Goal: Book appointment/travel/reservation

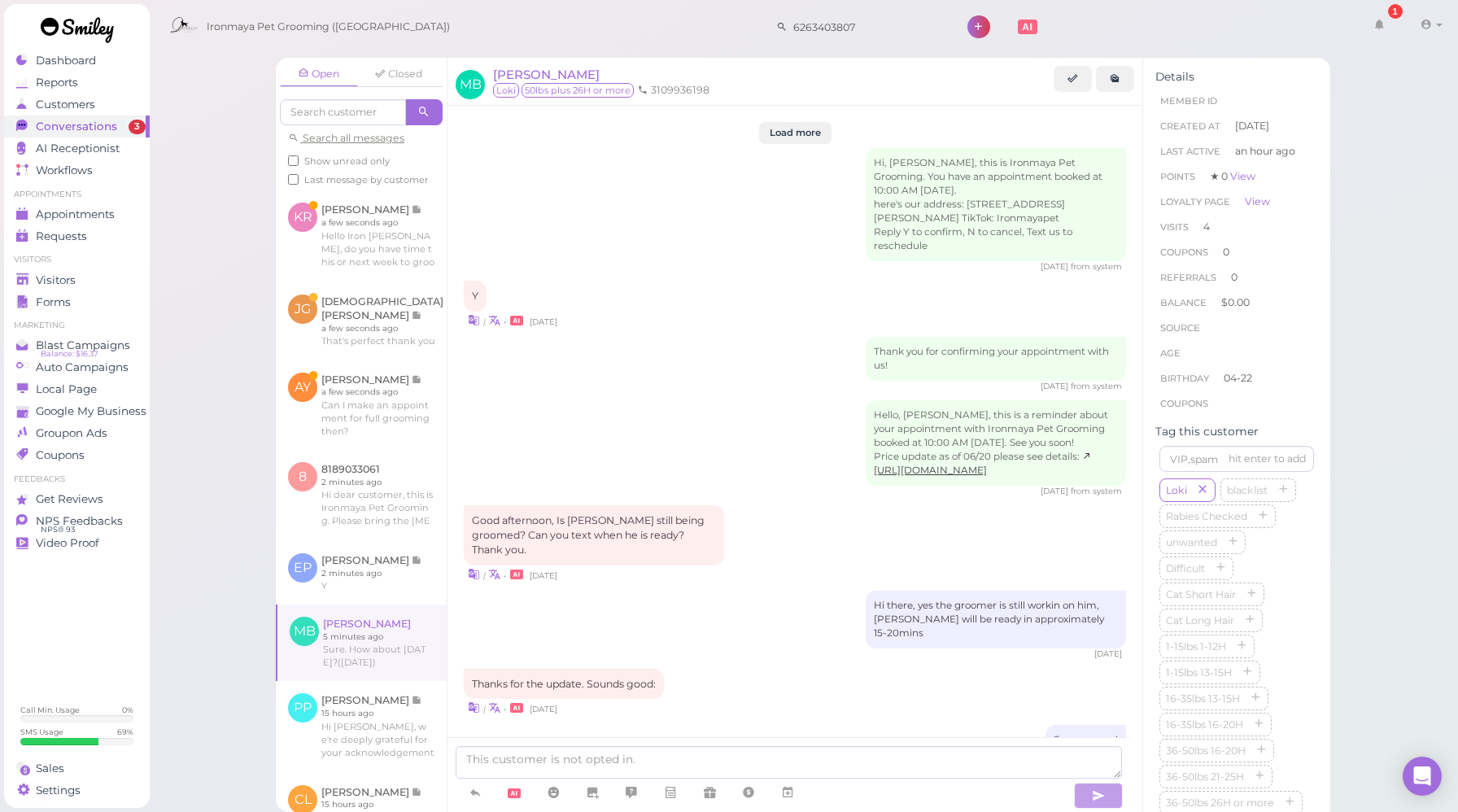
scroll to position [1906, 0]
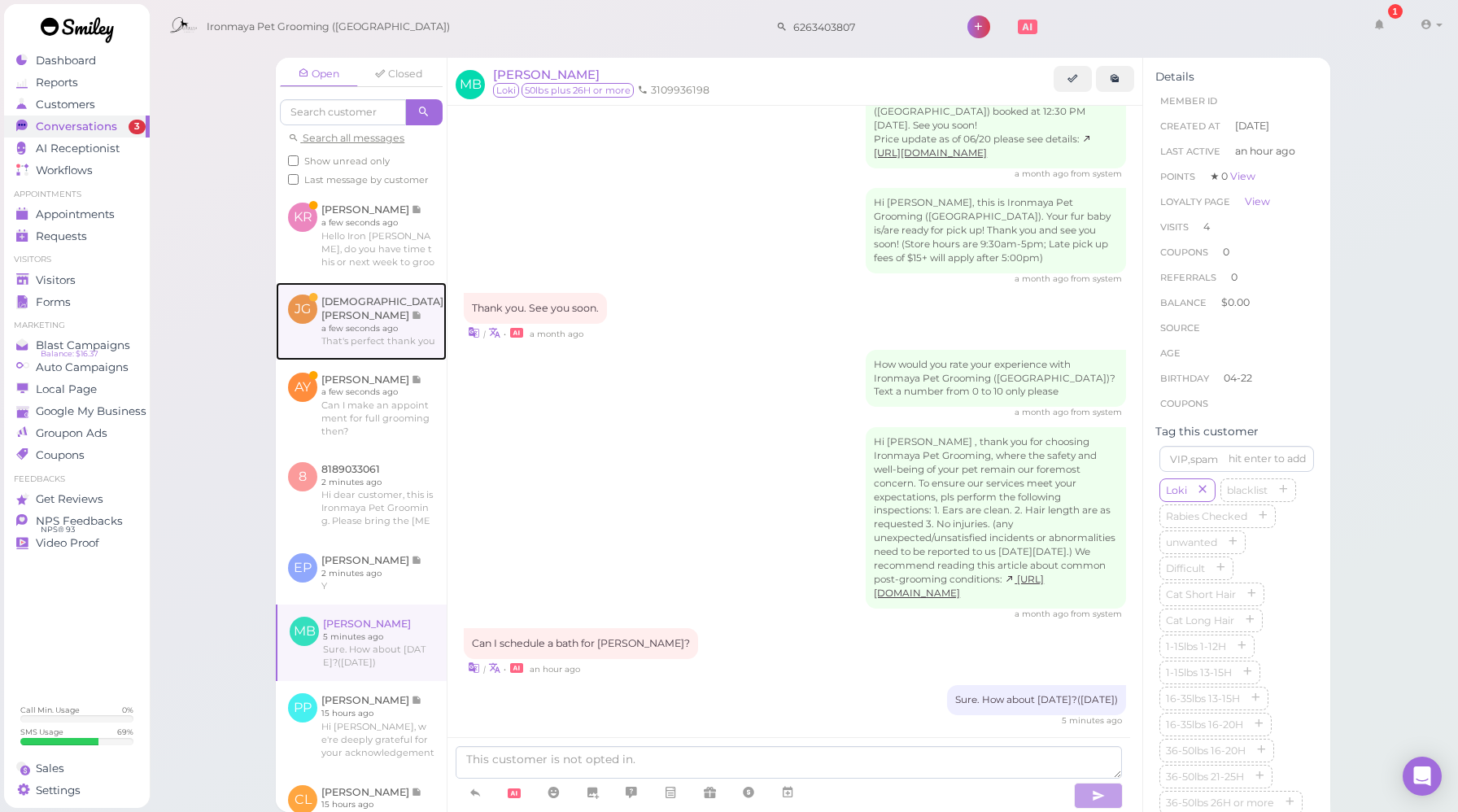
click at [397, 361] on link at bounding box center [361, 322] width 171 height 78
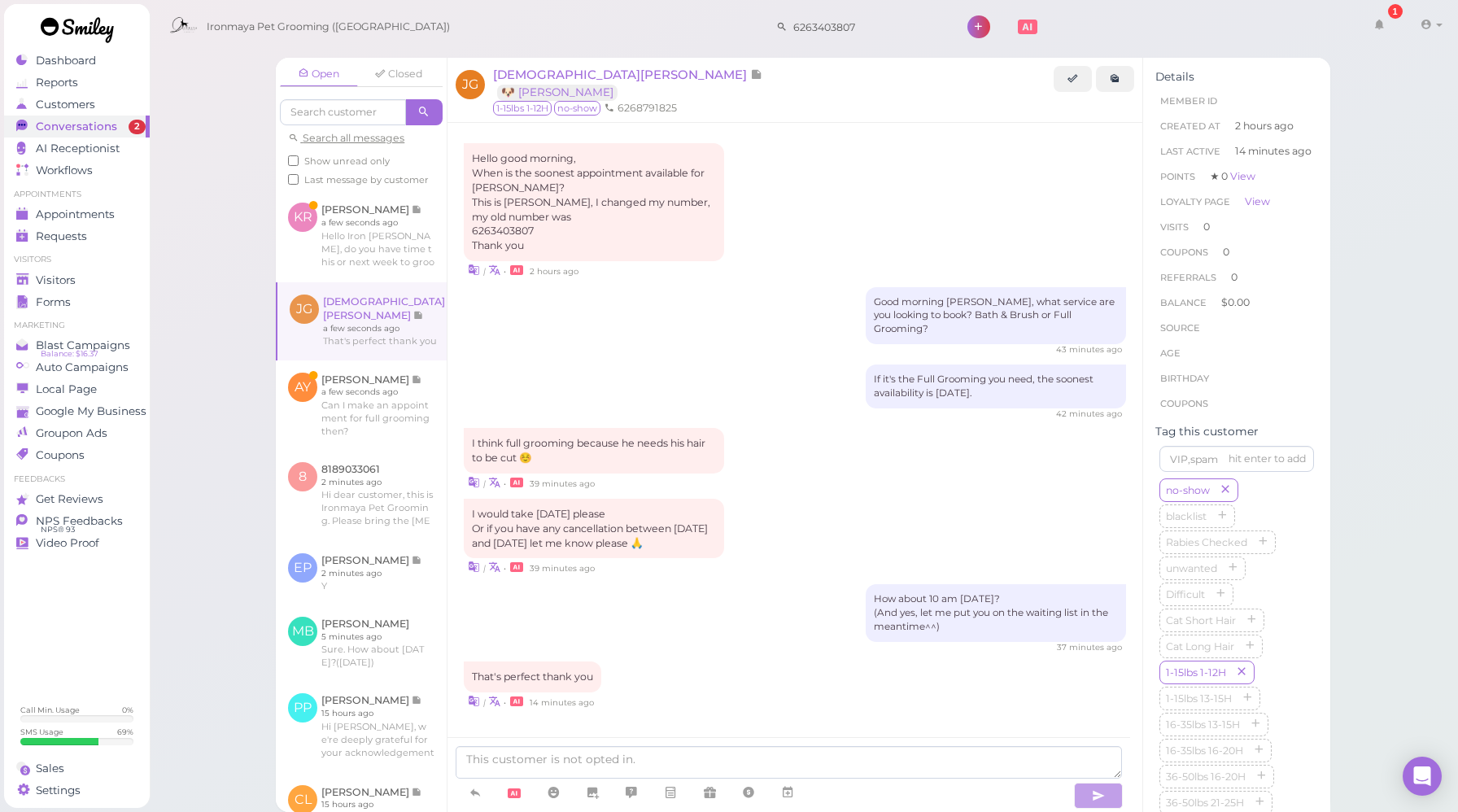
click at [807, 558] on div "| • 39 minutes ago" at bounding box center [794, 567] width 662 height 17
click at [792, 793] on icon at bounding box center [788, 791] width 13 height 16
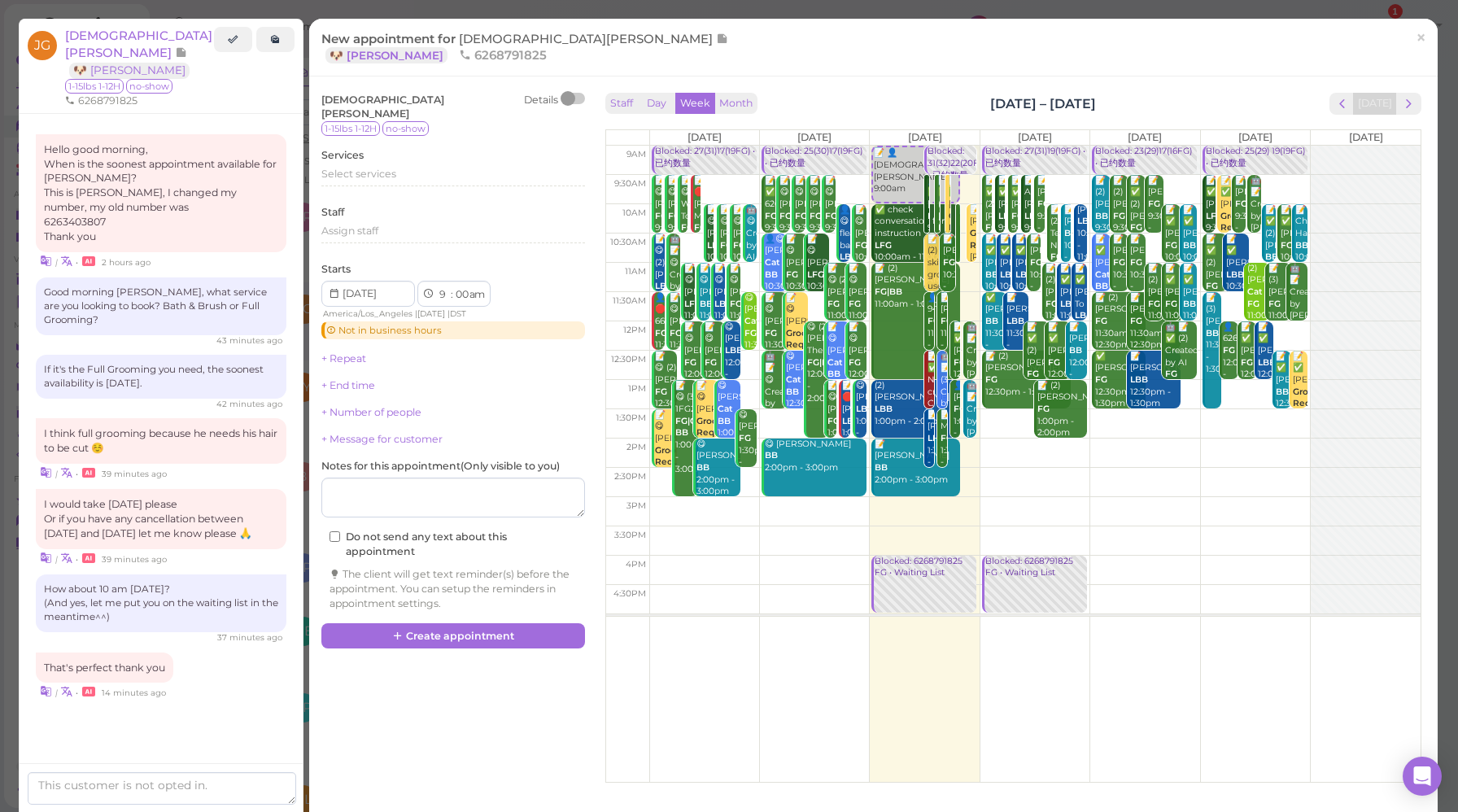
click at [1190, 209] on td at bounding box center [1034, 218] width 771 height 29
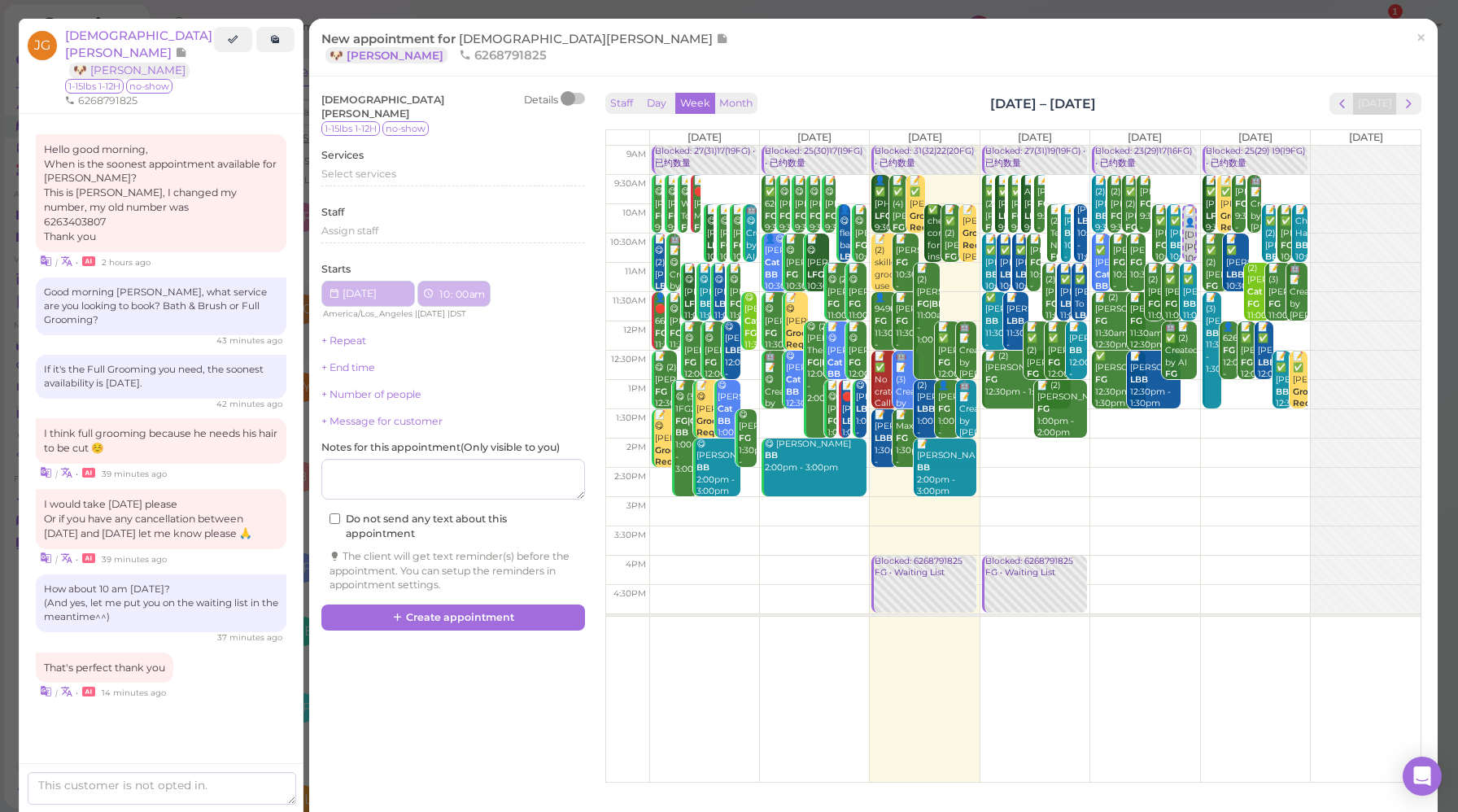
type input "[DATE]"
select select "10"
click at [395, 168] on span "Select services" at bounding box center [359, 173] width 75 height 12
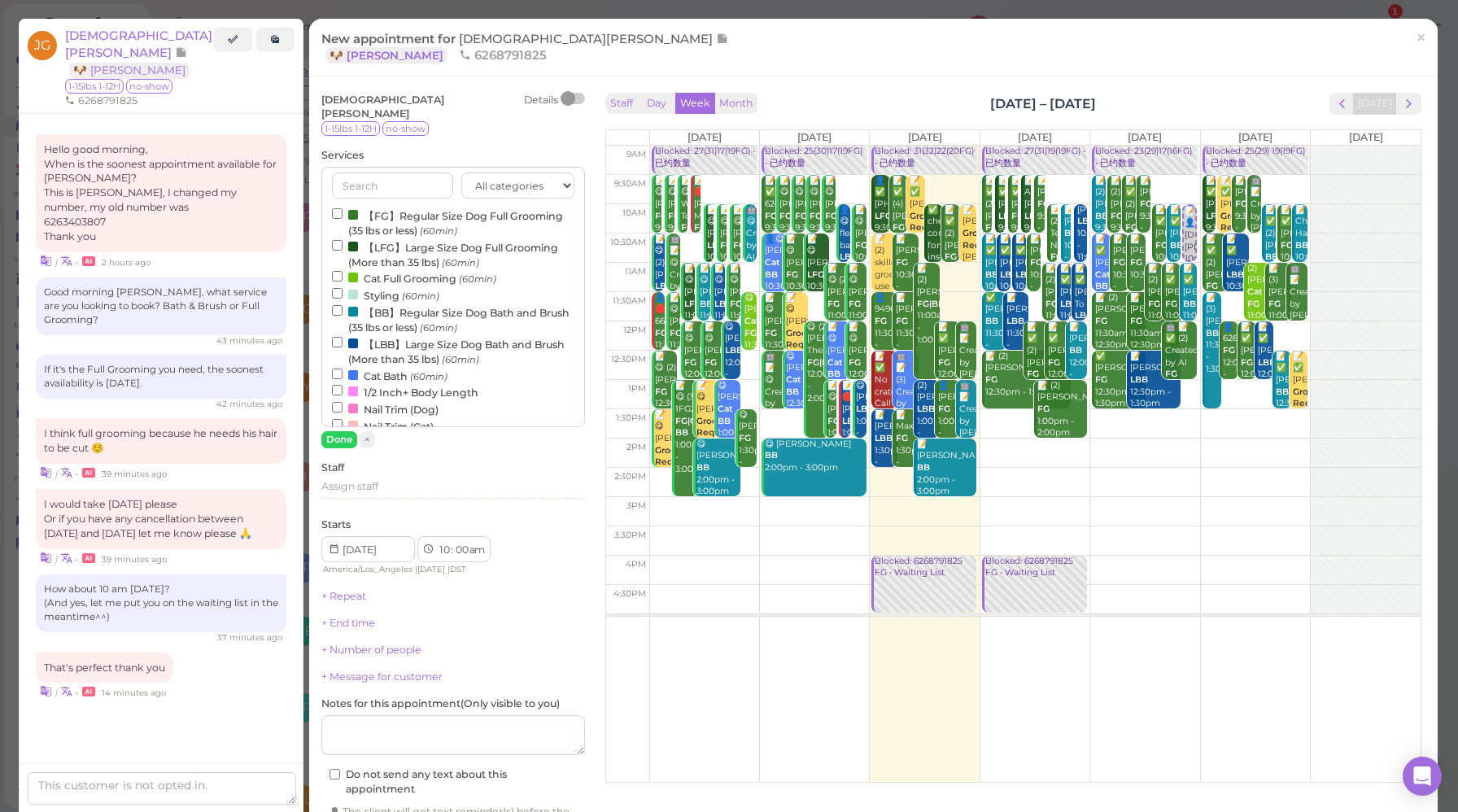
click at [420, 207] on label "【FG】Regular Size Dog Full Grooming (35 lbs or less) (60min)" at bounding box center [453, 223] width 242 height 32
click at [342, 208] on input "【FG】Regular Size Dog Full Grooming (35 lbs or less) (60min)" at bounding box center [337, 213] width 10 height 10
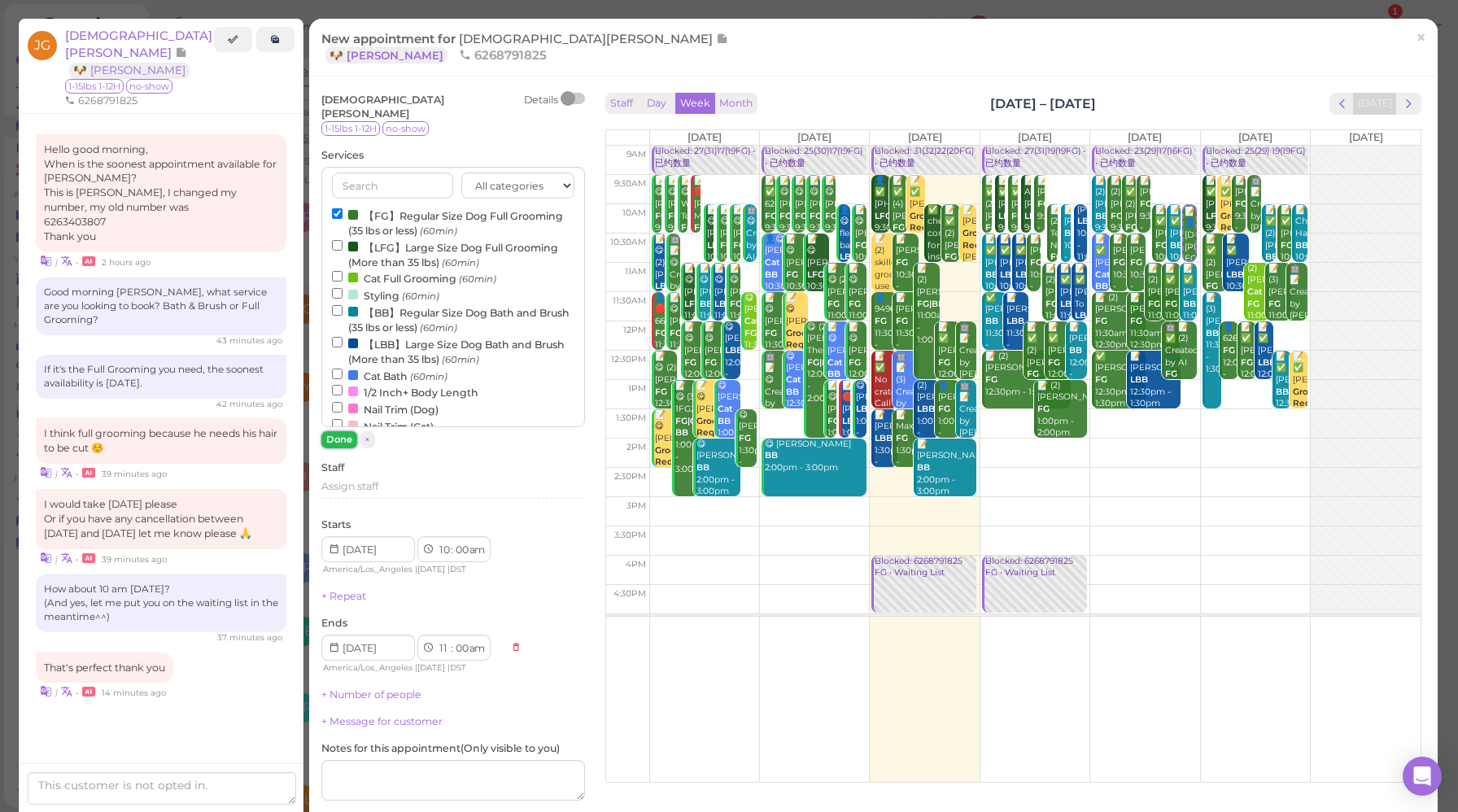
click at [335, 432] on button "Done" at bounding box center [339, 440] width 35 height 17
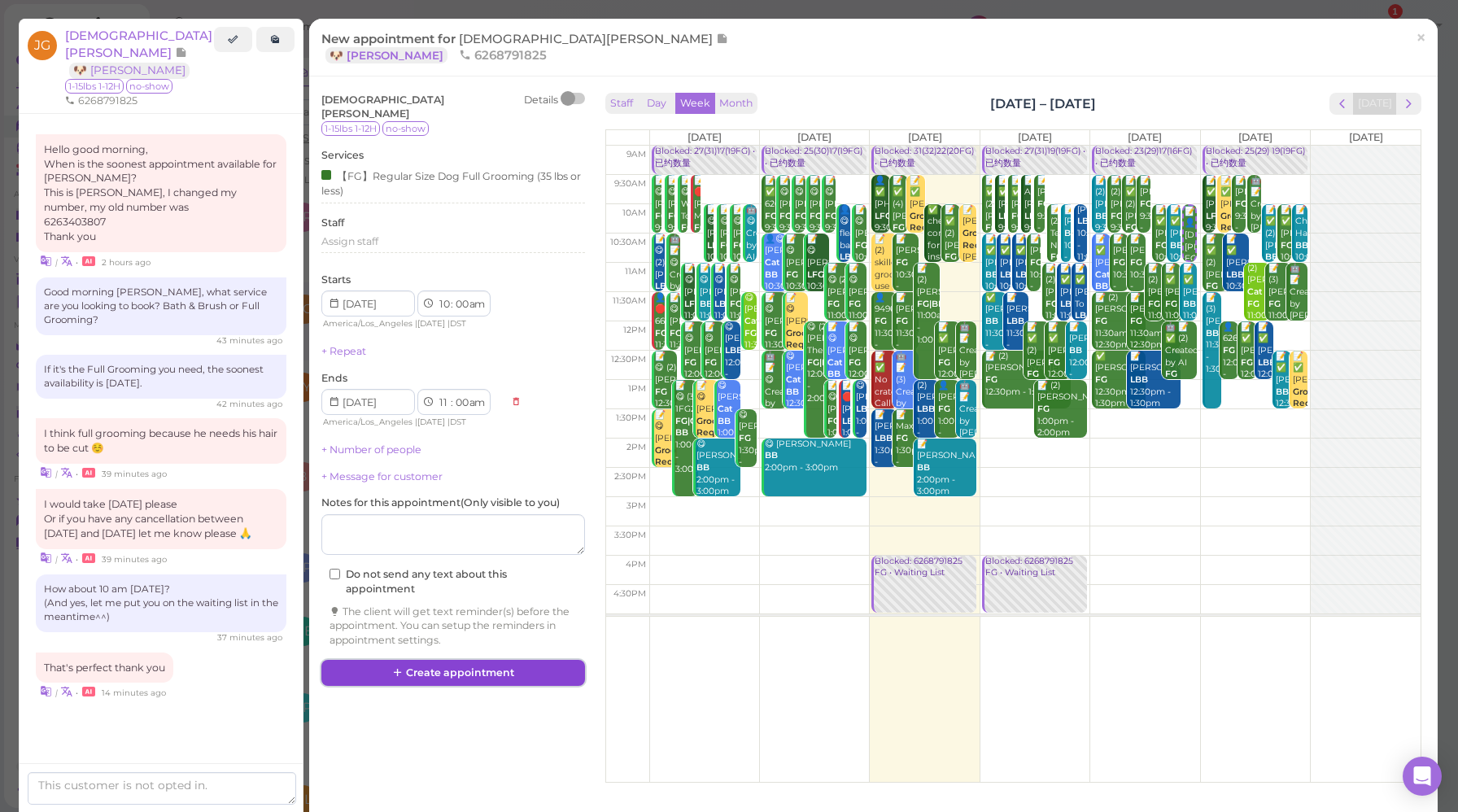
click at [474, 660] on button "Create appointment" at bounding box center [453, 673] width 264 height 26
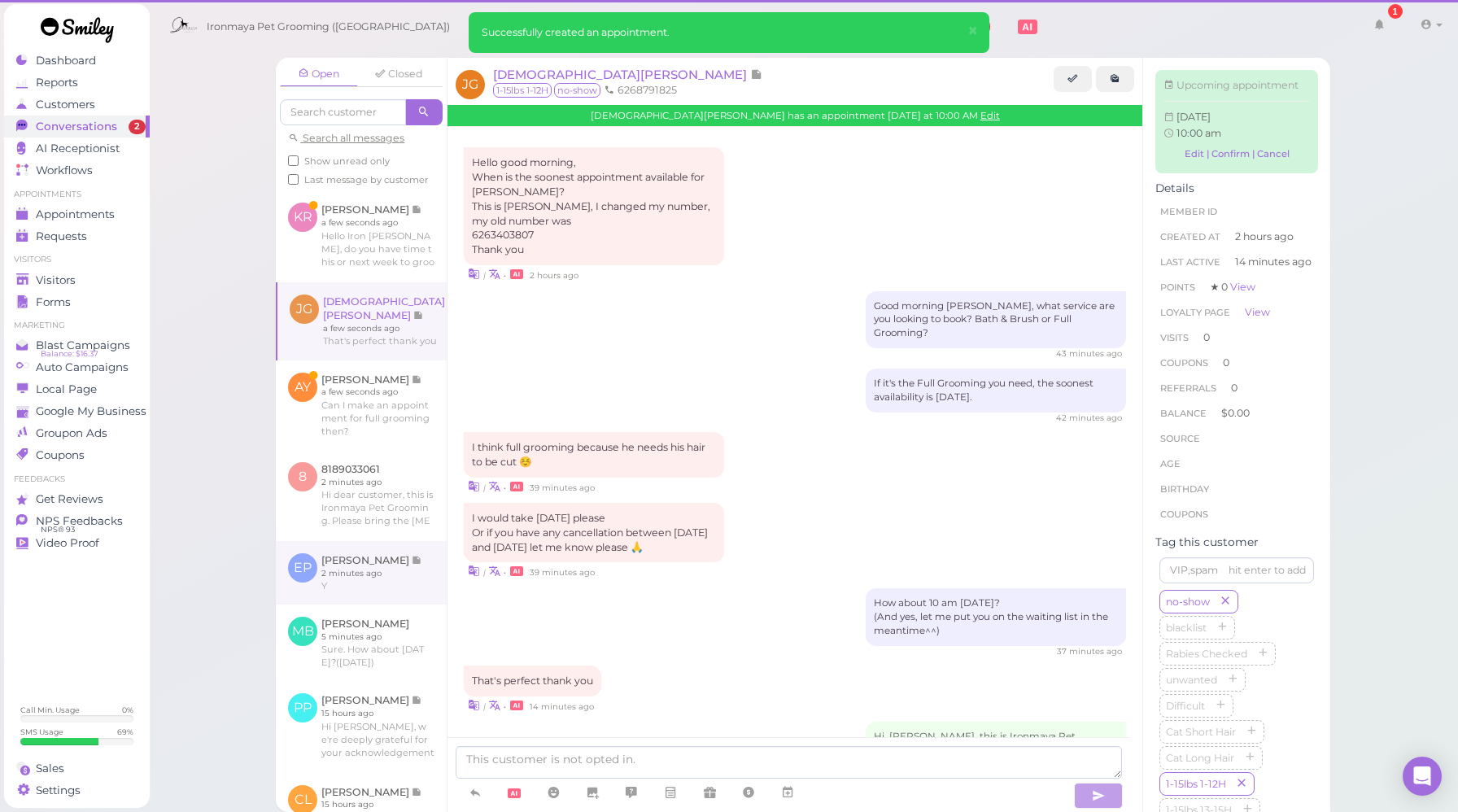
scroll to position [151, 0]
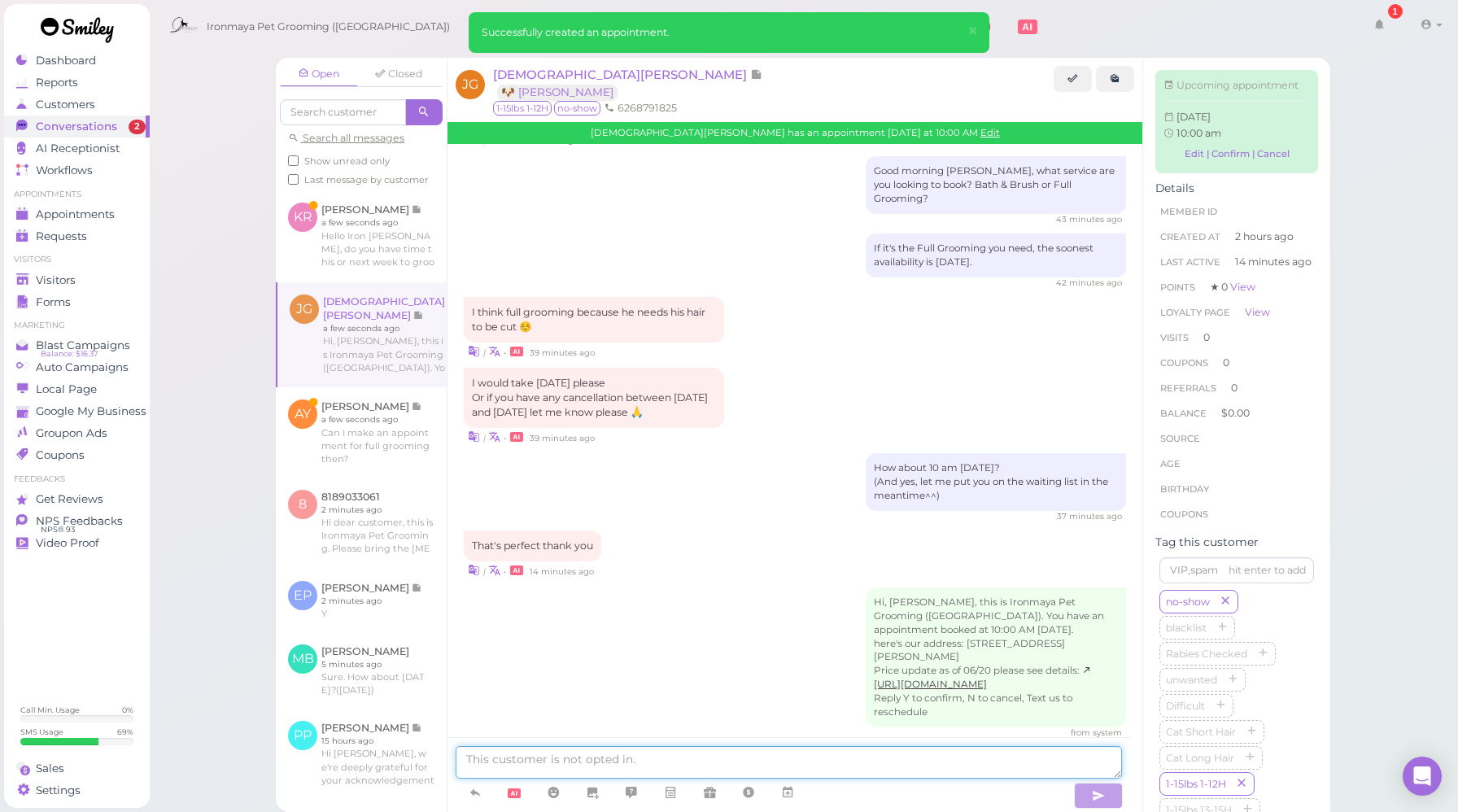
click at [502, 764] on textarea at bounding box center [789, 762] width 667 height 33
type textarea "P"
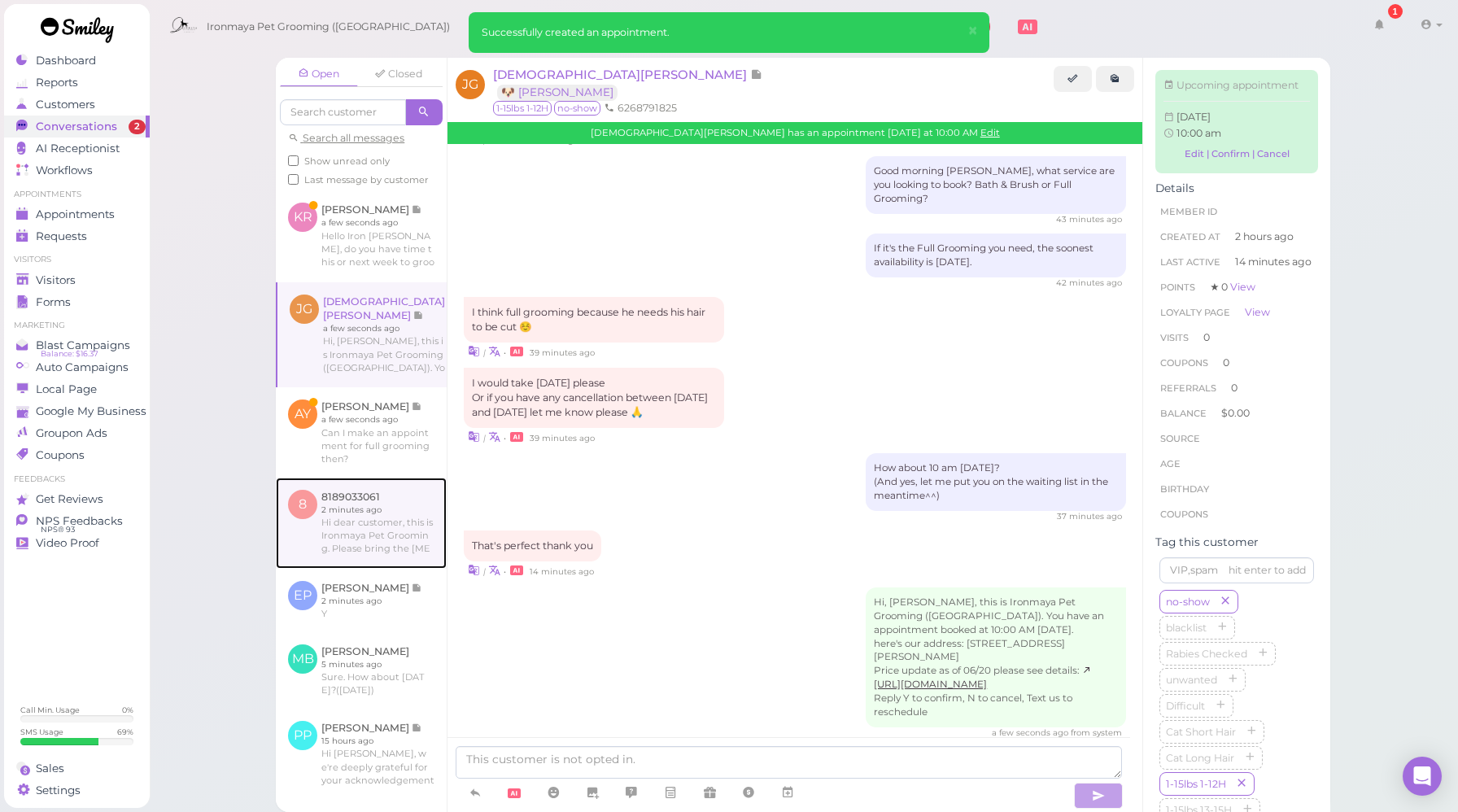
click at [410, 517] on link at bounding box center [361, 523] width 171 height 91
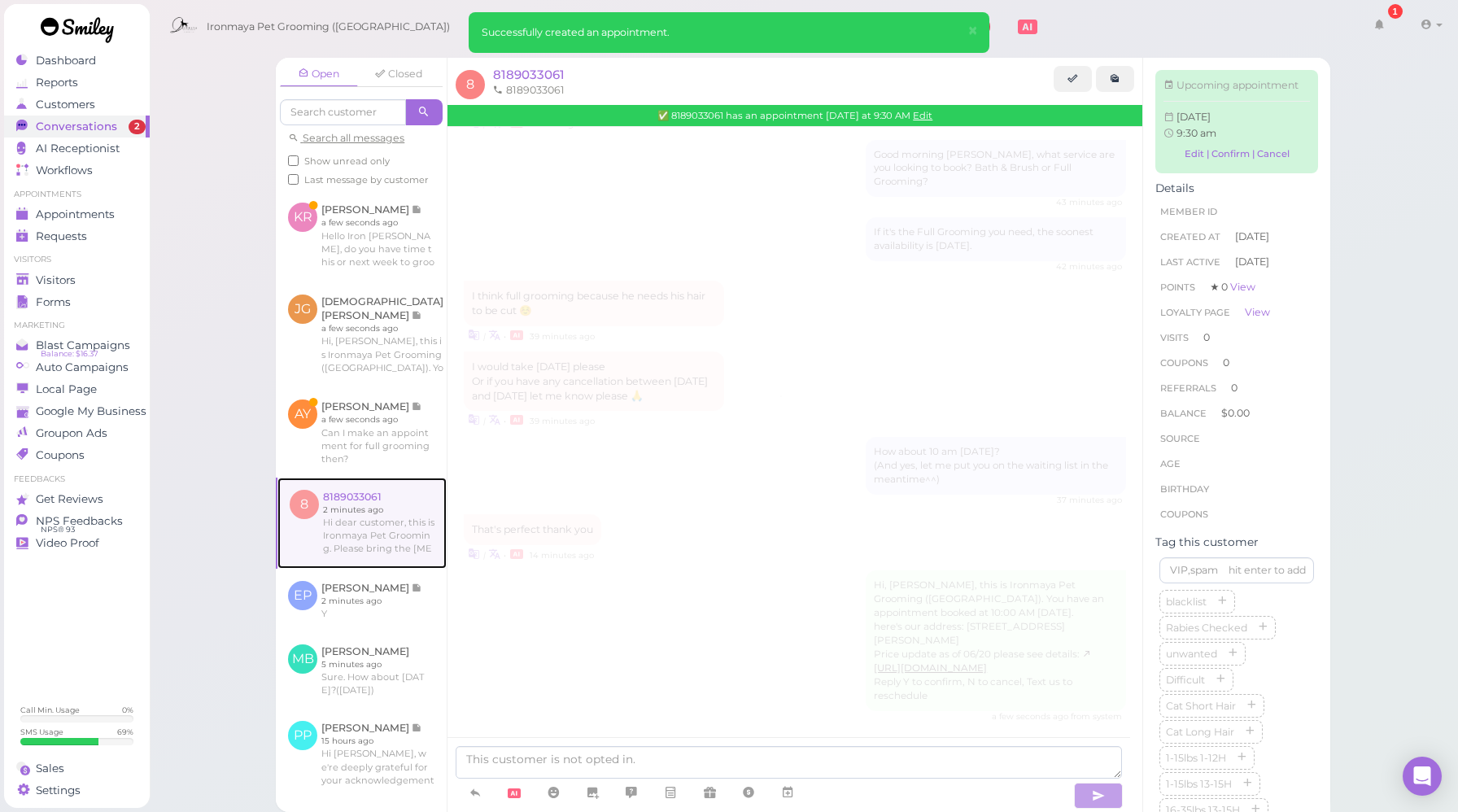
scroll to position [172, 0]
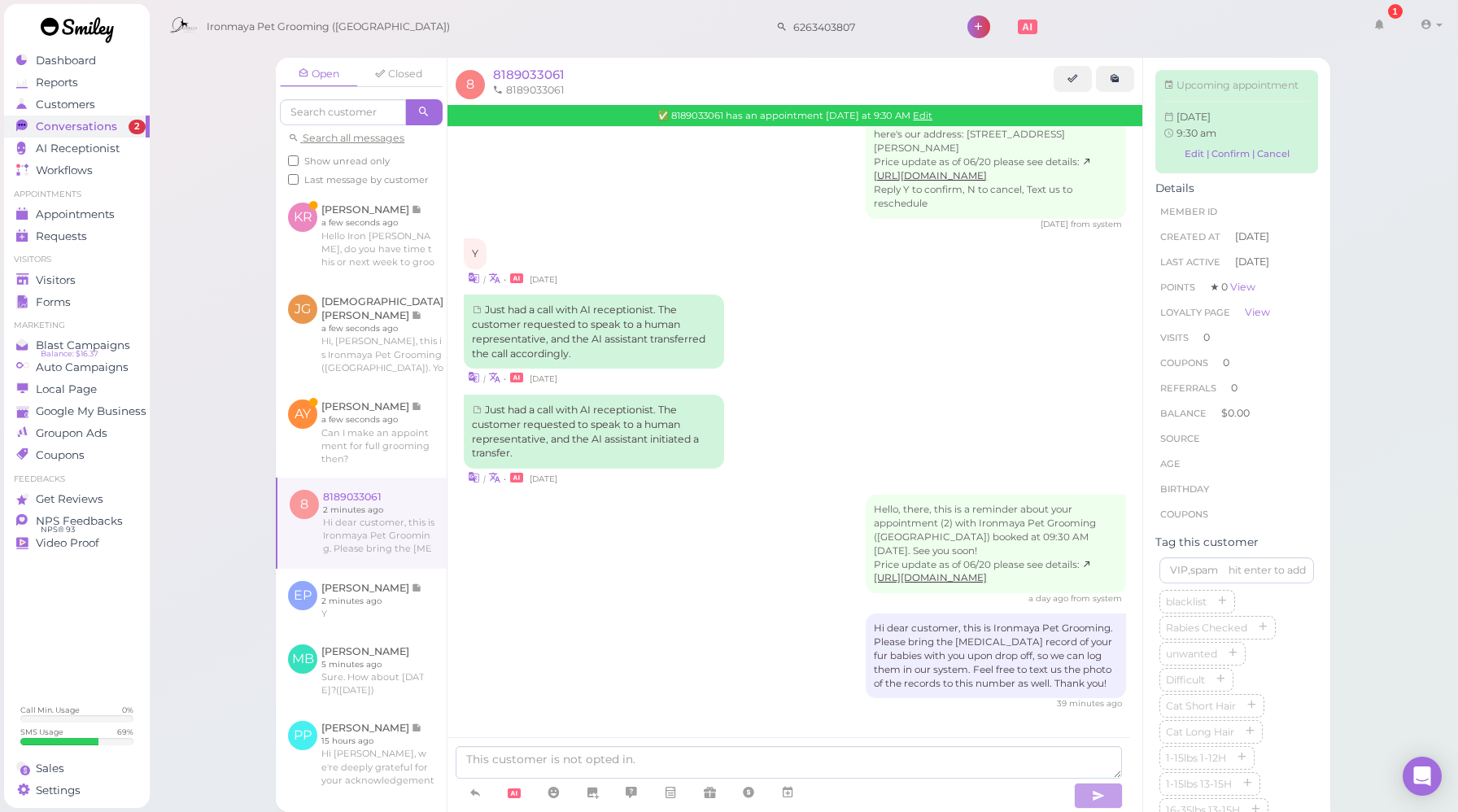
drag, startPoint x: 861, startPoint y: 643, endPoint x: 1102, endPoint y: 686, distance: 244.8
click at [1102, 686] on div "Hi dear customer, this is Ironmaya Pet Grooming. Please bring the [MEDICAL_DATA…" at bounding box center [996, 656] width 260 height 86
copy div "Please bring the [MEDICAL_DATA] record of your fur babies with you upon drop of…"
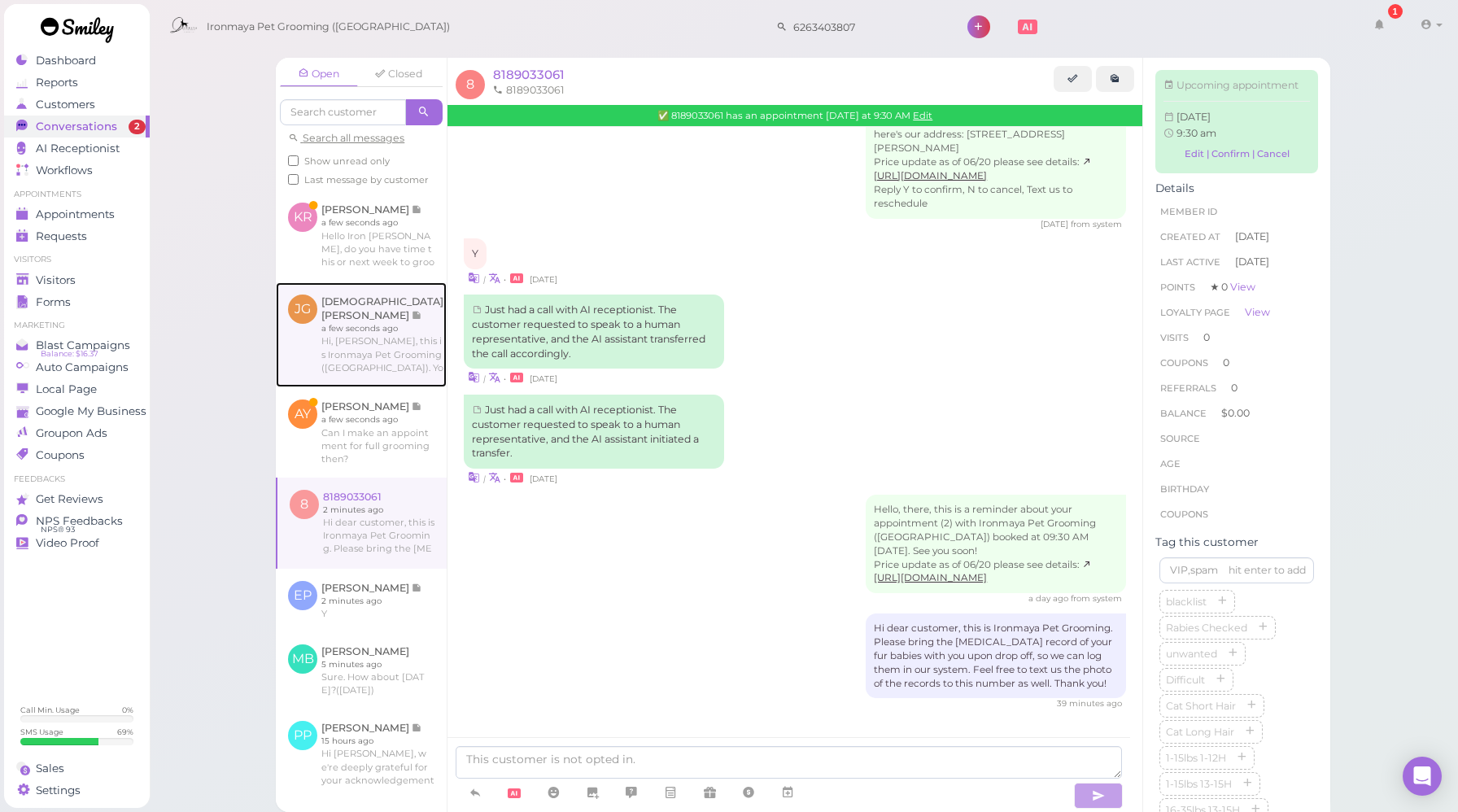
click at [379, 356] on link at bounding box center [361, 335] width 171 height 105
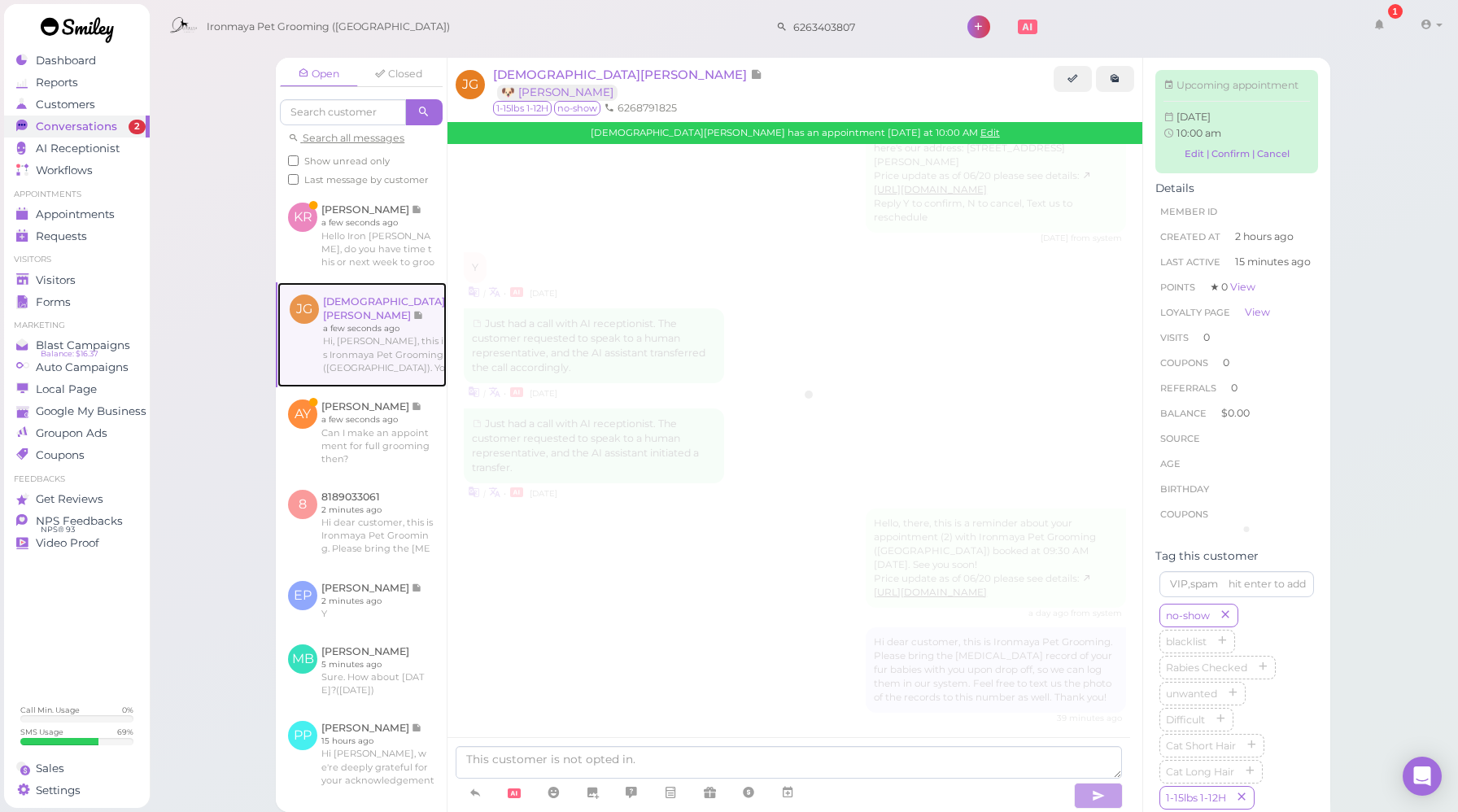
scroll to position [161, 0]
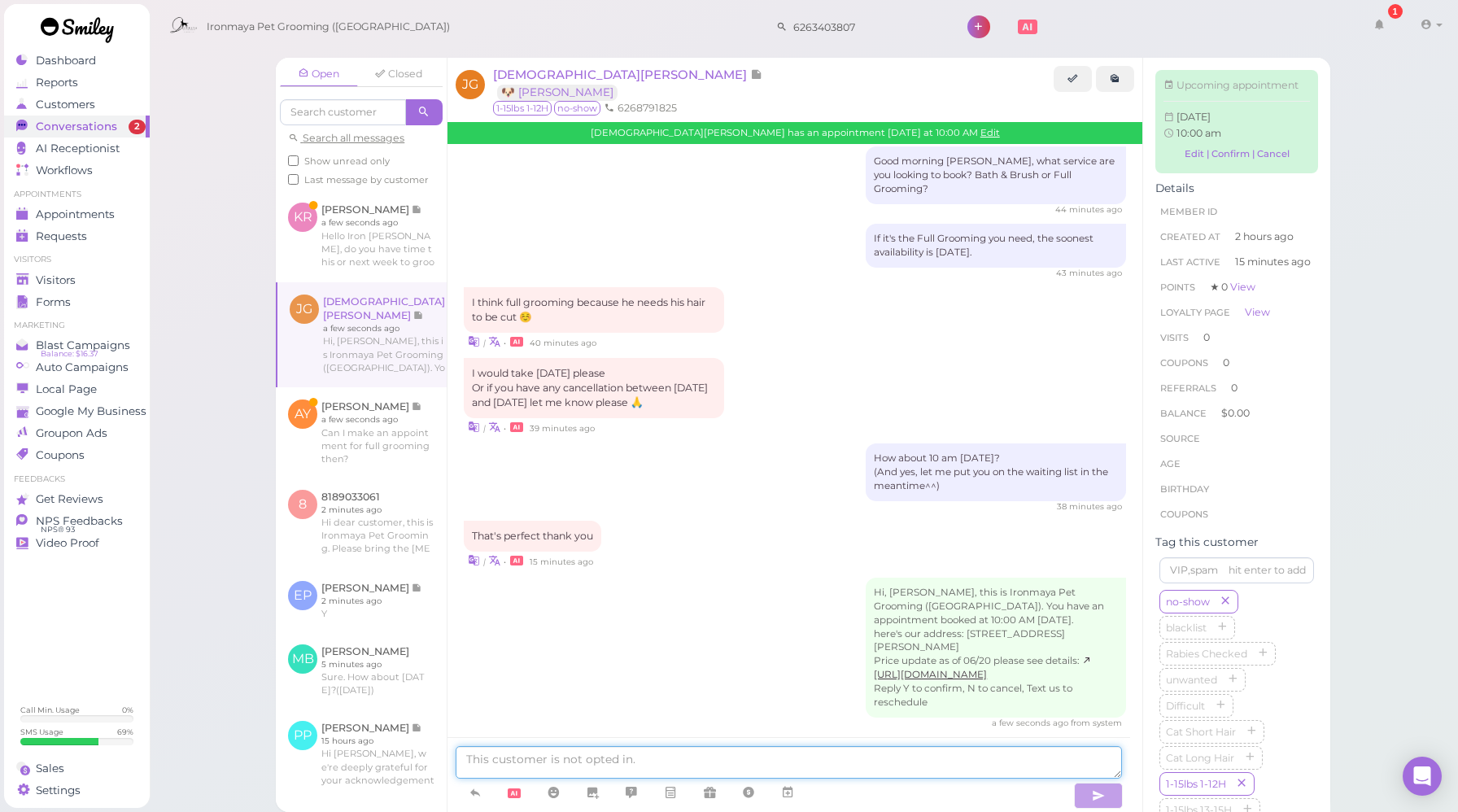
click at [763, 763] on textarea at bounding box center [789, 762] width 667 height 33
paste textarea "Please bring the [MEDICAL_DATA] record of your fur babies with you upon drop of…"
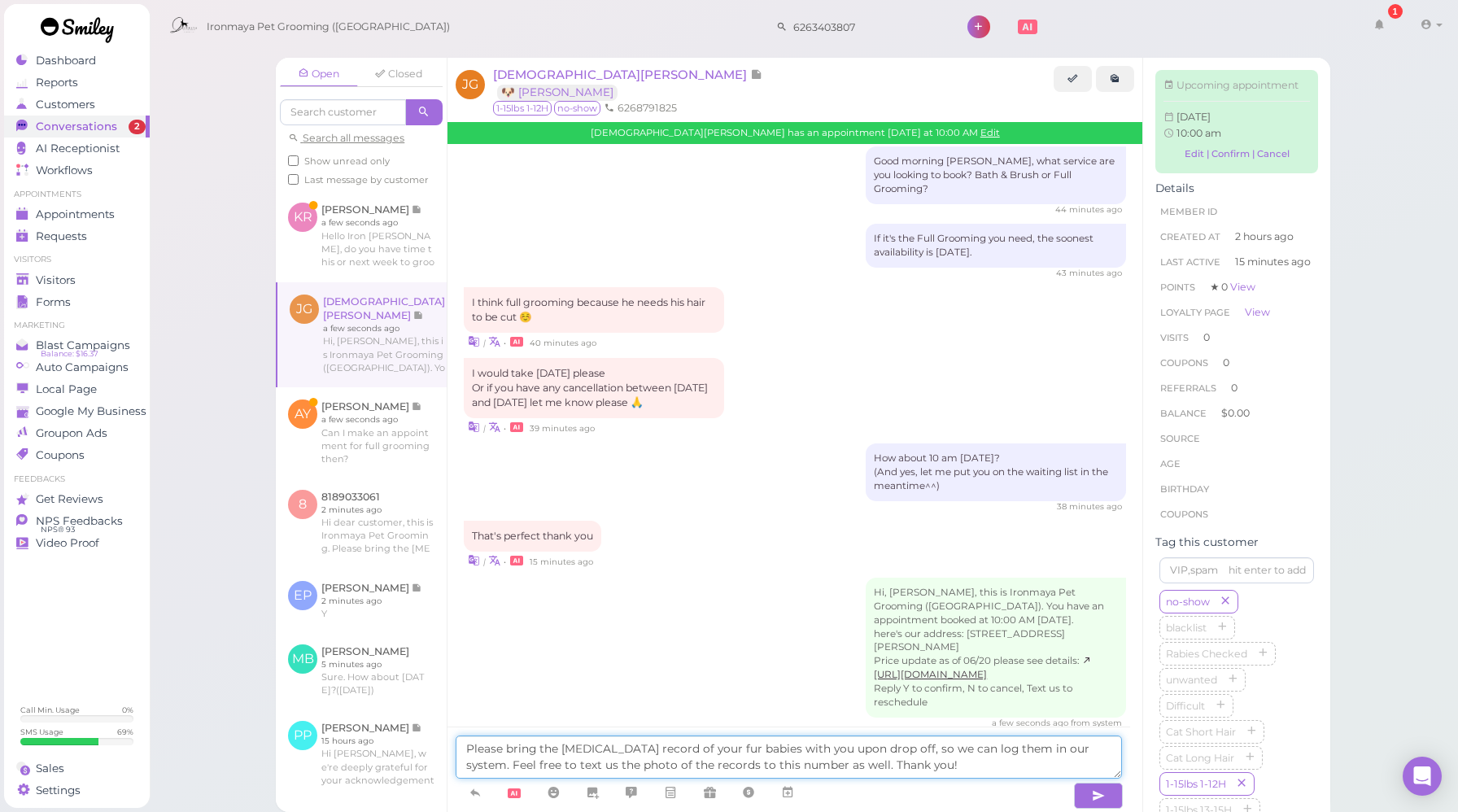
drag, startPoint x: 470, startPoint y: 748, endPoint x: 458, endPoint y: 750, distance: 12.2
click at [458, 750] on textarea "Please bring the [MEDICAL_DATA] record of your fur babies with you upon drop of…" at bounding box center [789, 757] width 667 height 43
type textarea "And please bring the [MEDICAL_DATA] record of your fur babies with you upon dro…"
click at [1090, 798] on button "button" at bounding box center [1098, 796] width 48 height 26
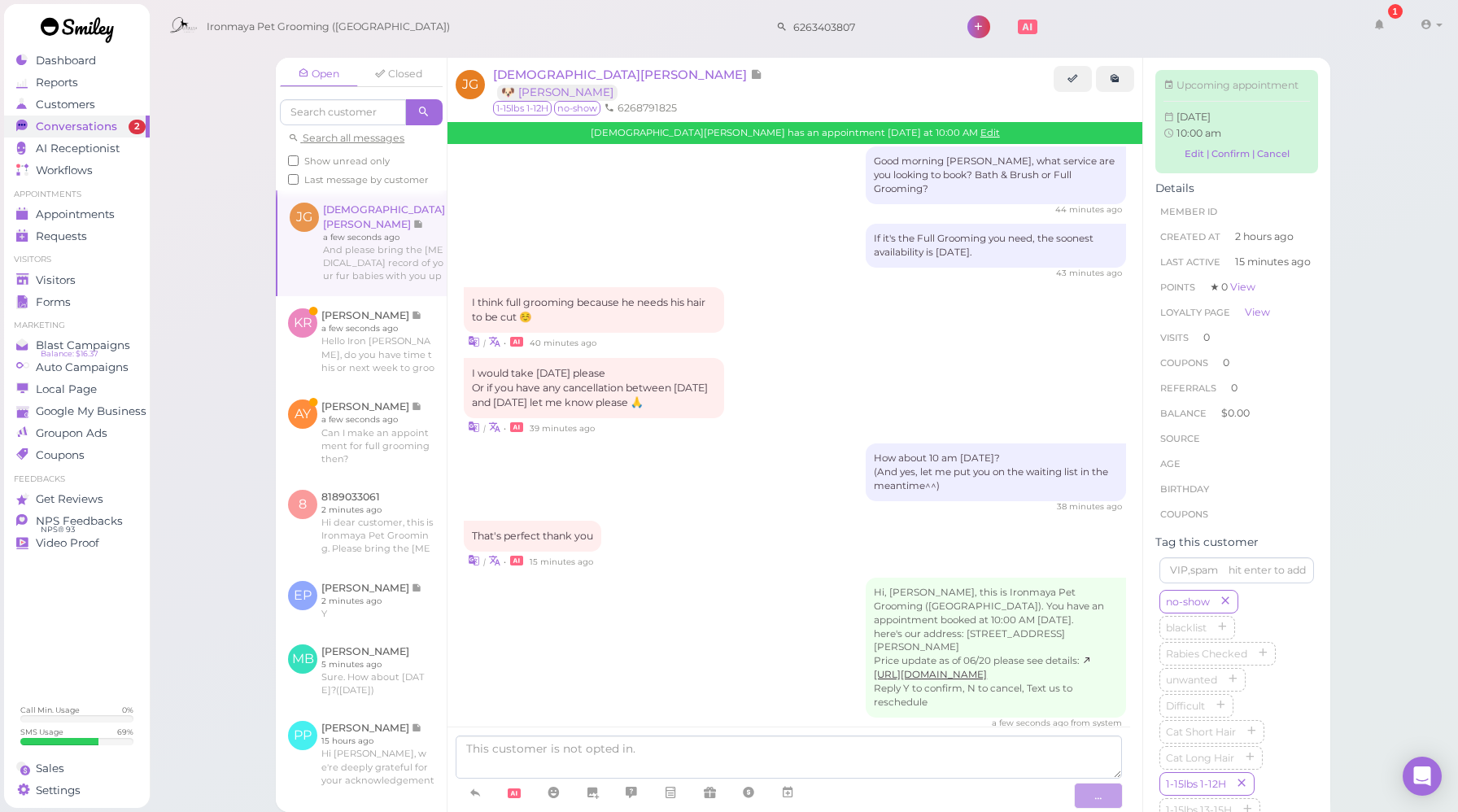
scroll to position [254, 0]
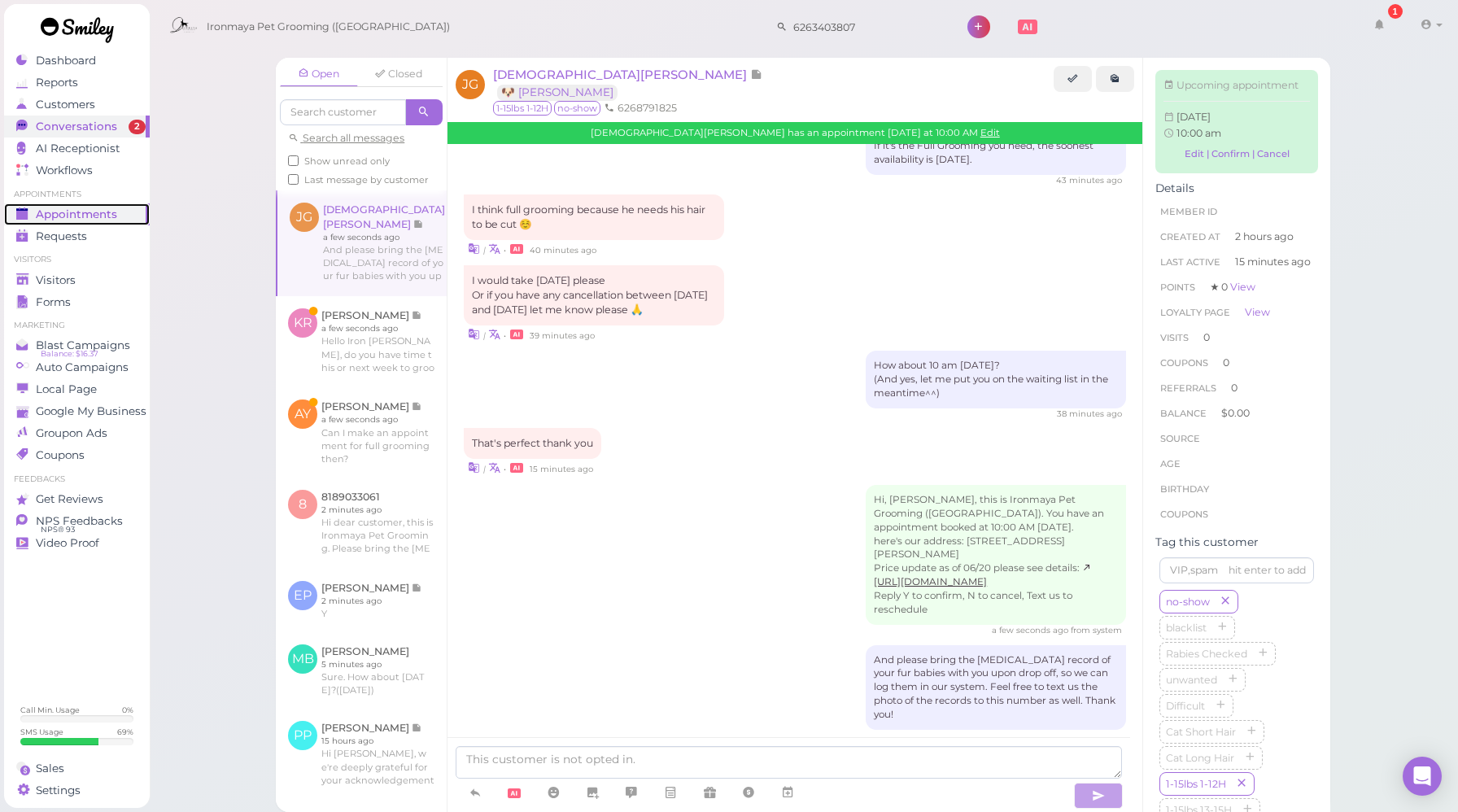
click at [91, 215] on span "Appointments" at bounding box center [76, 214] width 81 height 14
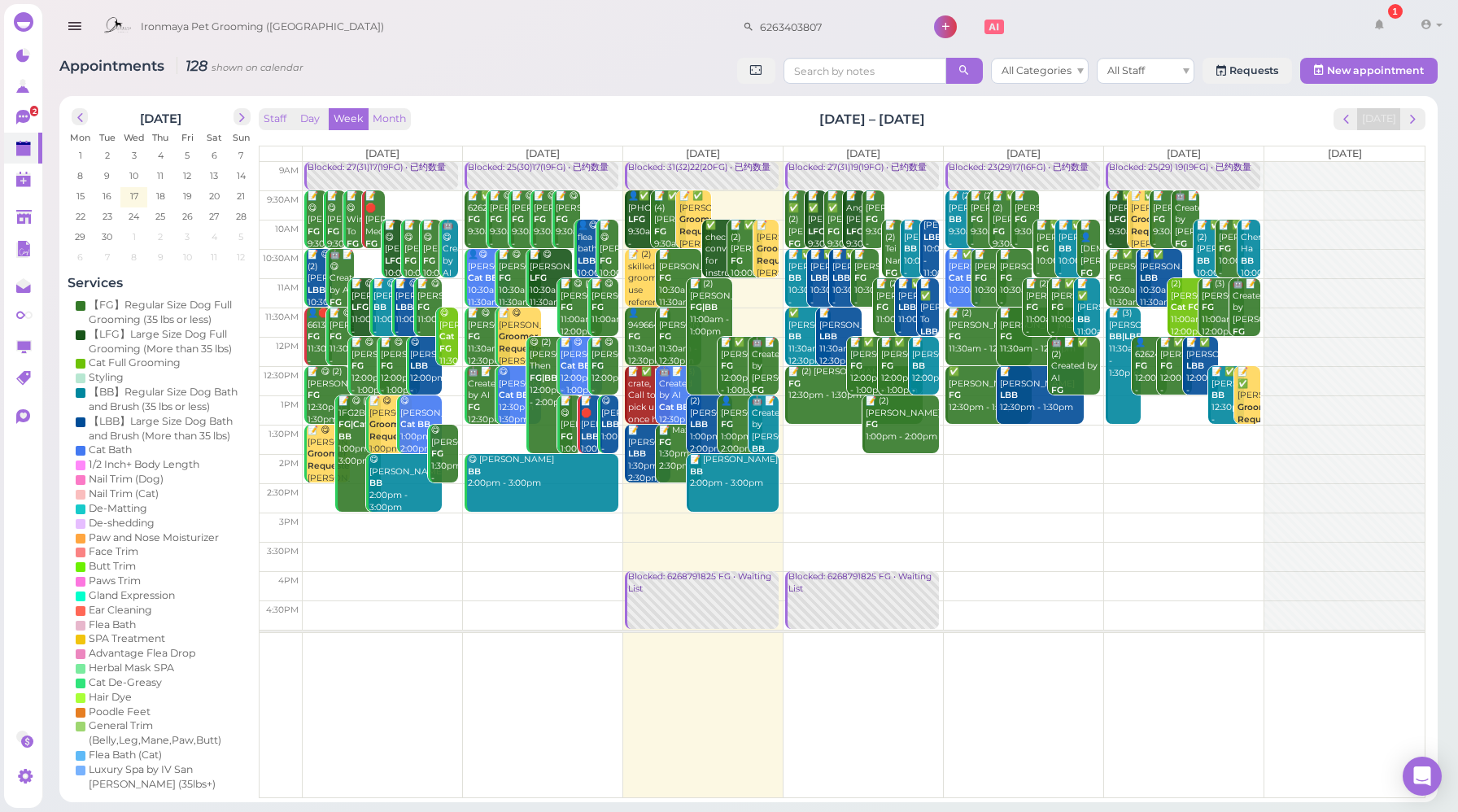
click at [1055, 171] on div "Blocked: 23(29)17(16FG) • 已约数量" at bounding box center [1024, 168] width 151 height 12
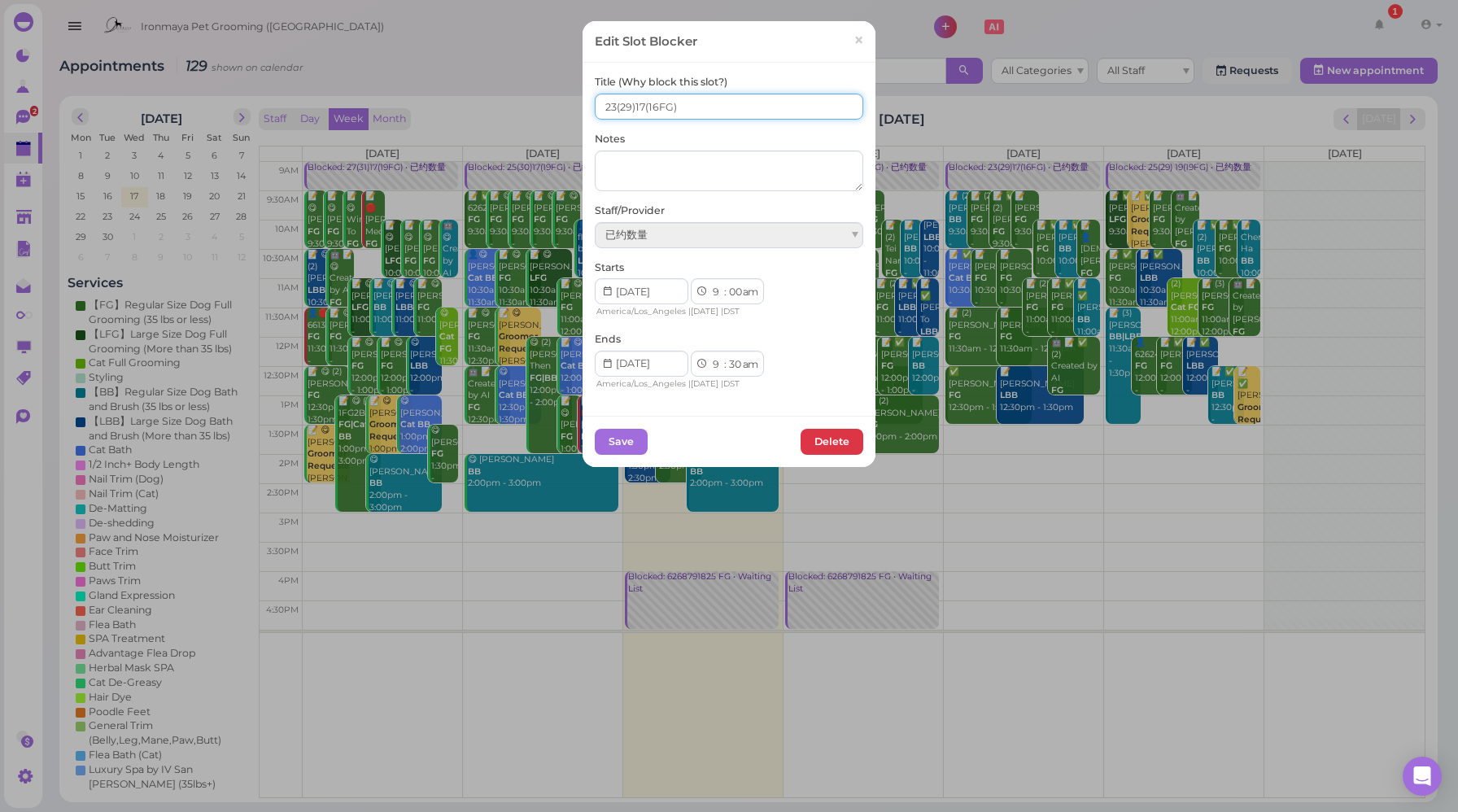
click at [610, 105] on input "23(29)17(16FG)" at bounding box center [729, 106] width 268 height 26
click at [631, 106] on input "24(29)17(16FG)" at bounding box center [729, 106] width 268 height 26
click at [630, 103] on input "24(29)18(16FG)" at bounding box center [729, 106] width 268 height 26
type input "24(29) 18(16FG)"
click at [611, 450] on button "Save" at bounding box center [621, 442] width 53 height 26
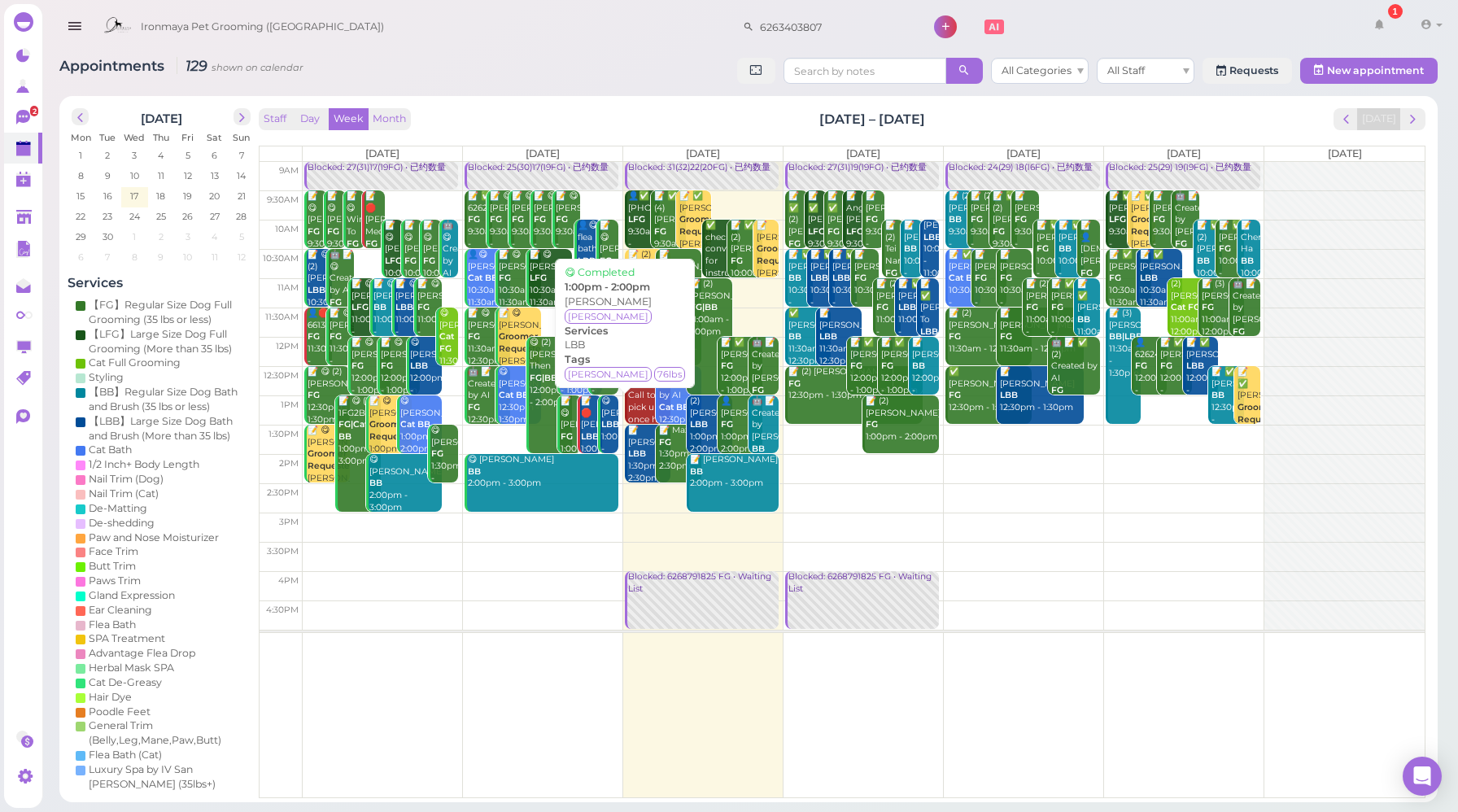
click at [1055, 113] on div "Staff Day Week Month [DATE] – [DATE] [DATE]" at bounding box center [843, 119] width 1167 height 22
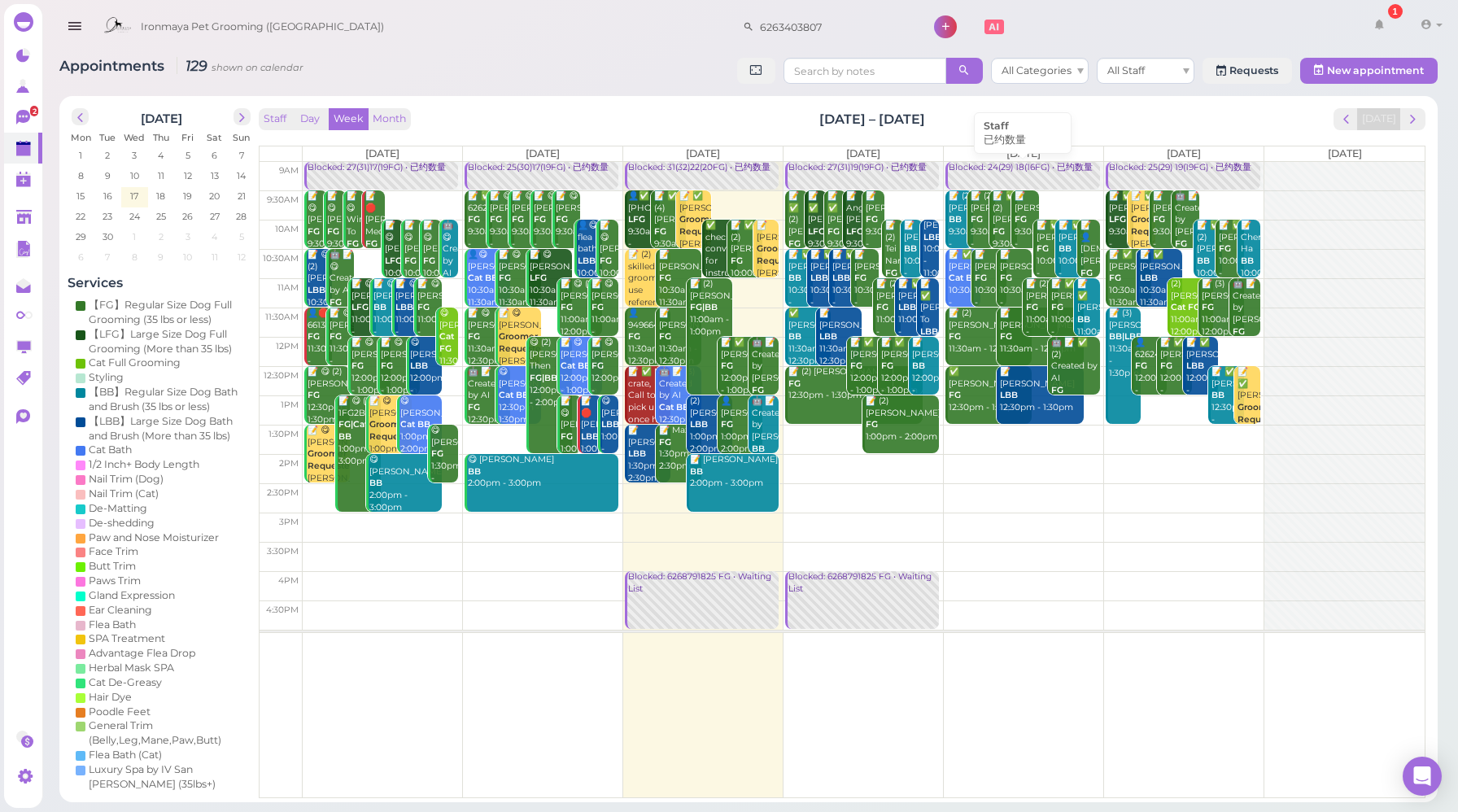
click at [1001, 169] on div "Blocked: 24(29) 18(16FG) • 已约数量" at bounding box center [1024, 168] width 151 height 12
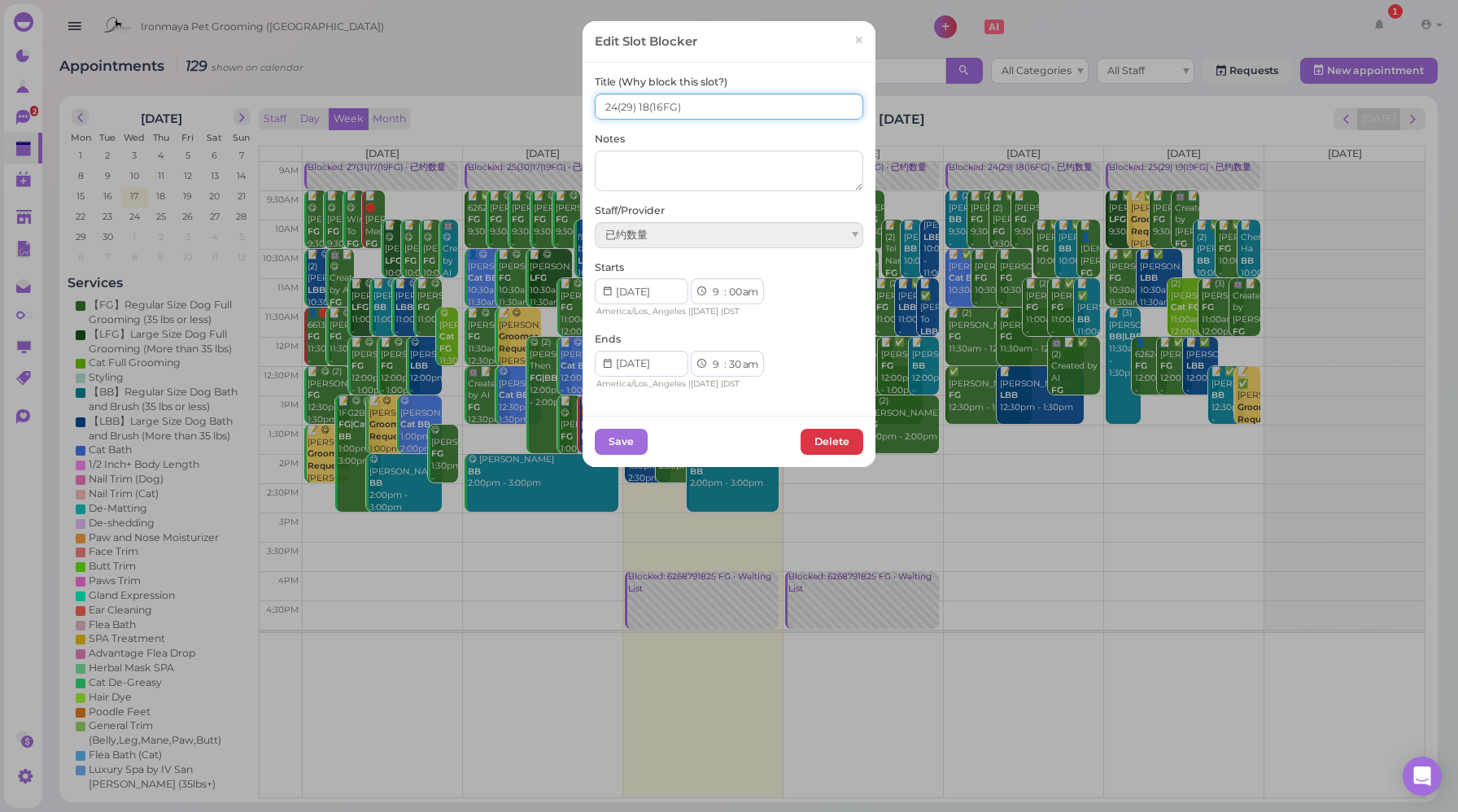
click at [640, 105] on input "24(29) 18(16FG)" at bounding box center [729, 106] width 268 height 26
click at [856, 44] on span "×" at bounding box center [859, 40] width 10 height 22
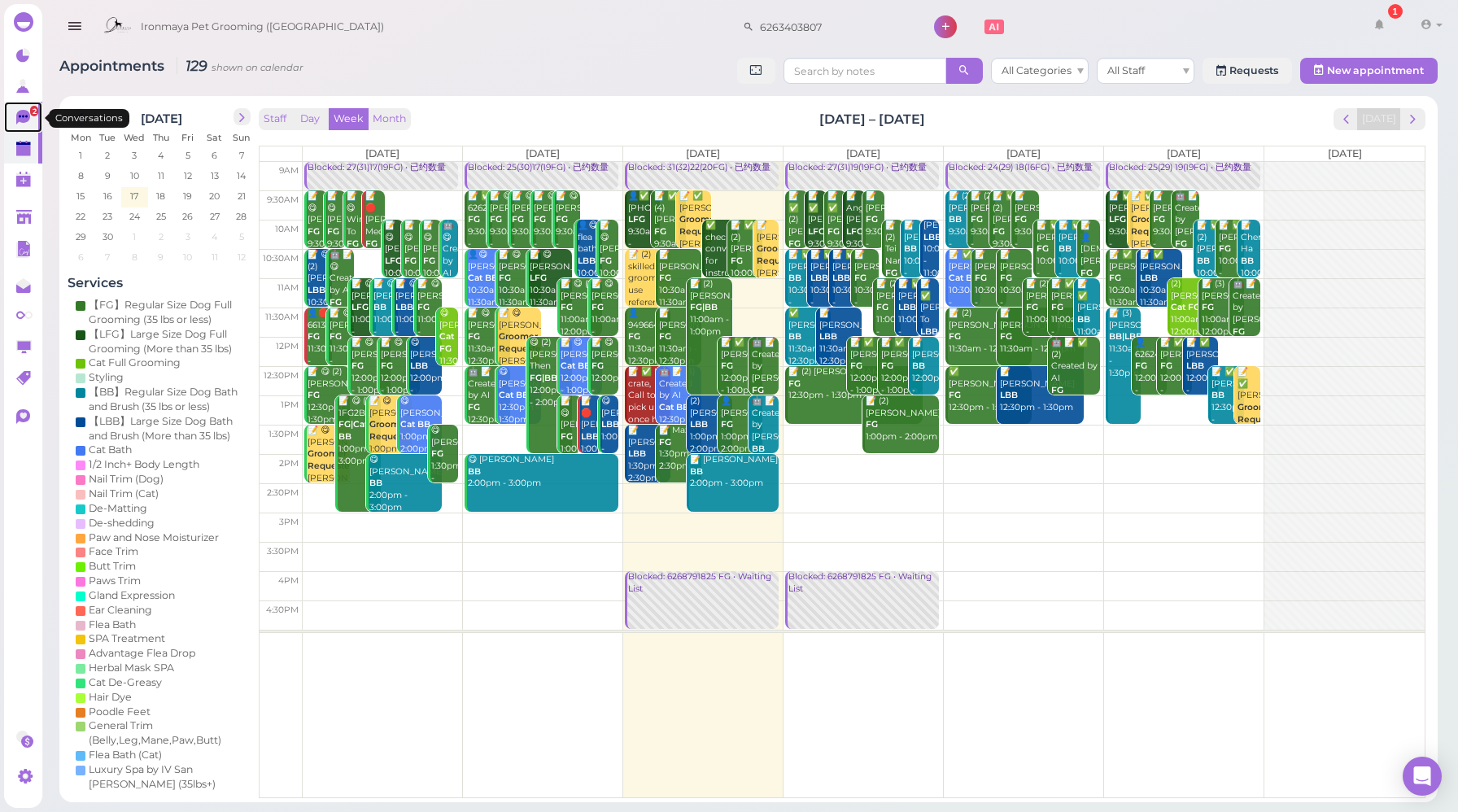
click at [29, 113] on icon at bounding box center [22, 117] width 14 height 15
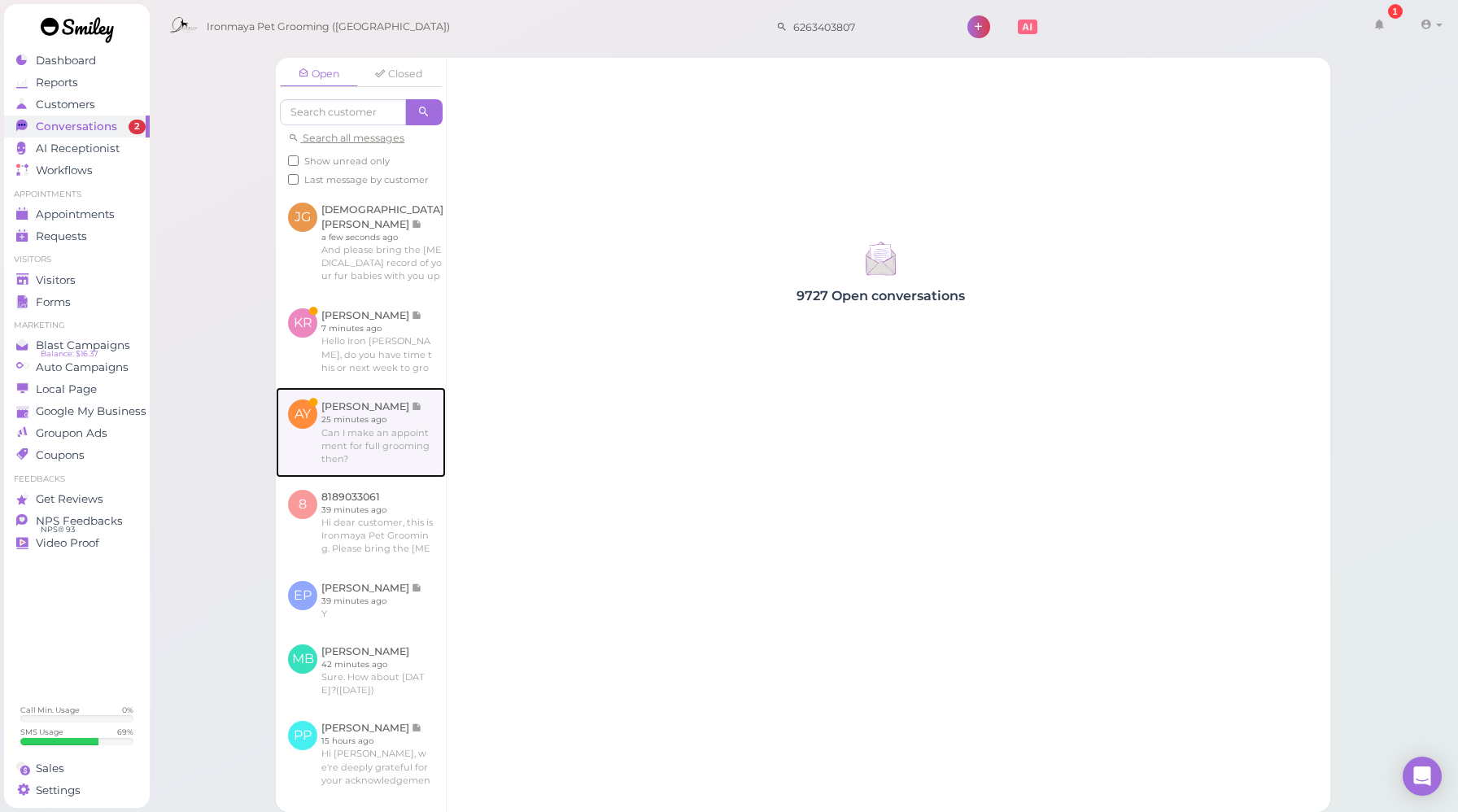
click at [362, 463] on link at bounding box center [361, 432] width 170 height 89
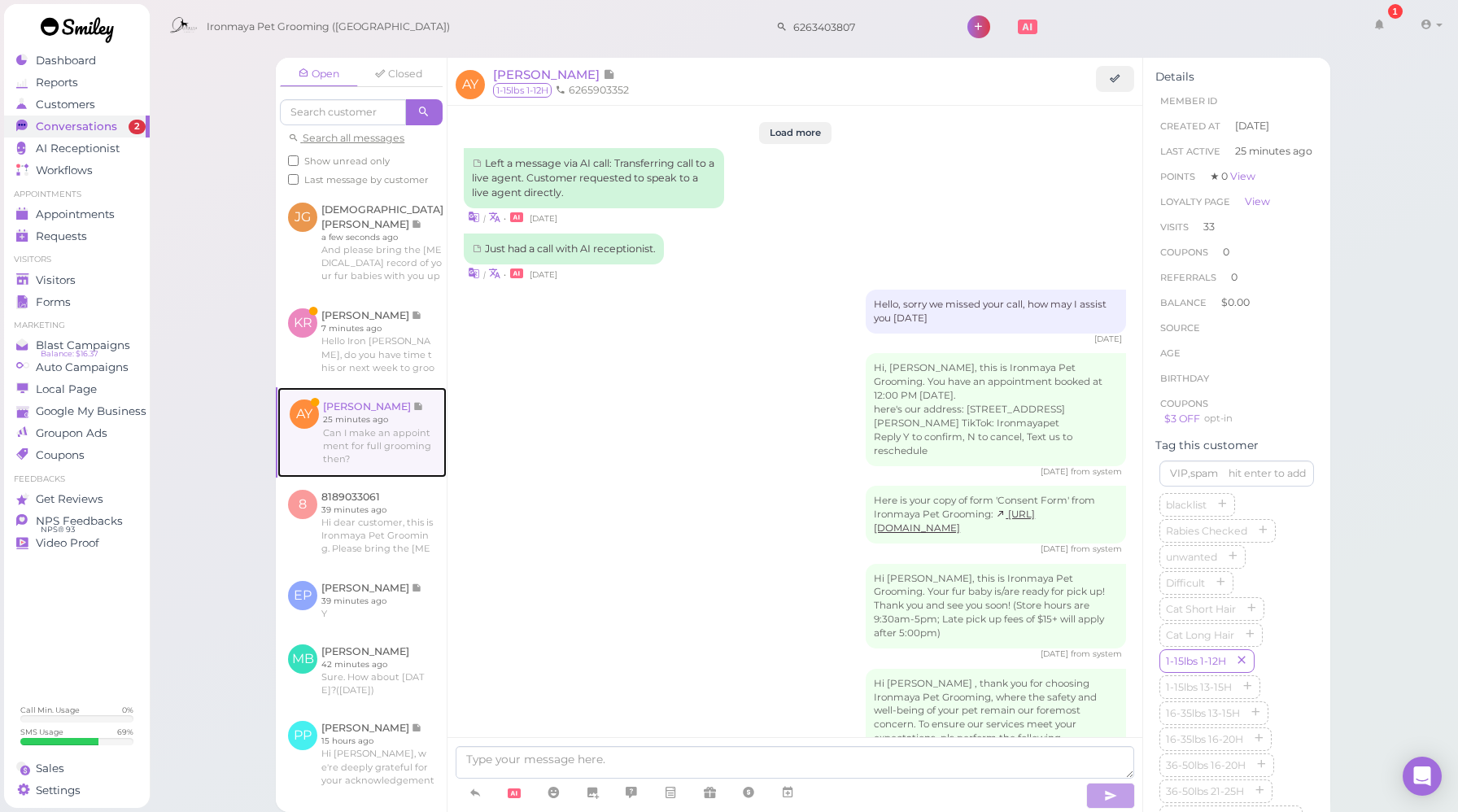
scroll to position [2024, 0]
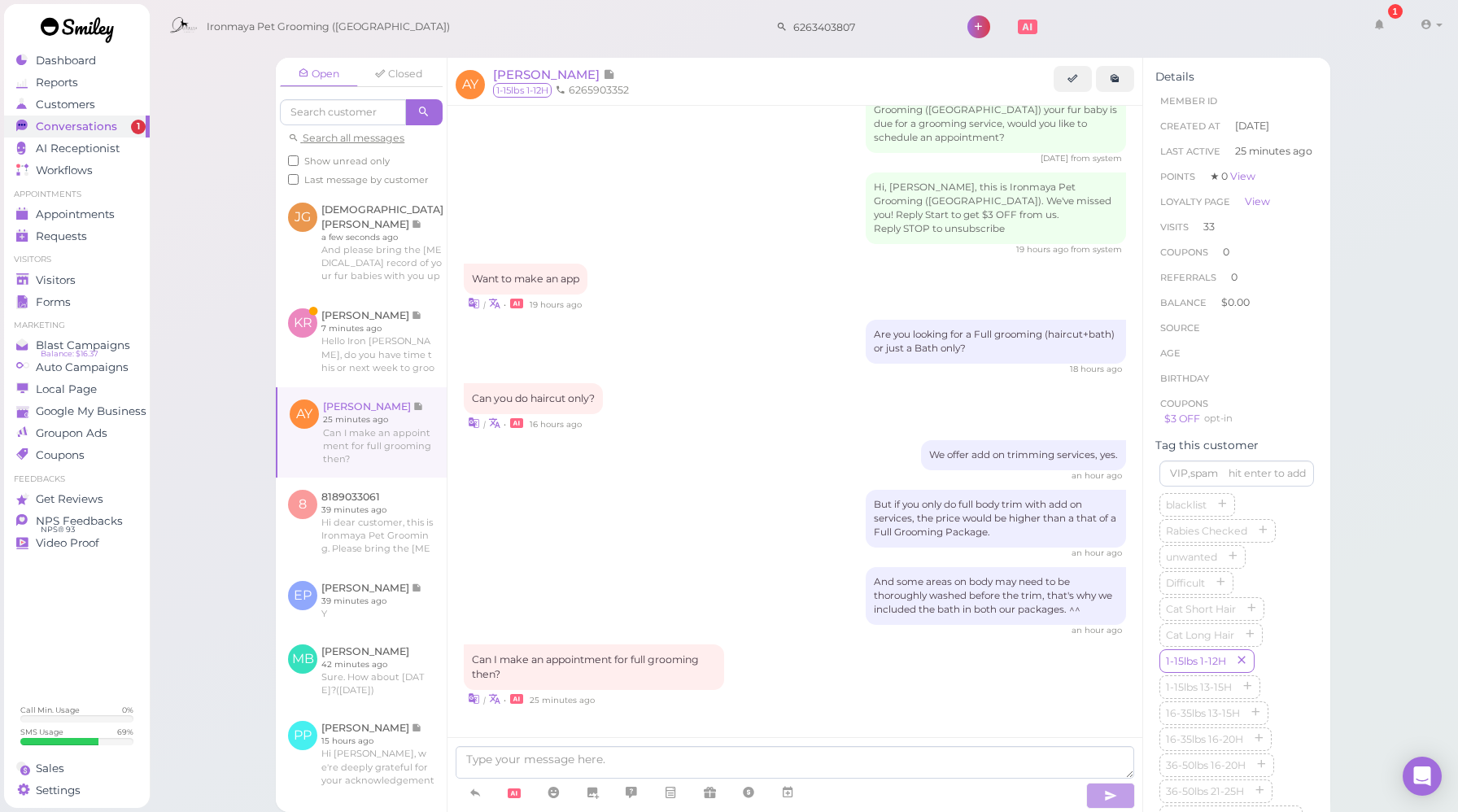
click at [790, 570] on div "And some areas on body may need to be thoroughly washed before the trim, that's…" at bounding box center [794, 601] width 662 height 69
click at [559, 767] on textarea at bounding box center [795, 762] width 679 height 33
click at [793, 784] on icon at bounding box center [788, 791] width 13 height 16
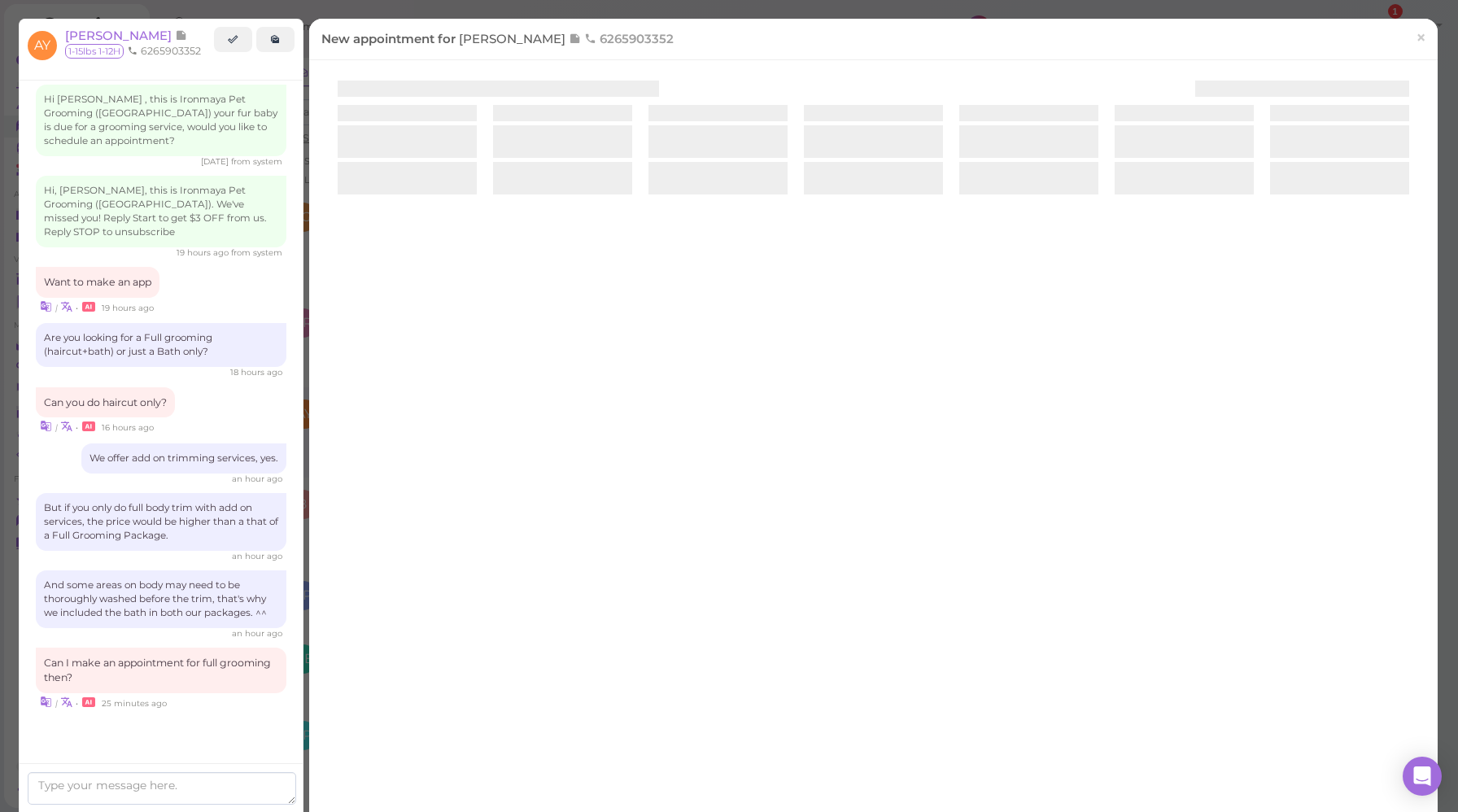
scroll to position [2107, 0]
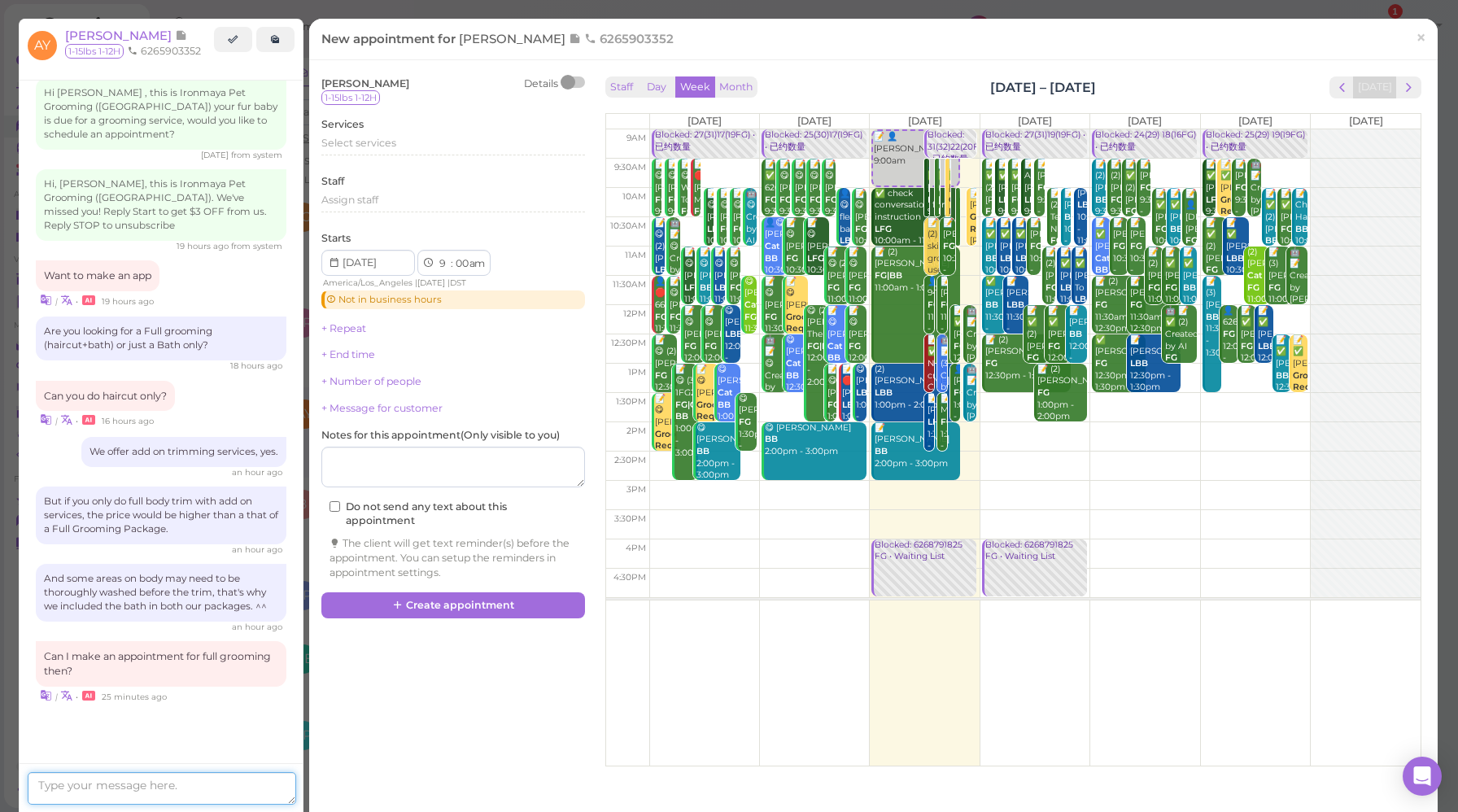
click at [279, 783] on textarea at bounding box center [162, 788] width 268 height 33
type textarea "Sure. how about [DATE]?"
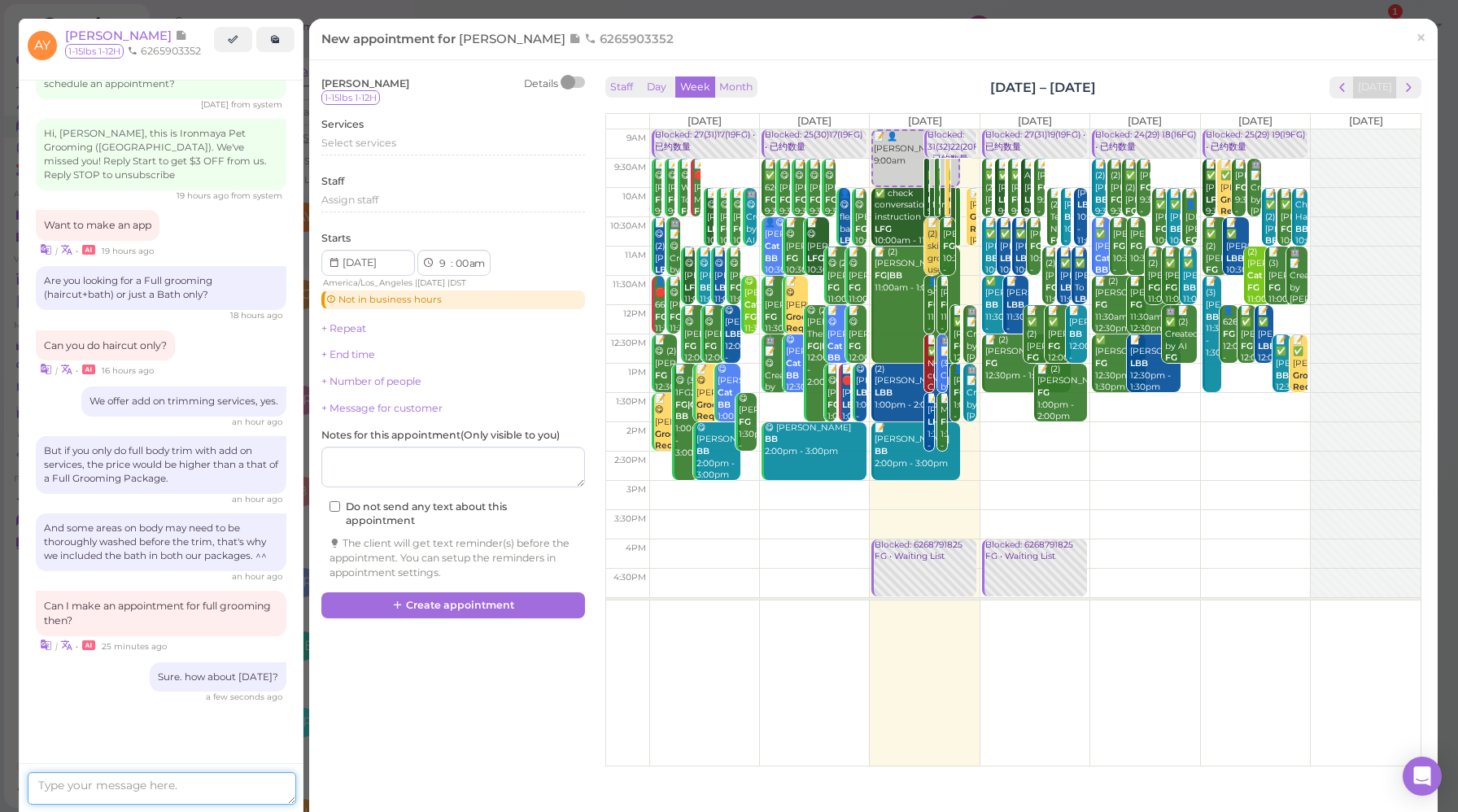
scroll to position [2214, 0]
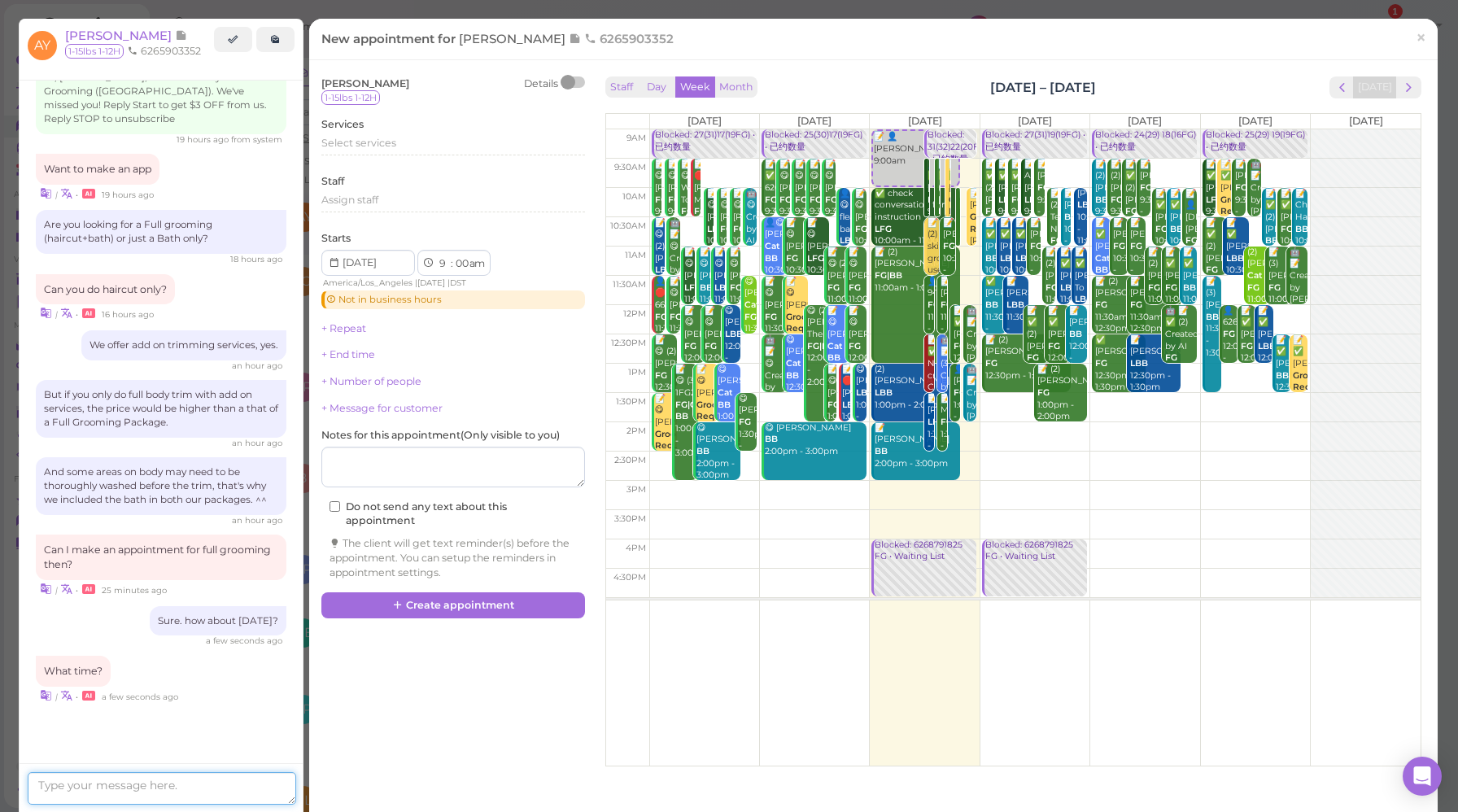
click at [160, 789] on textarea at bounding box center [162, 788] width 268 height 33
type textarea "Does 1pm work for you?"
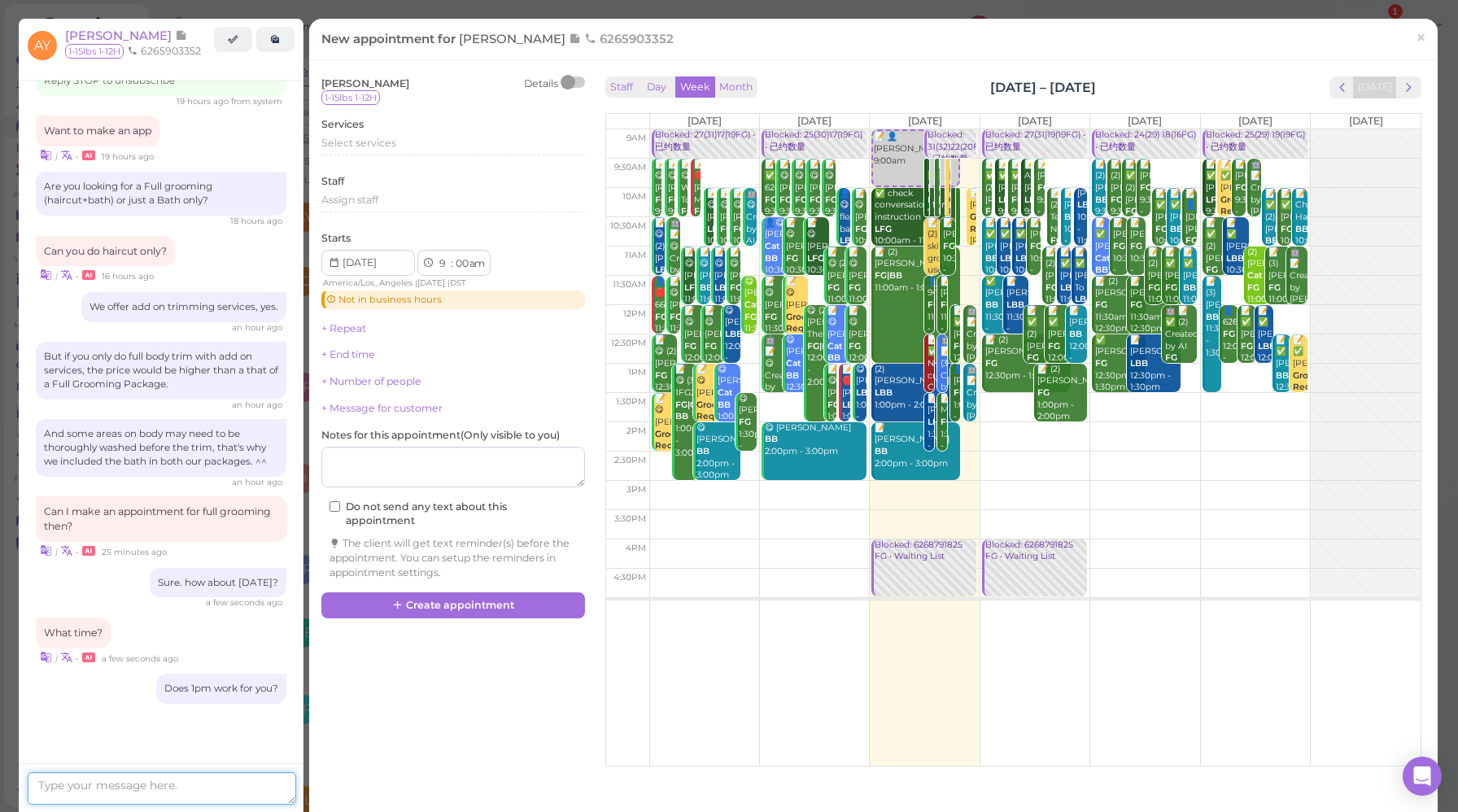
scroll to position [2252, 0]
click at [1416, 45] on span "×" at bounding box center [1421, 37] width 10 height 22
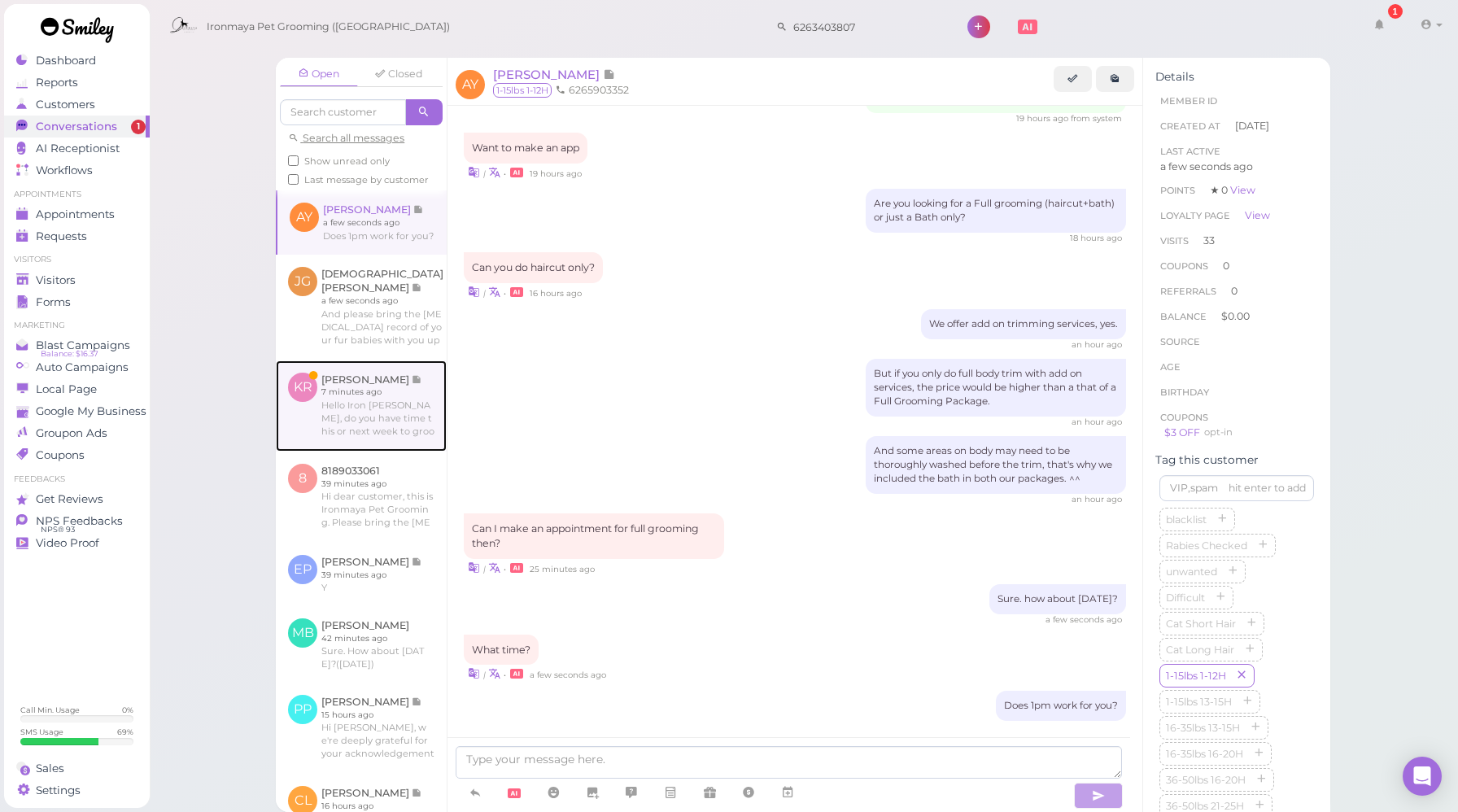
click at [302, 428] on link at bounding box center [361, 406] width 171 height 91
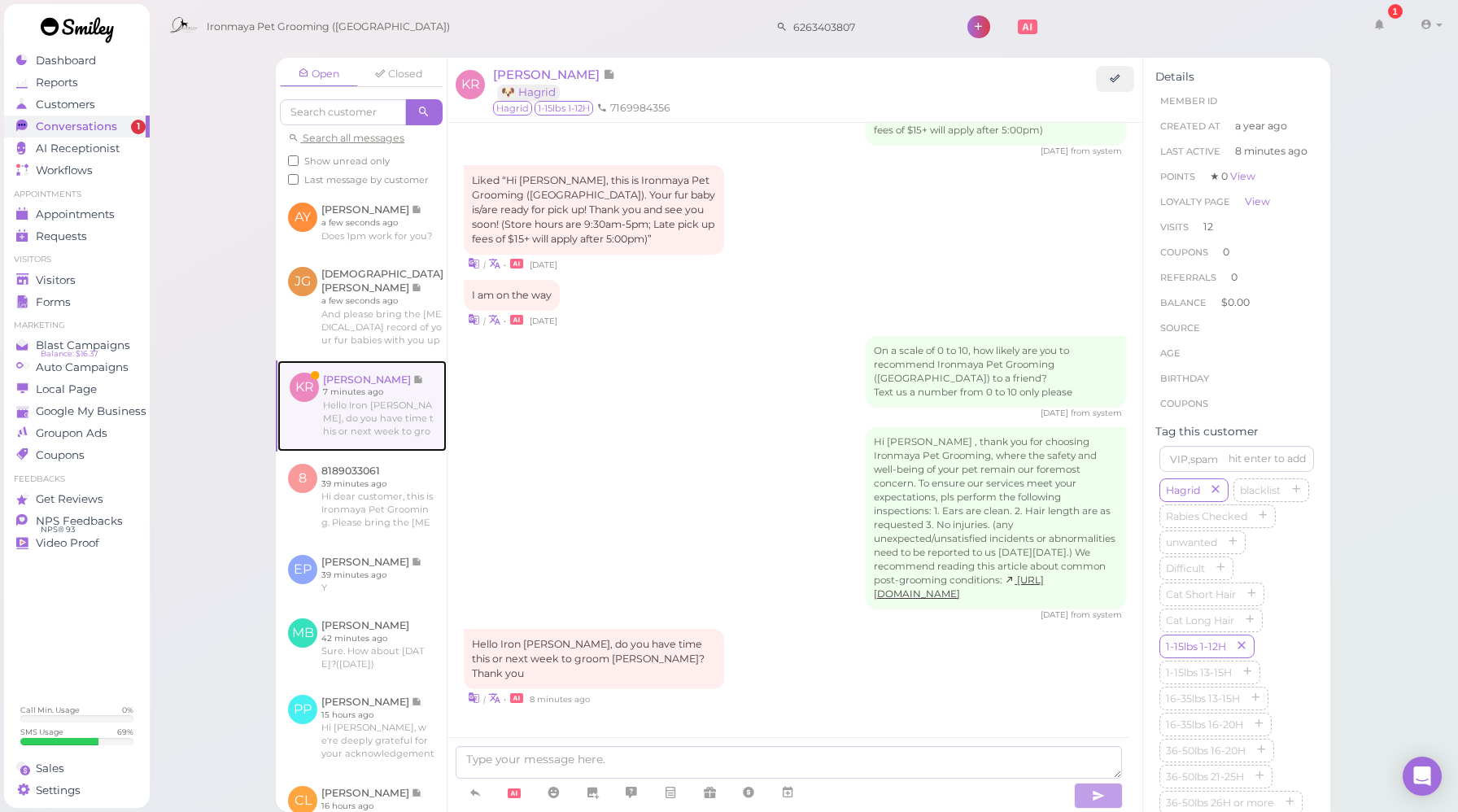
scroll to position [1976, 0]
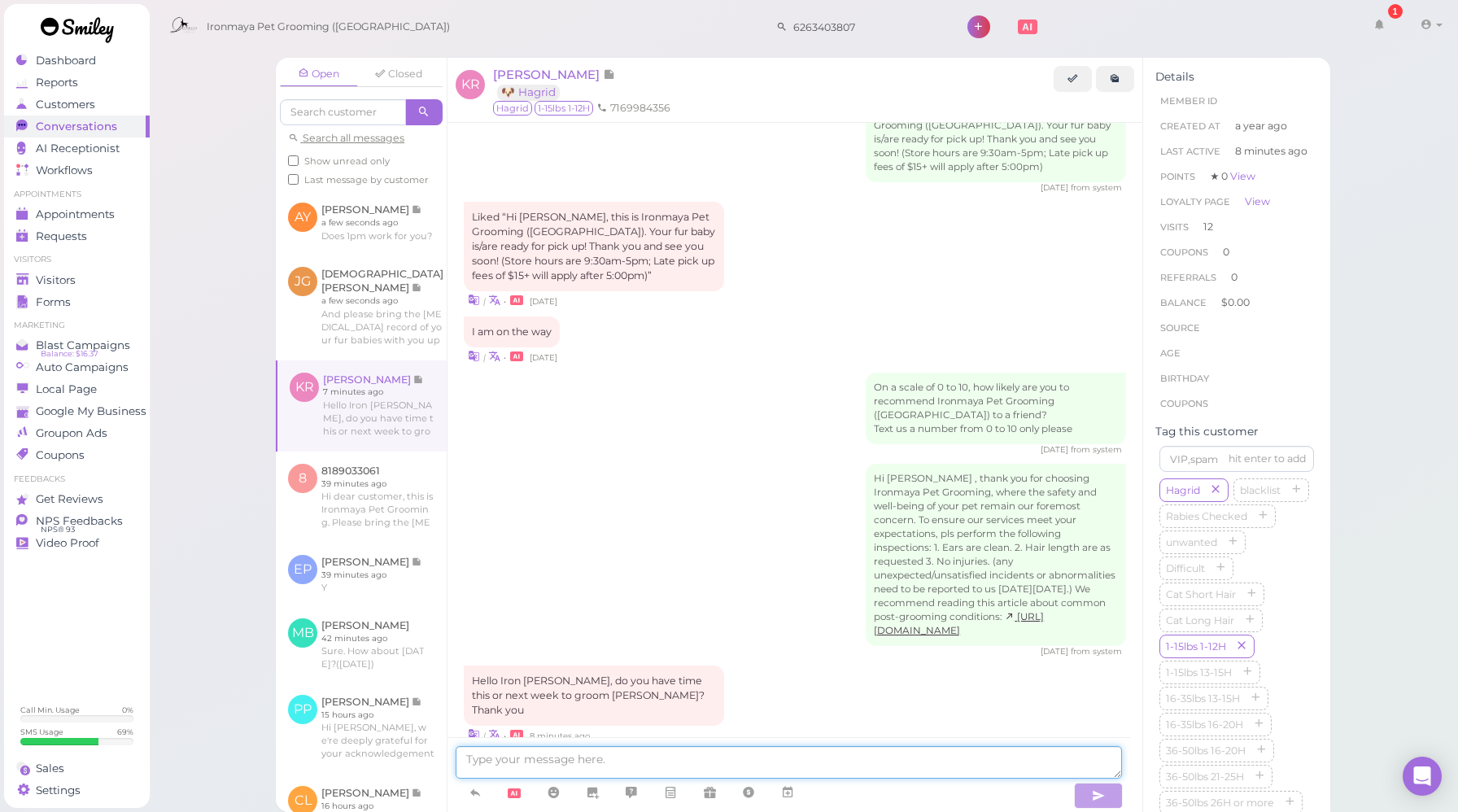
click at [746, 755] on textarea at bounding box center [789, 762] width 667 height 33
type textarea "Y"
click at [674, 757] on textarea at bounding box center [789, 762] width 667 height 33
click at [599, 758] on textarea "Yes we have [DATE] to [DATE]" at bounding box center [789, 762] width 667 height 33
click at [651, 761] on textarea "Yes we have [DATE] to [DATE]" at bounding box center [789, 762] width 667 height 33
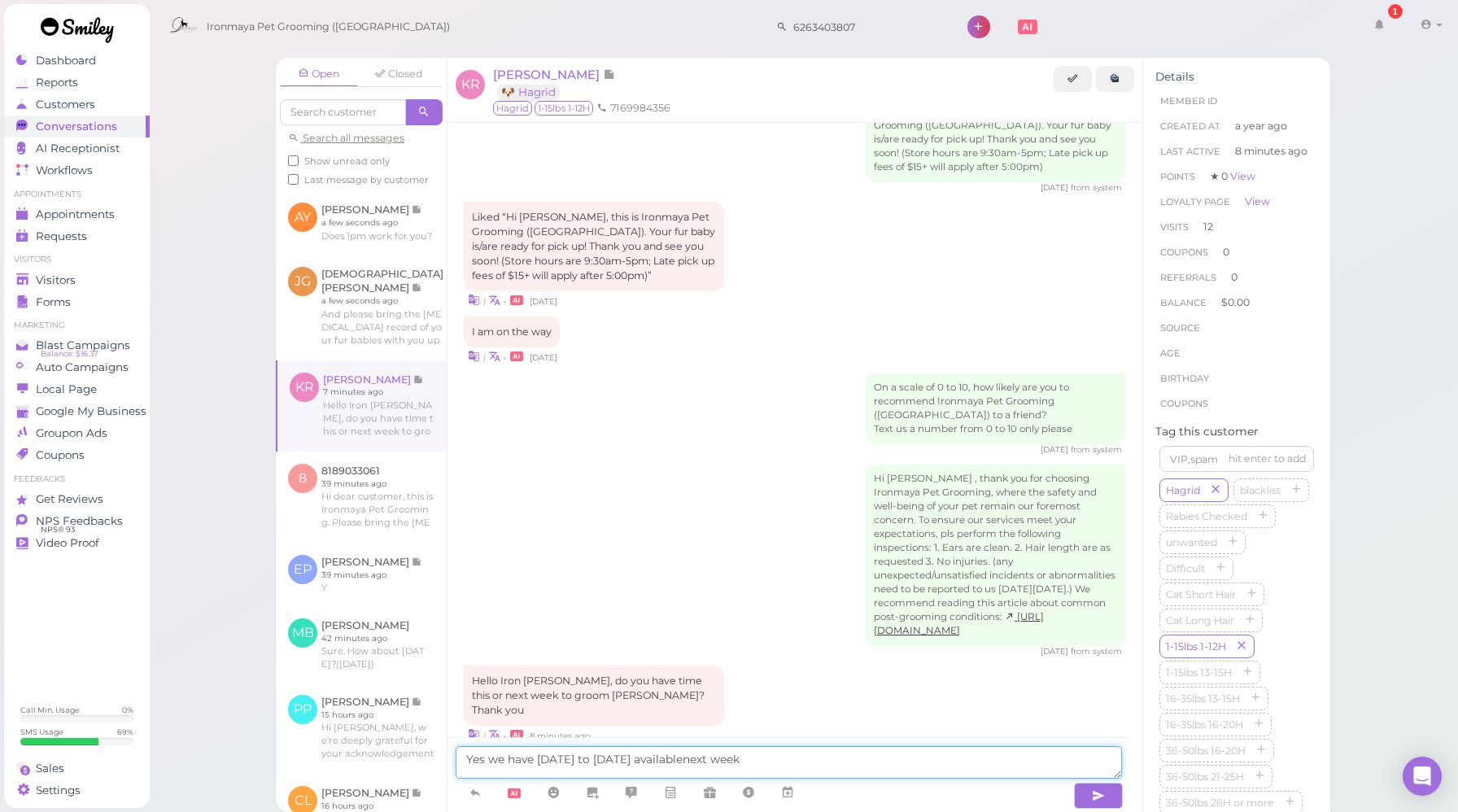
type textarea "Yes we have [DATE] to [DATE] available next week"
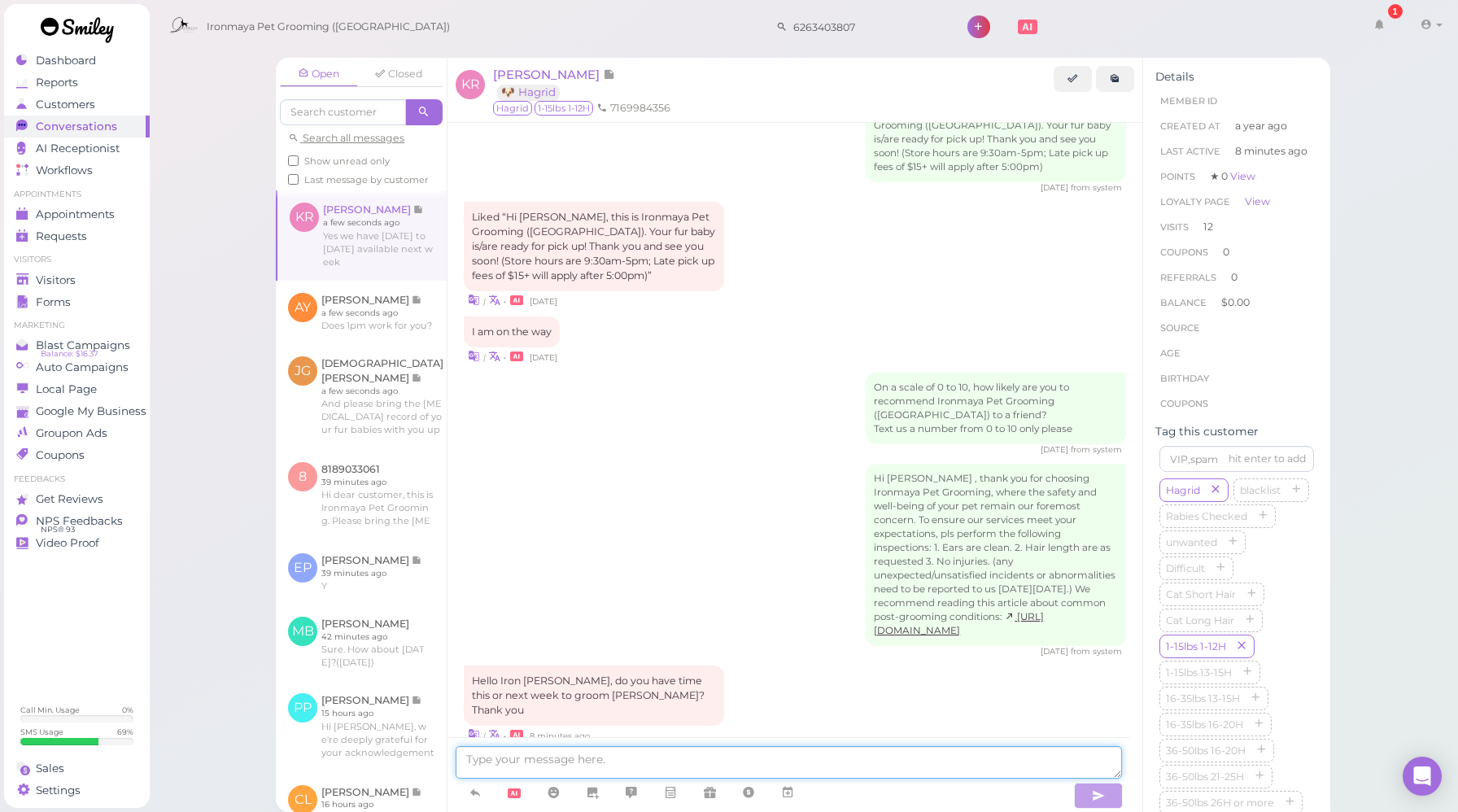
scroll to position [2029, 0]
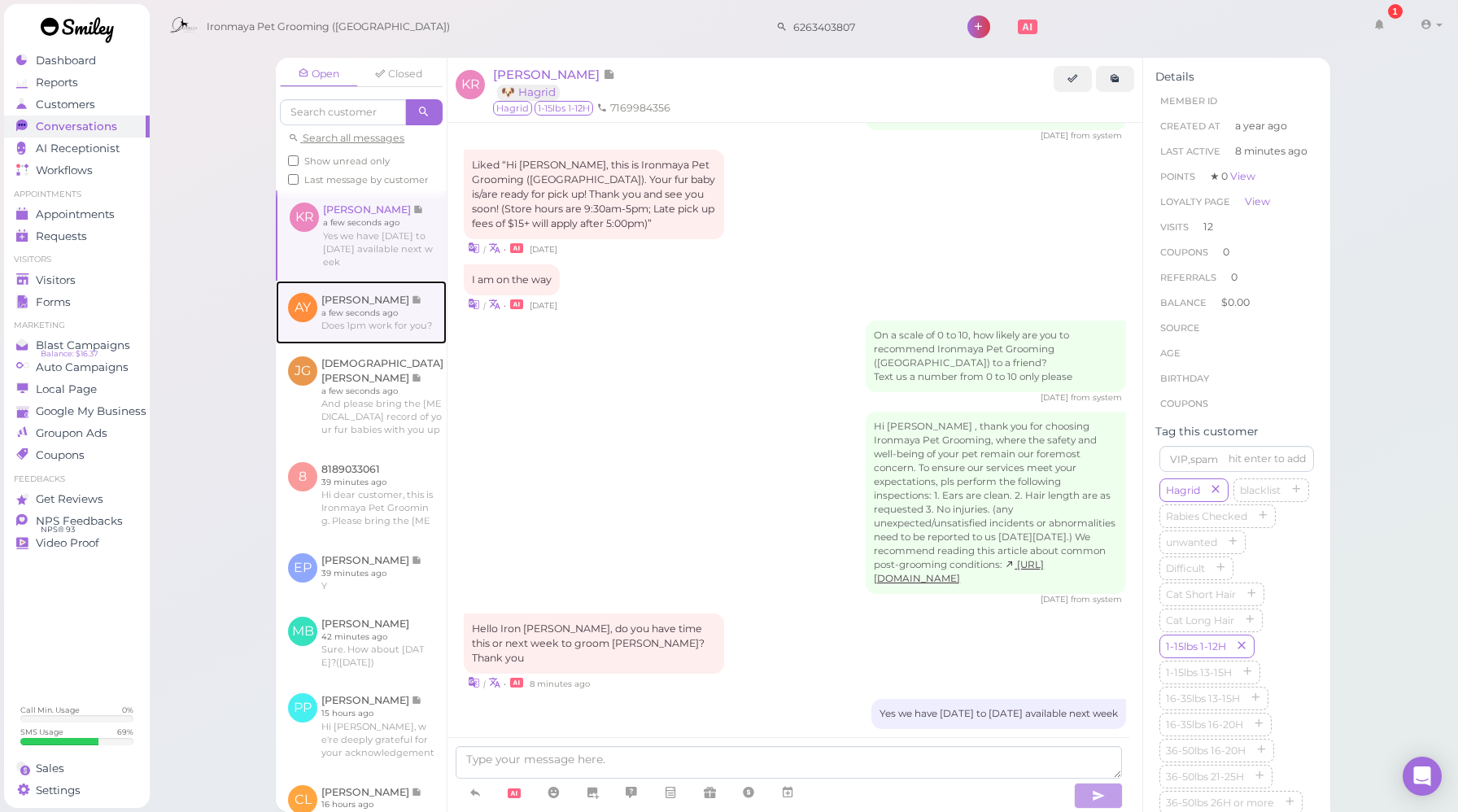
click at [394, 310] on link at bounding box center [361, 312] width 171 height 63
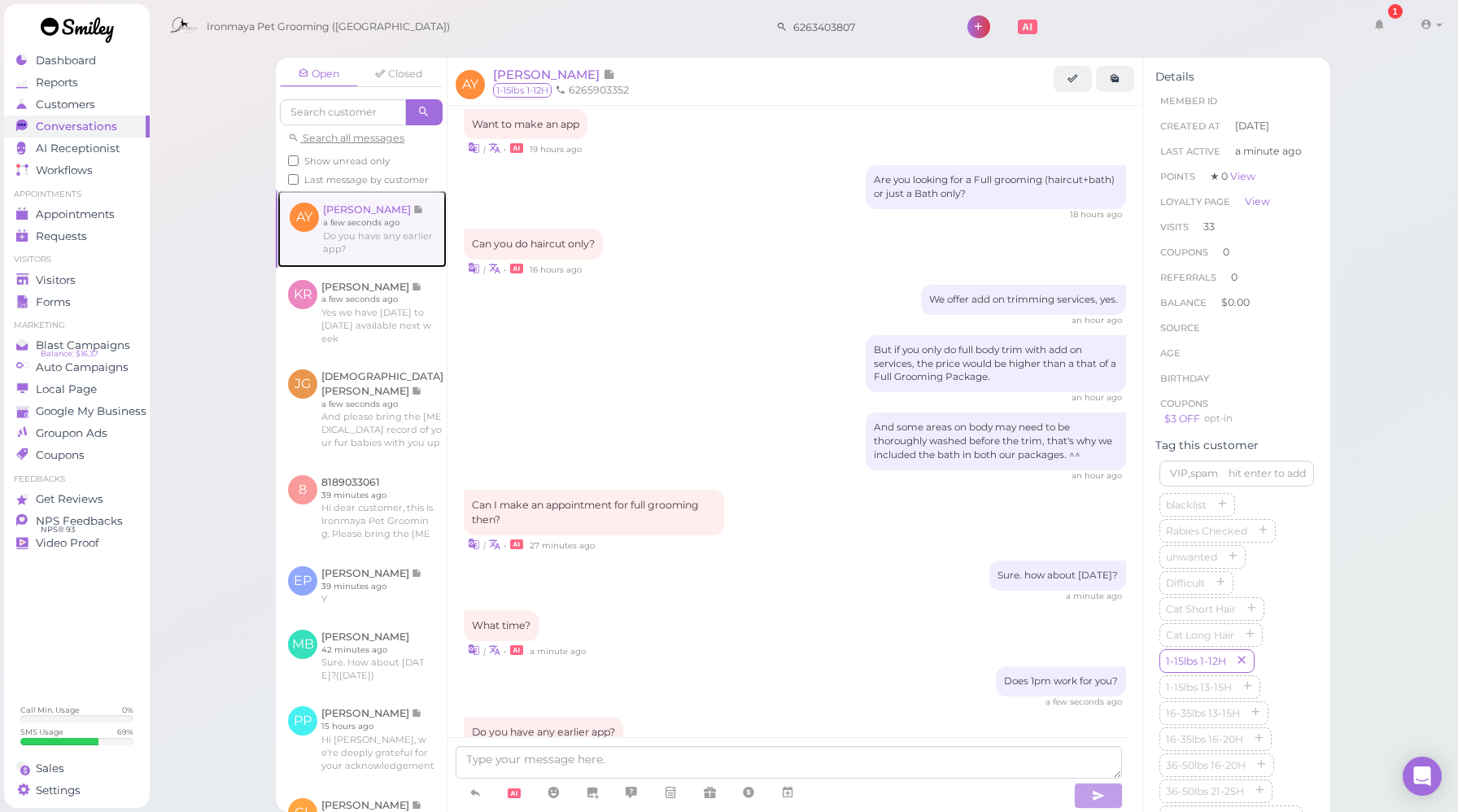
scroll to position [2030, 0]
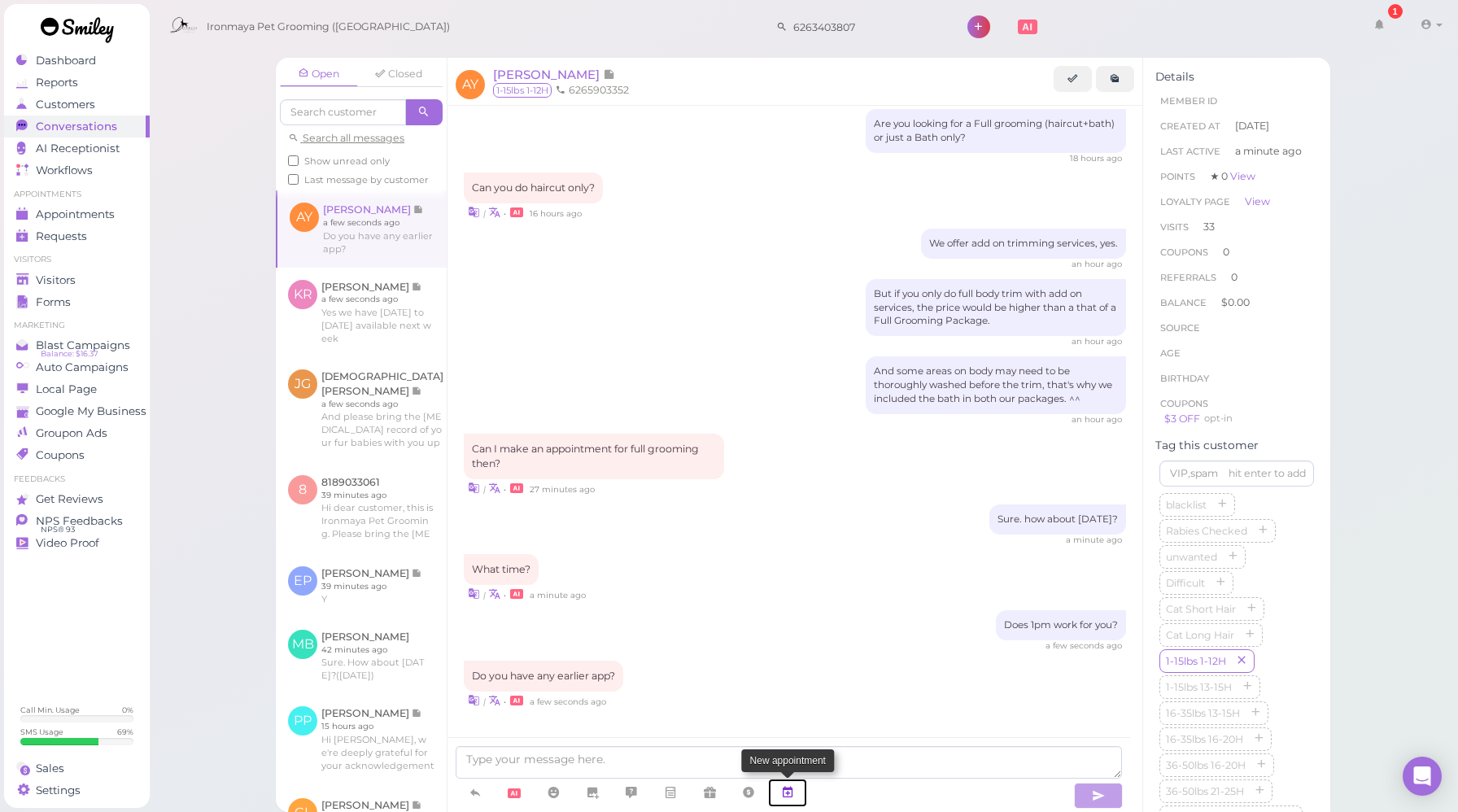
click at [783, 786] on icon at bounding box center [788, 791] width 13 height 16
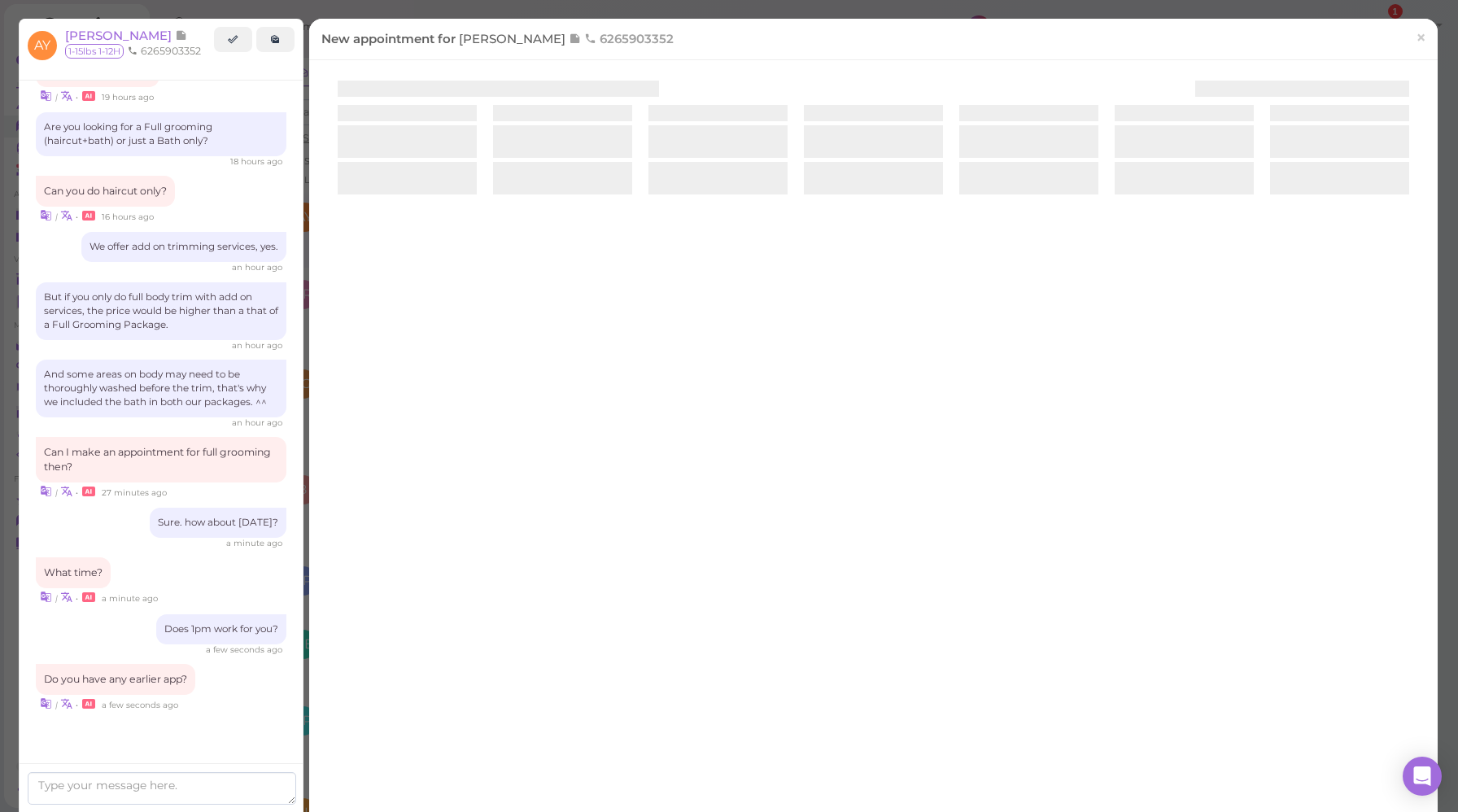
scroll to position [2113, 0]
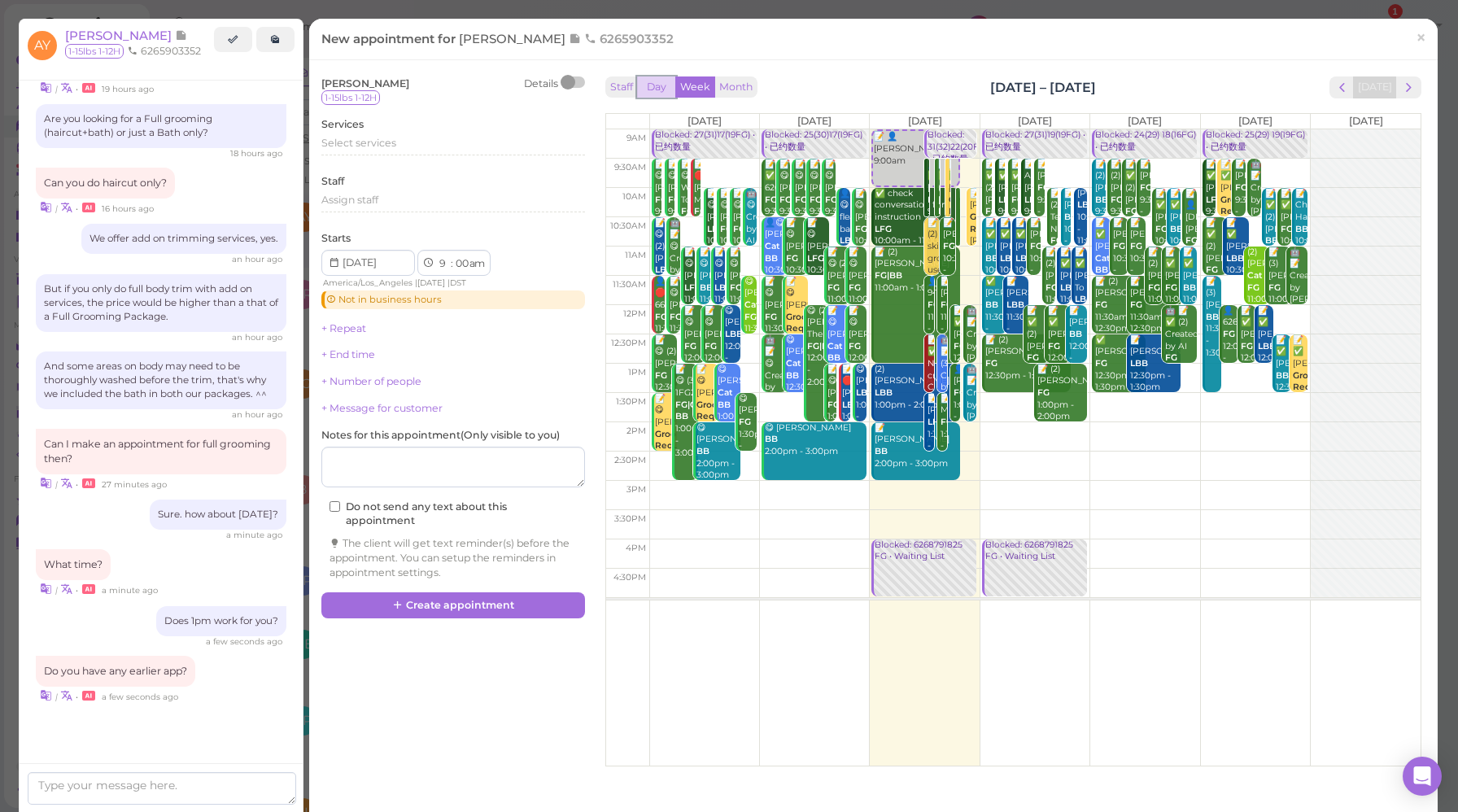
click at [655, 89] on button "Day" at bounding box center [656, 88] width 39 height 22
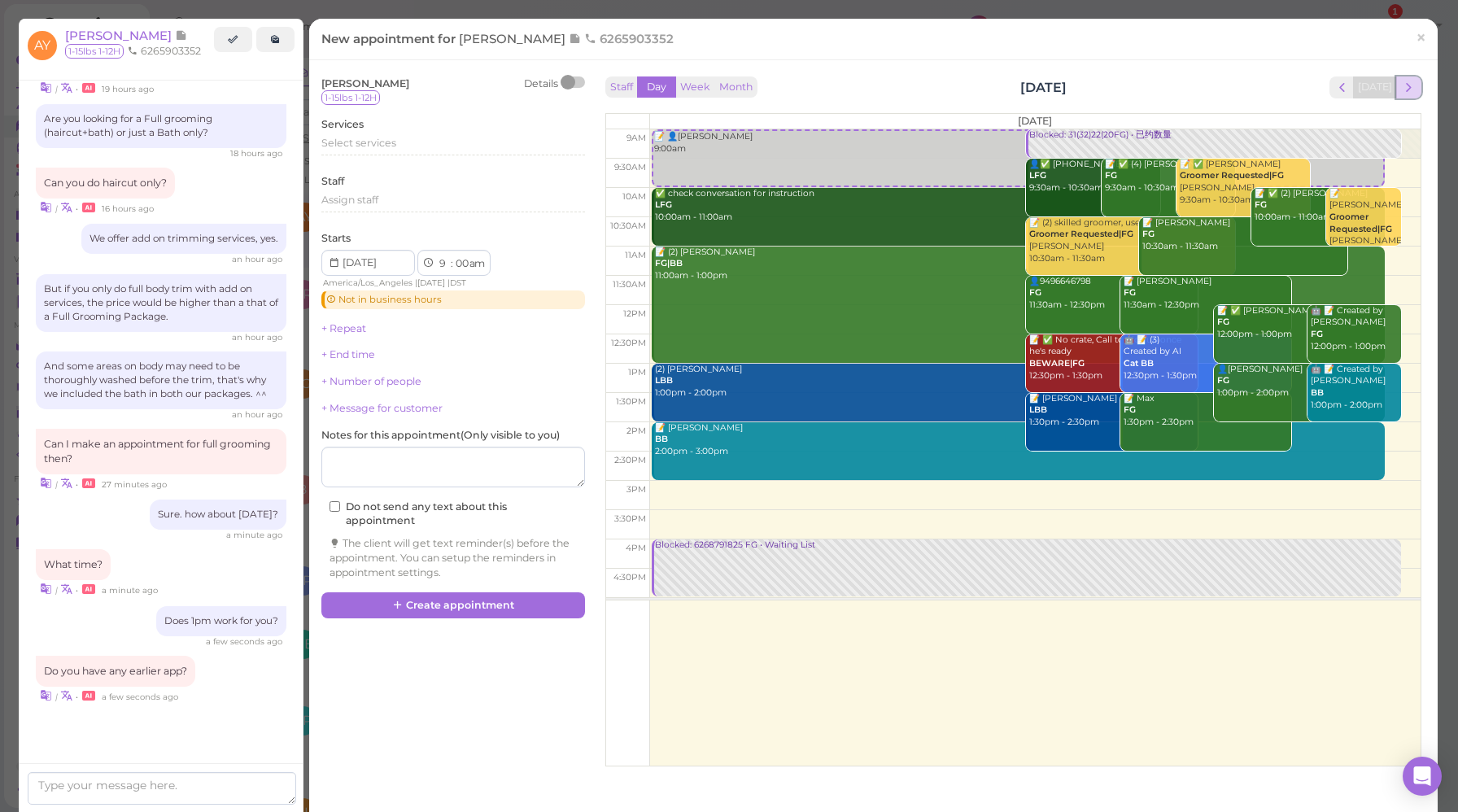
click at [1401, 85] on span "next" at bounding box center [1409, 88] width 16 height 16
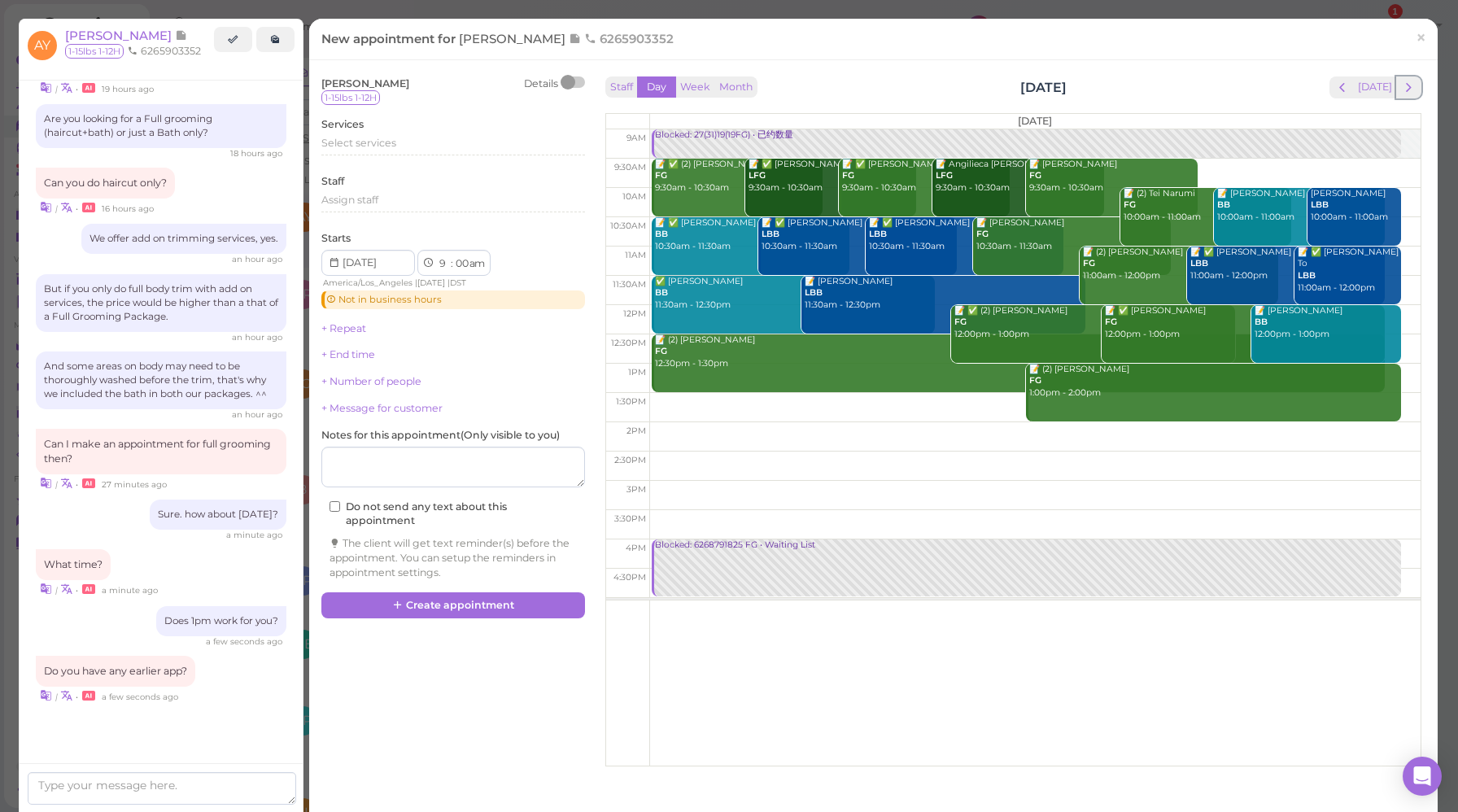
click at [1401, 85] on span "next" at bounding box center [1409, 88] width 16 height 16
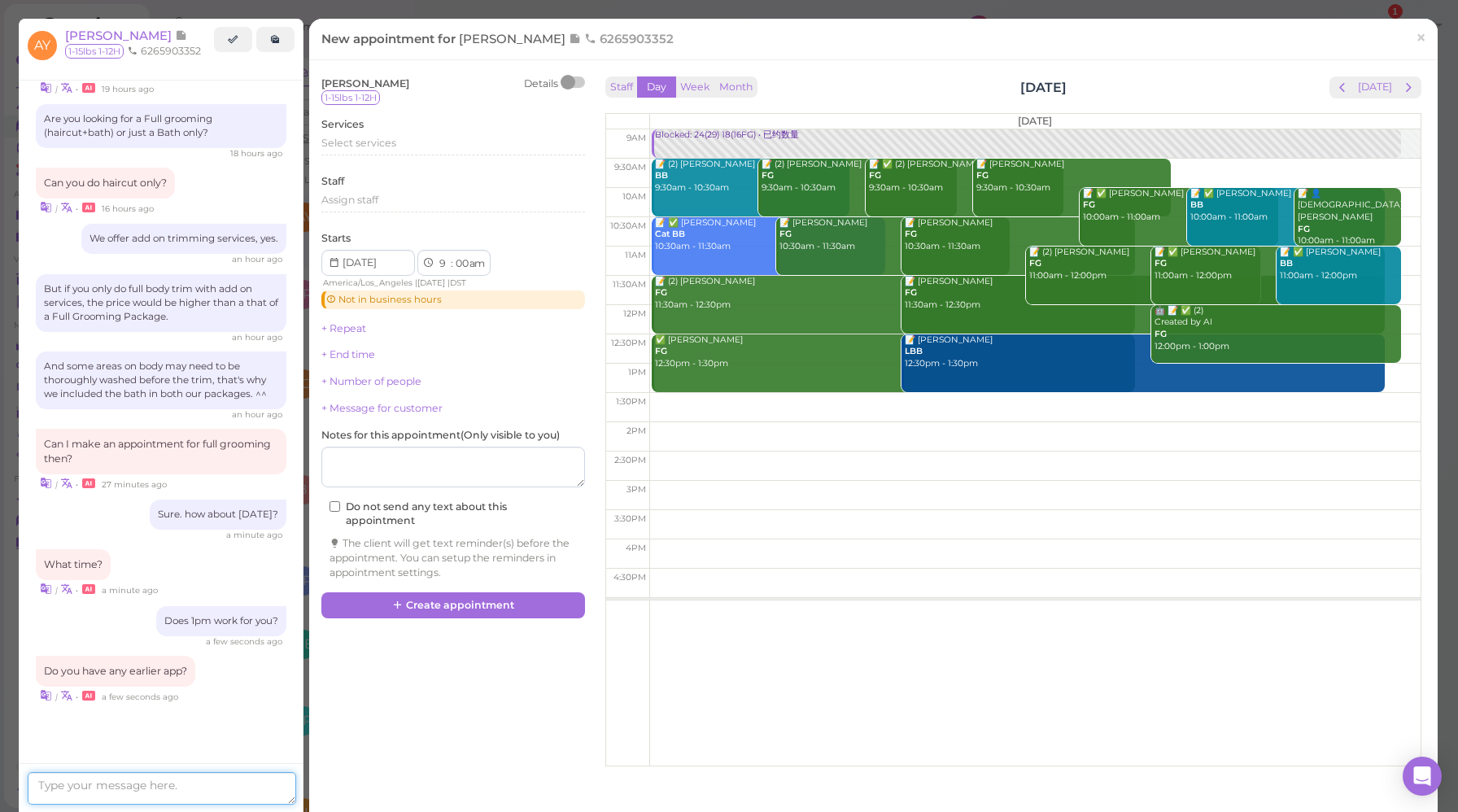
click at [154, 782] on textarea at bounding box center [162, 788] width 268 height 33
type textarea "12pm"
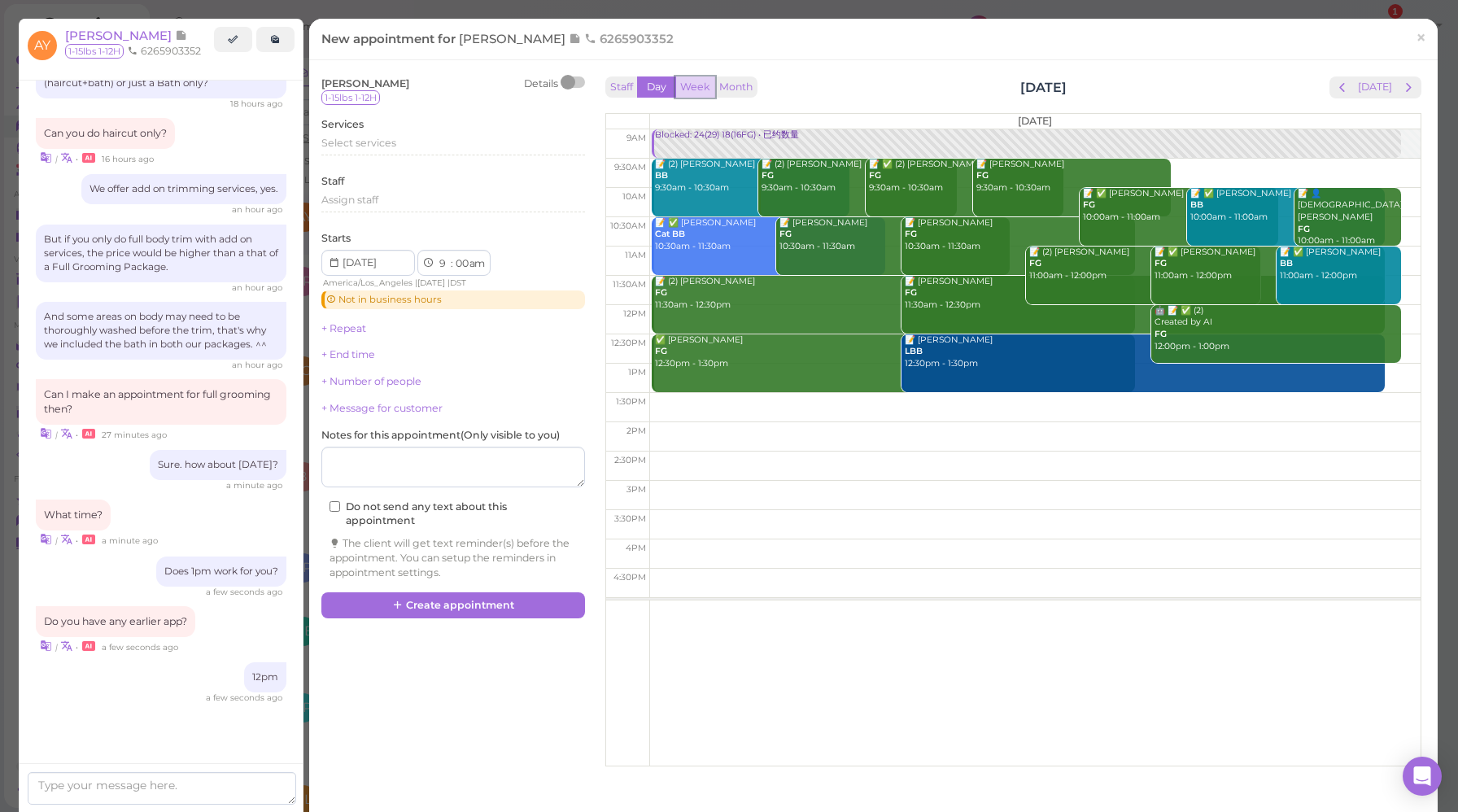
click at [695, 80] on button "Week" at bounding box center [695, 88] width 40 height 22
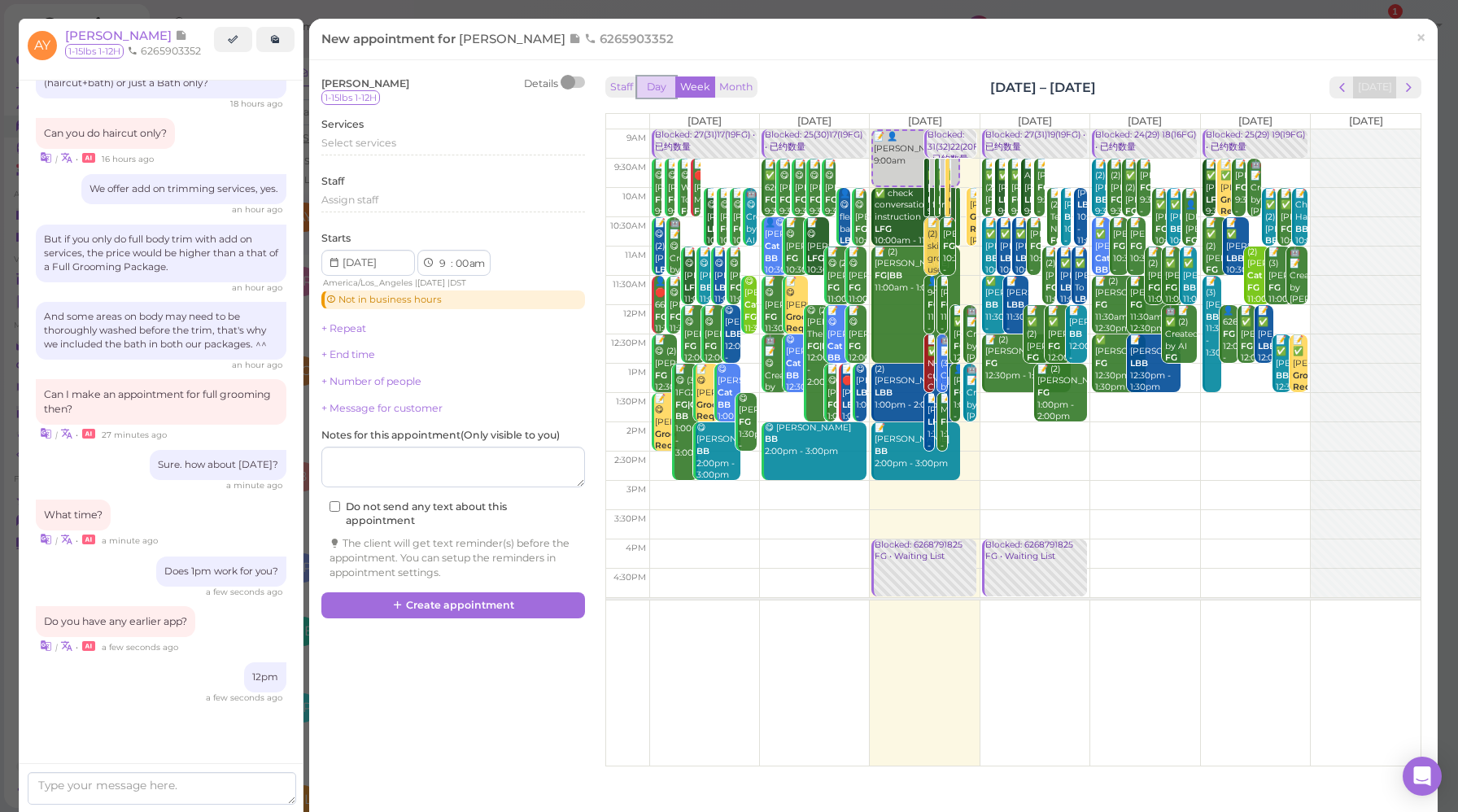
click at [651, 92] on button "Day" at bounding box center [656, 88] width 39 height 22
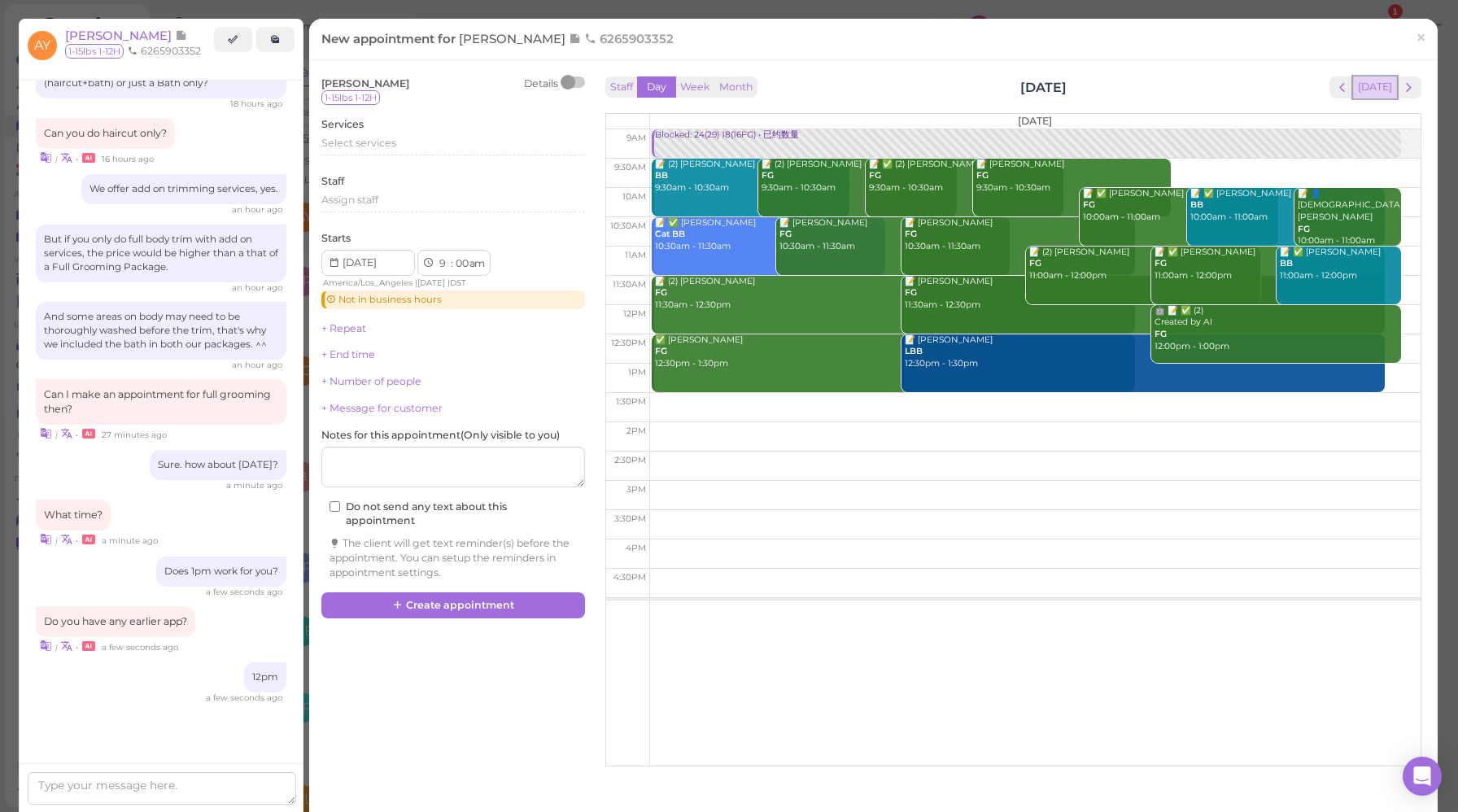
click at [1355, 83] on button "[DATE]" at bounding box center [1374, 88] width 44 height 22
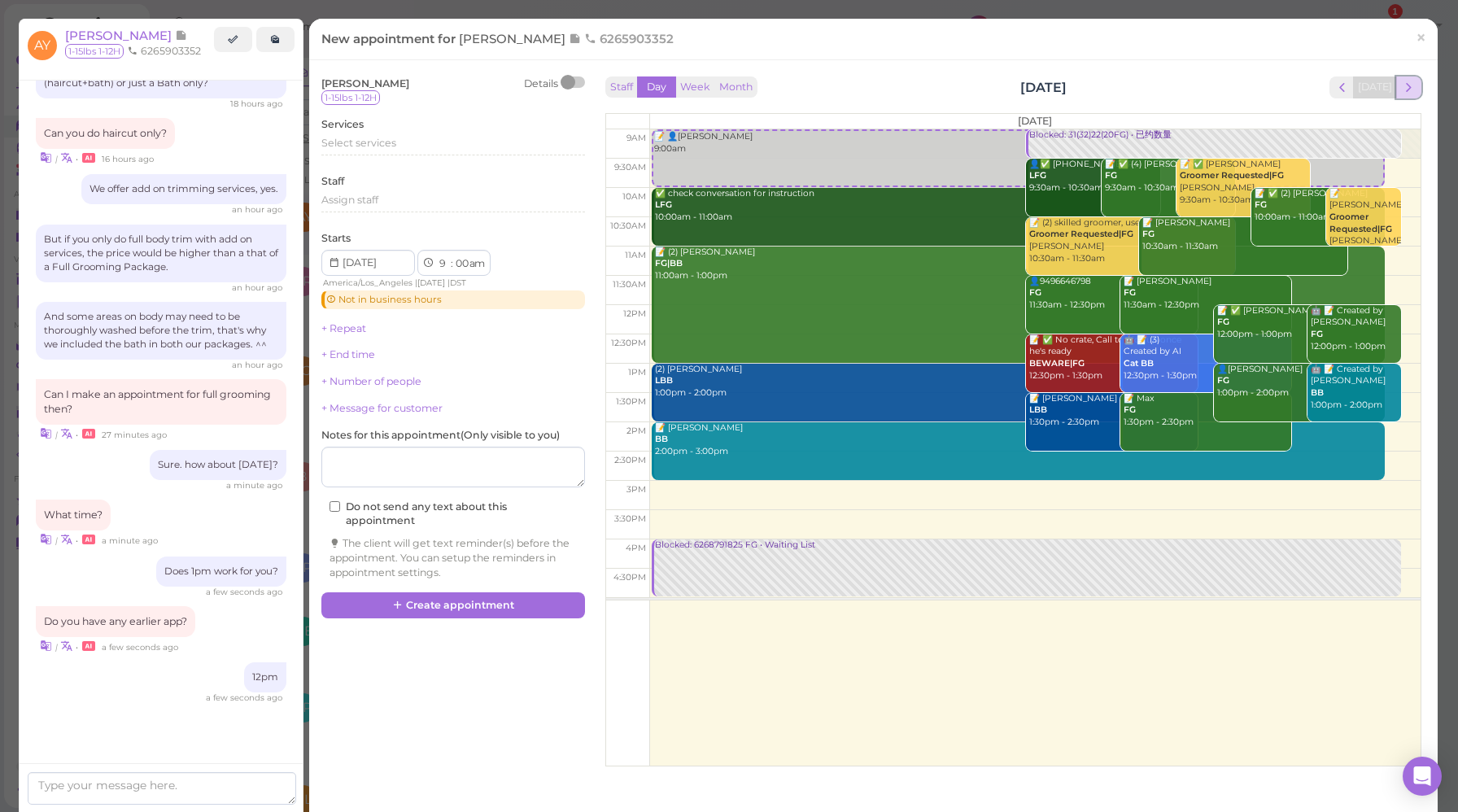
click at [1401, 87] on span "next" at bounding box center [1409, 88] width 16 height 16
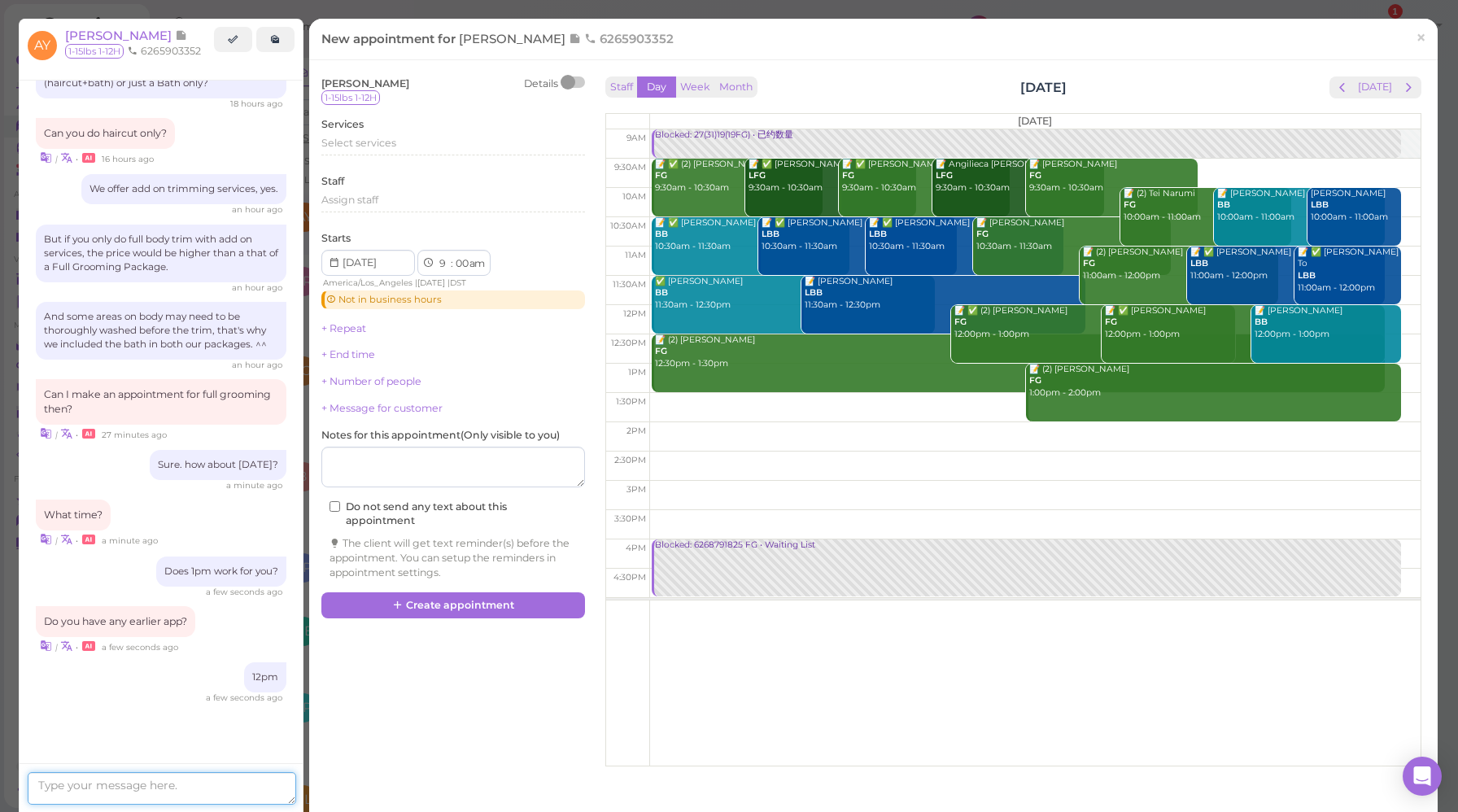
click at [123, 785] on textarea at bounding box center [162, 788] width 268 height 33
click at [126, 786] on textarea "And [DATE] 12pm /1pm" at bounding box center [162, 788] width 268 height 33
type textarea "And [DATE] 12:30pm /1pm"
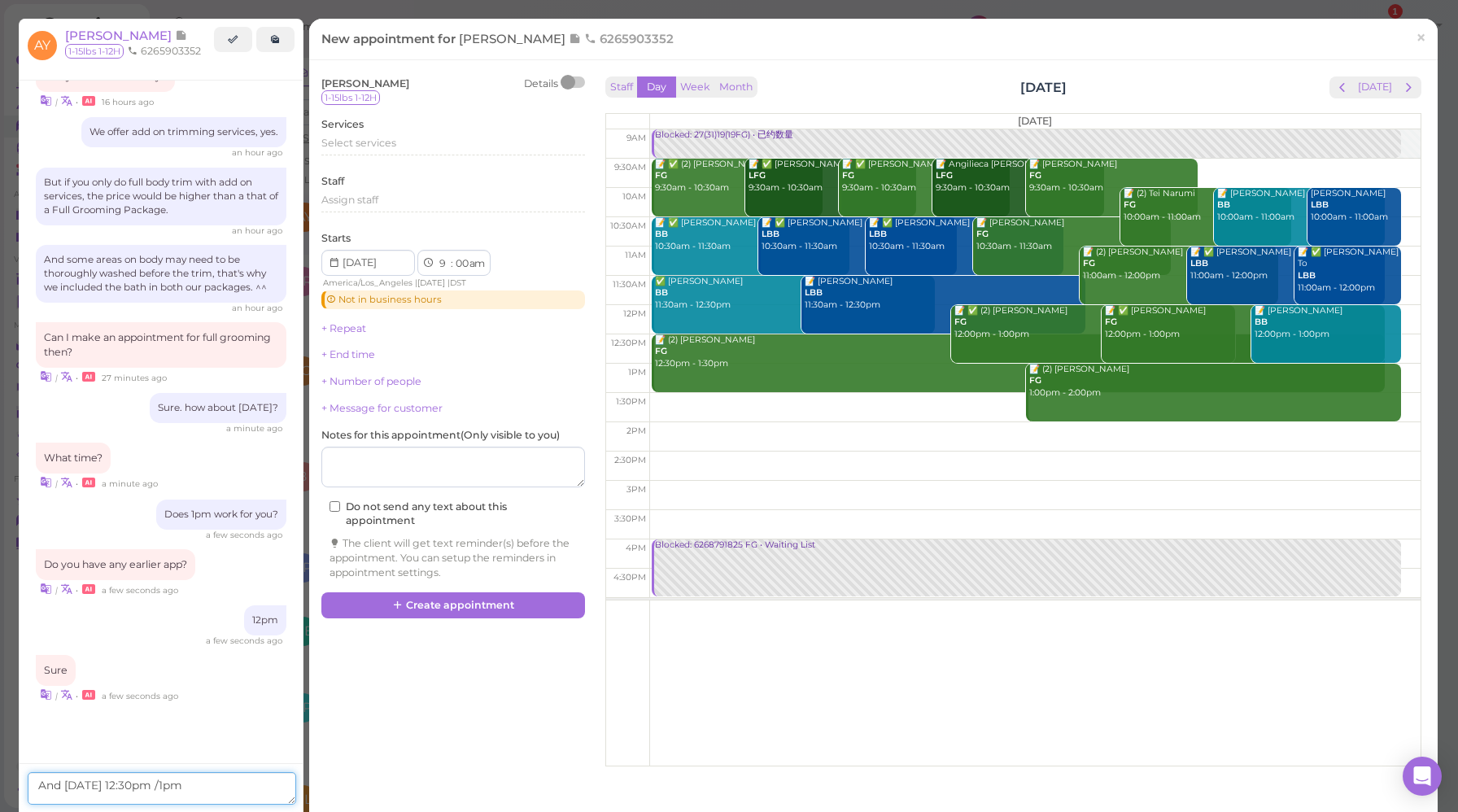
click at [220, 789] on textarea "And [DATE] 12:30pm /1pm" at bounding box center [162, 788] width 268 height 33
drag, startPoint x: 204, startPoint y: 784, endPoint x: 0, endPoint y: 786, distance: 204.0
click at [0, 786] on div "Dashboard Reports Customers Conversations 0 AI Receptionist" at bounding box center [729, 406] width 1458 height 812
click at [688, 89] on button "Week" at bounding box center [695, 88] width 40 height 22
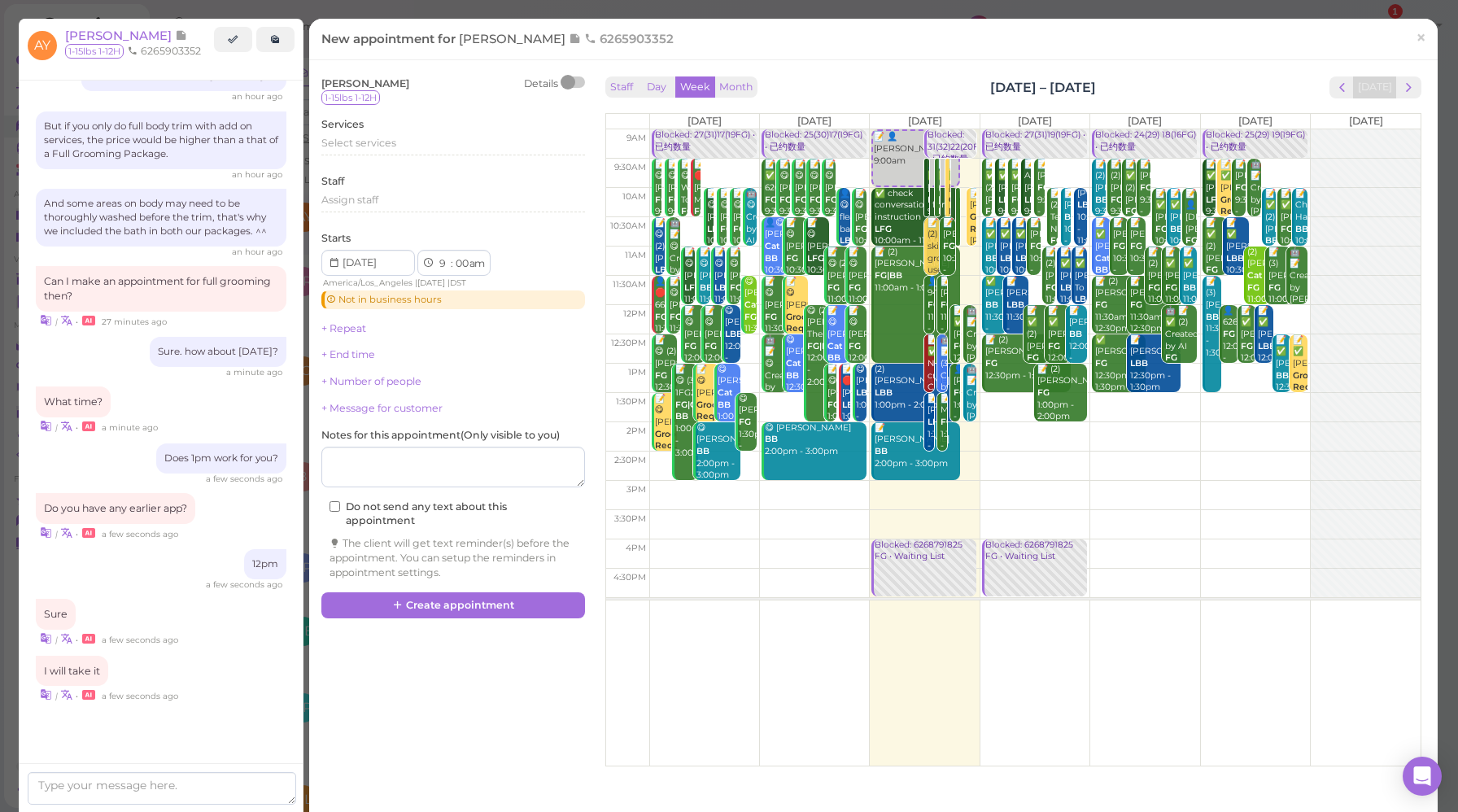
scroll to position [2277, 0]
click at [1190, 308] on td at bounding box center [1034, 319] width 771 height 29
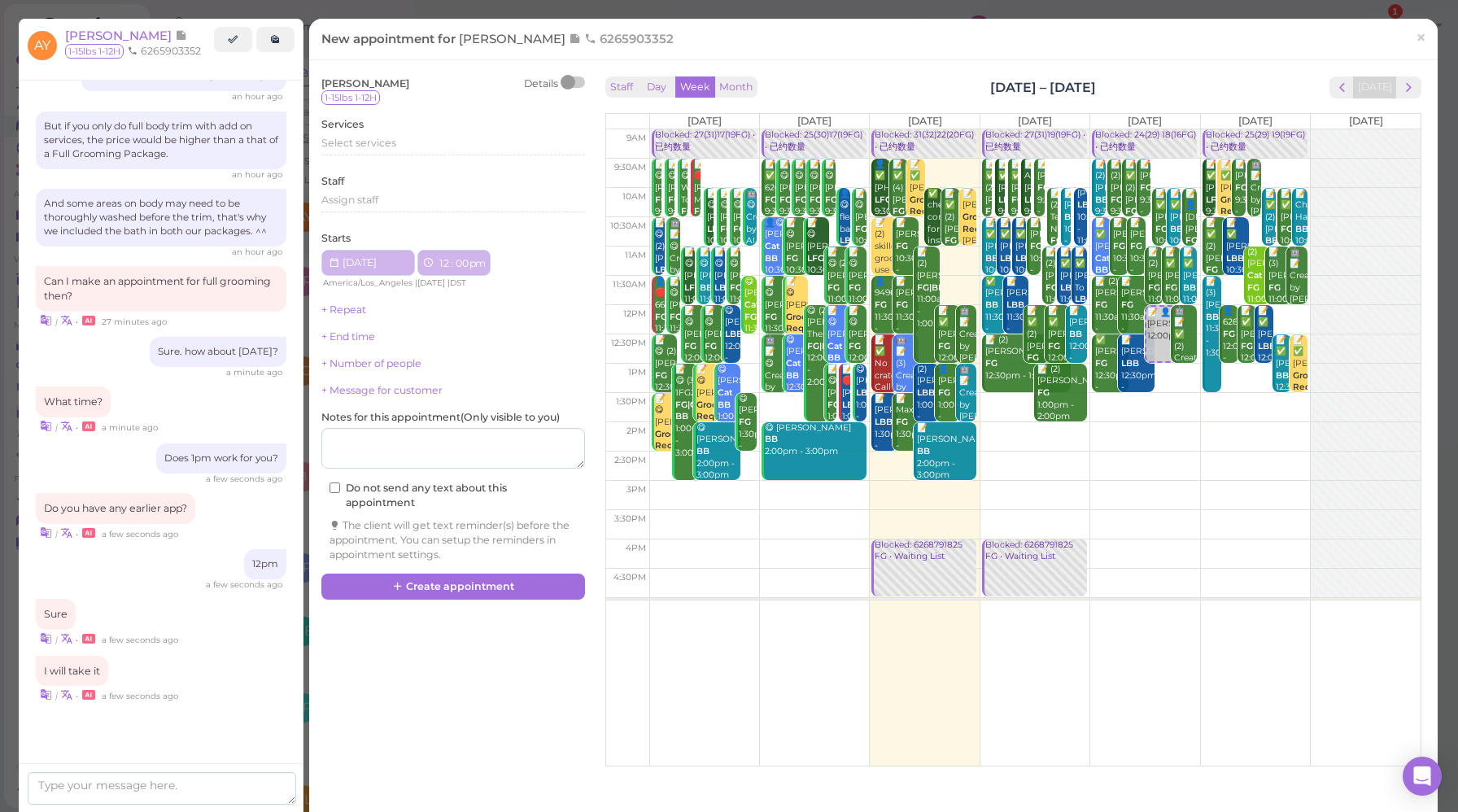
type input "[DATE]"
select select "12"
select select "pm"
click at [382, 146] on span "Select services" at bounding box center [359, 143] width 75 height 12
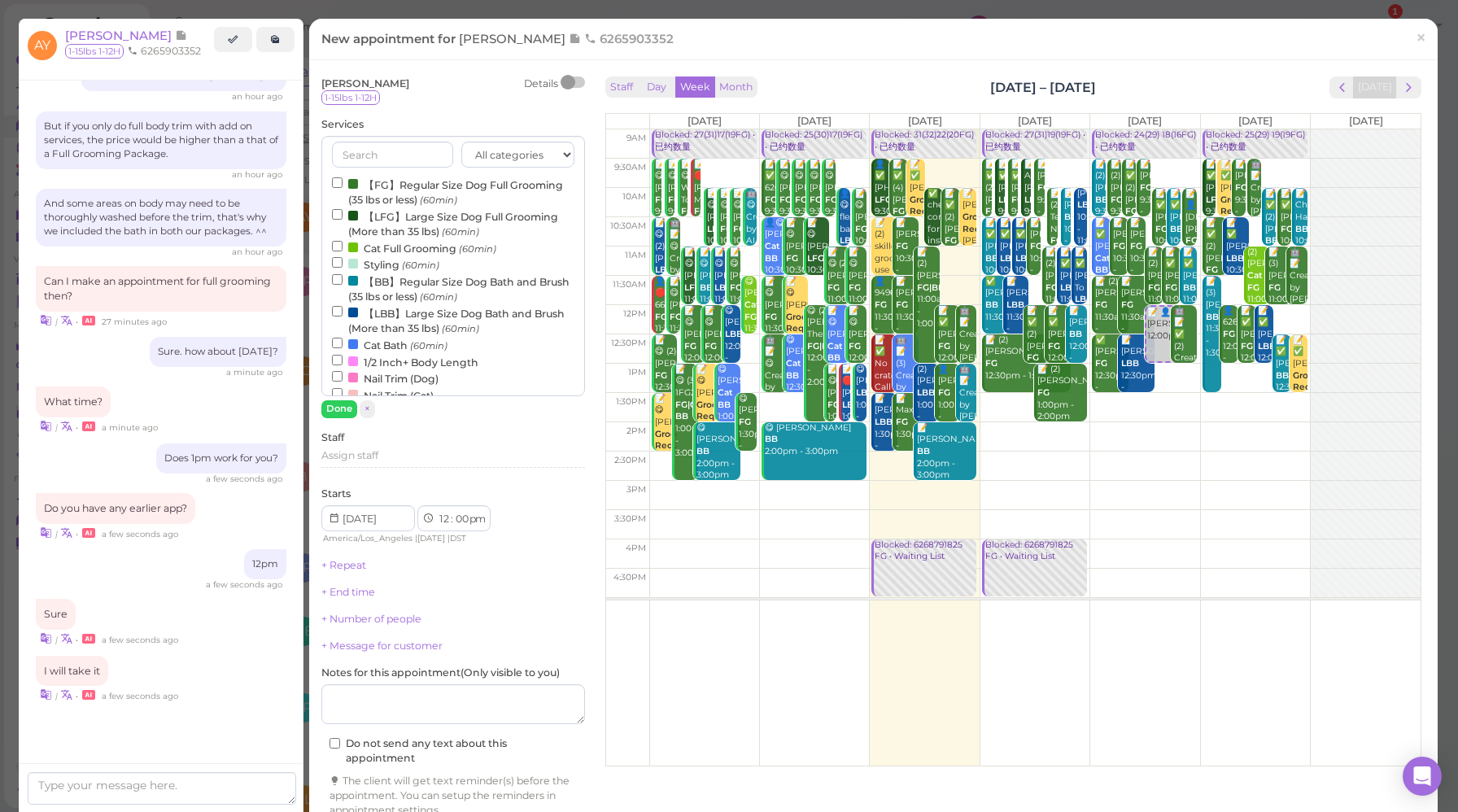
click at [406, 186] on label "【FG】Regular Size Dog Full Grooming (35 lbs or less) (60min)" at bounding box center [453, 192] width 242 height 32
click at [342, 186] on input "【FG】Regular Size Dog Full Grooming (35 lbs or less) (60min)" at bounding box center [337, 182] width 10 height 10
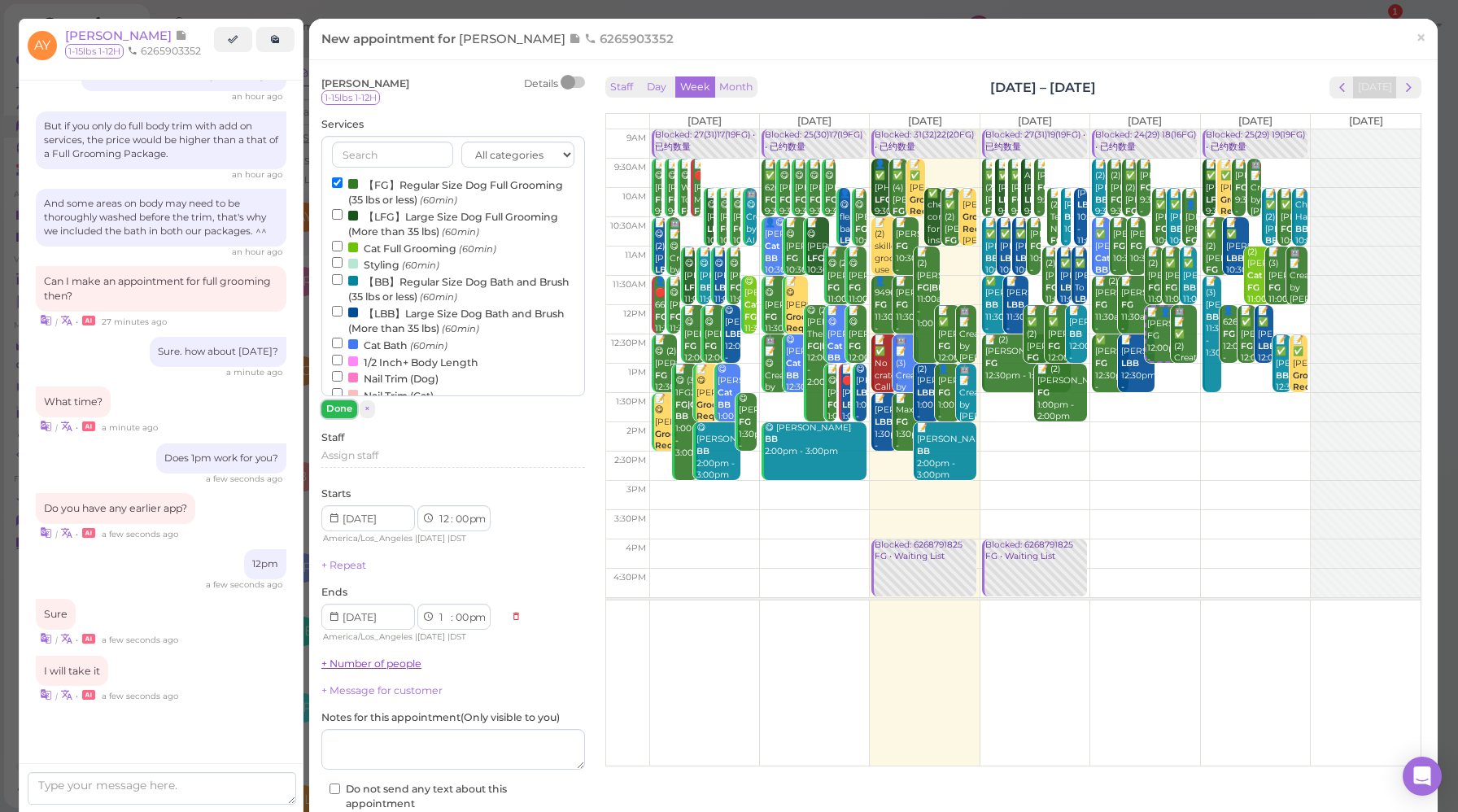
click at [342, 409] on button "Done" at bounding box center [339, 408] width 35 height 17
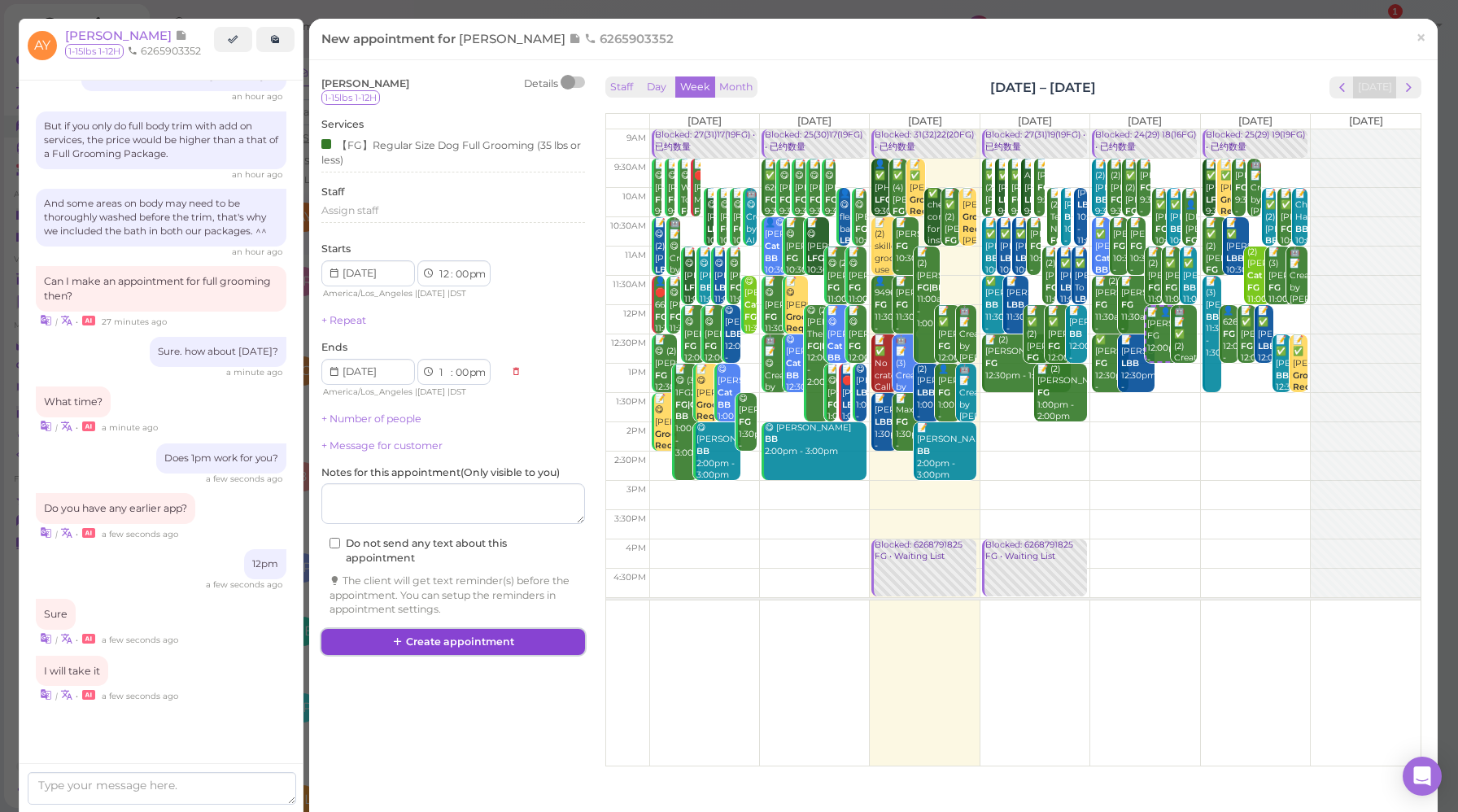
click at [442, 642] on button "Create appointment" at bounding box center [453, 642] width 264 height 26
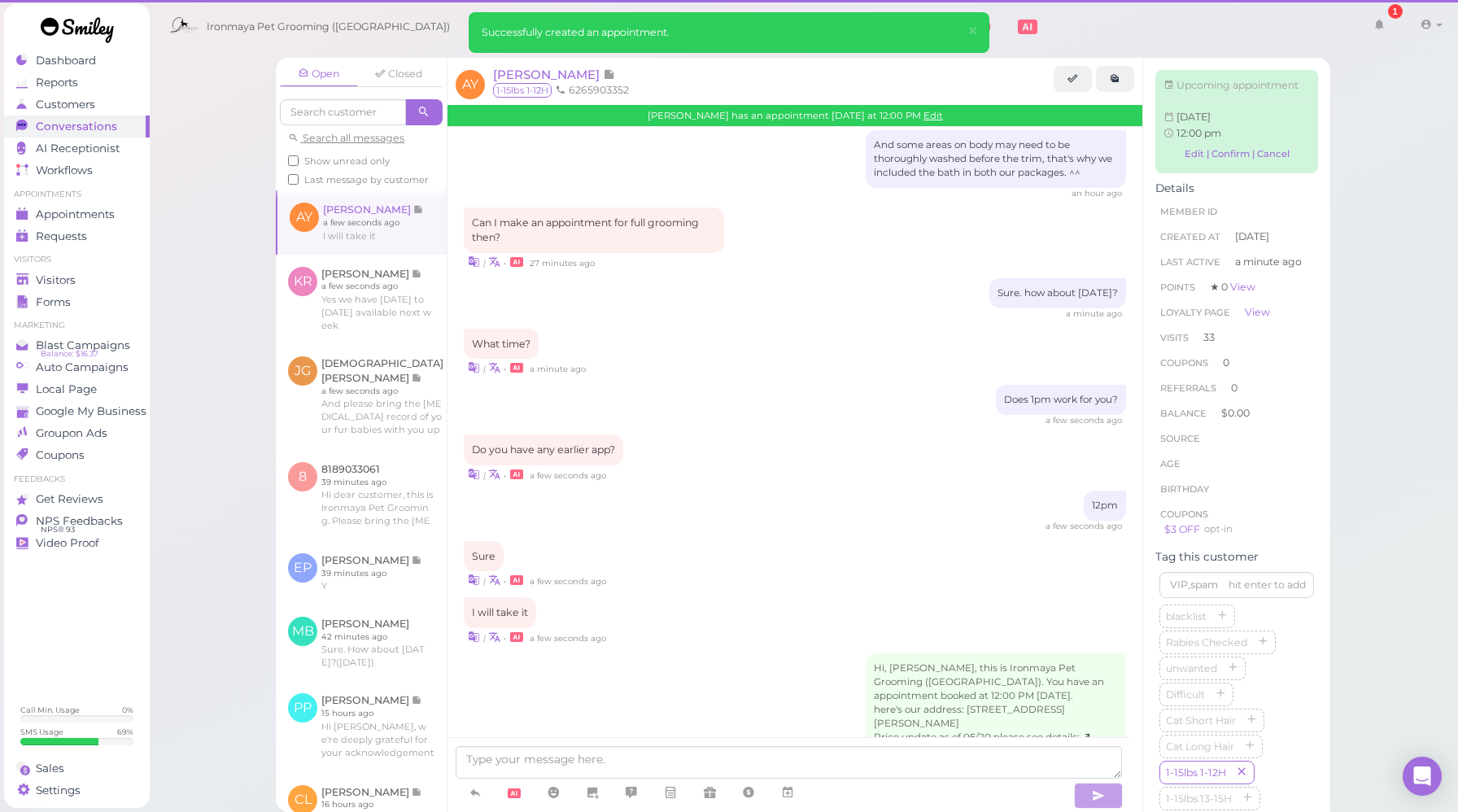
scroll to position [2333, 0]
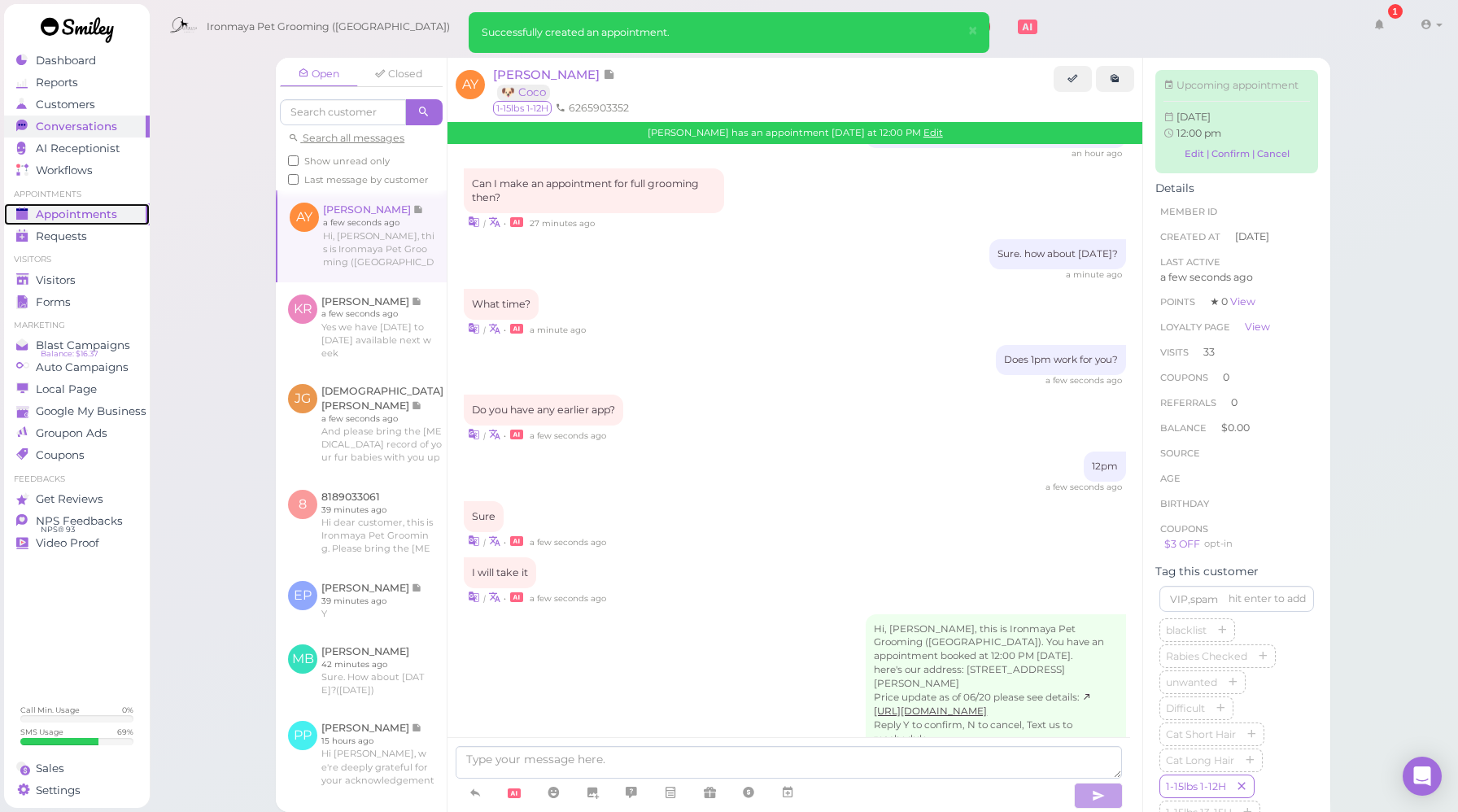
click at [100, 217] on span "Appointments" at bounding box center [76, 214] width 81 height 14
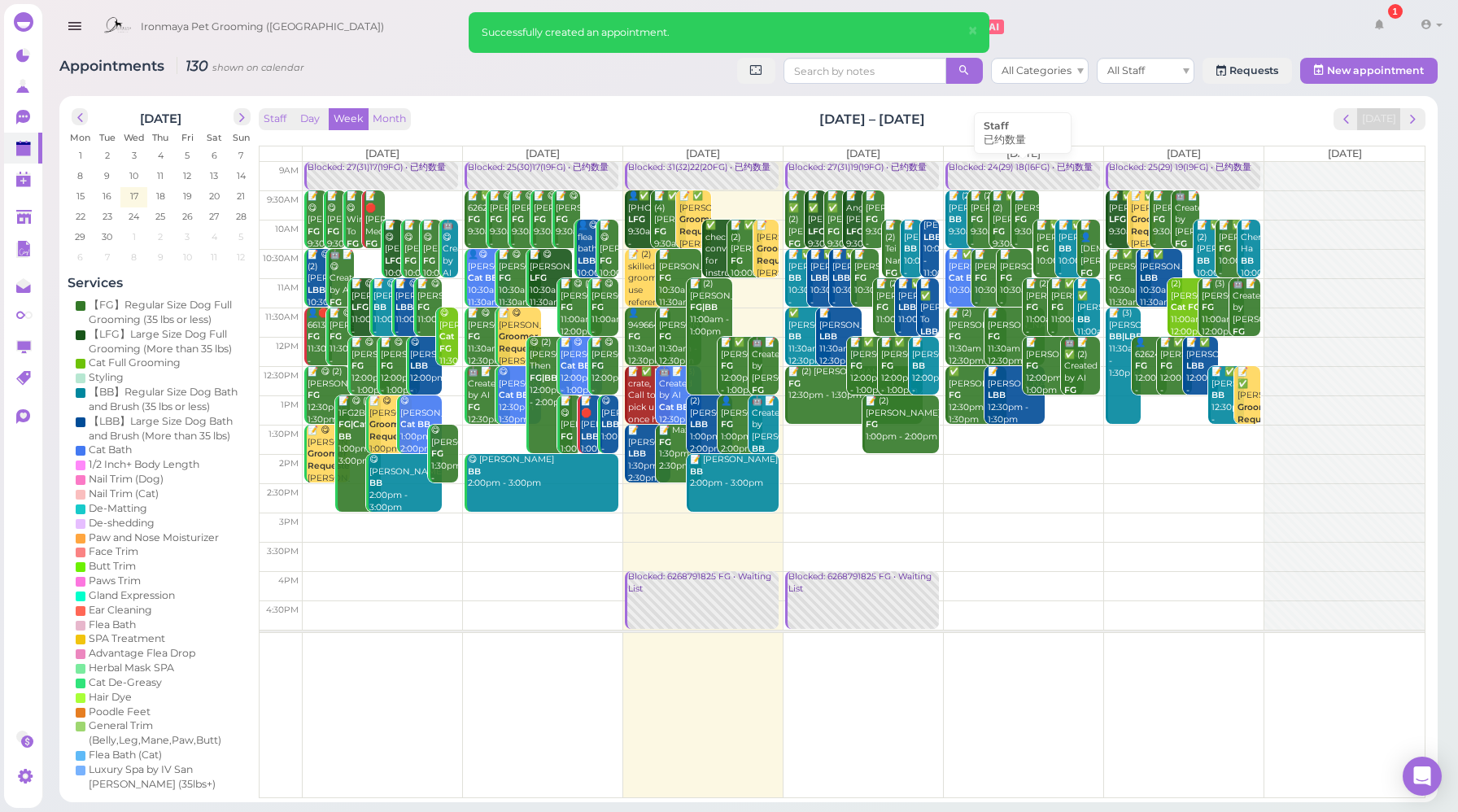
click at [1060, 176] on link "Blocked: 24(29) 18(16FG) • 已约数量" at bounding box center [1022, 176] width 154 height 29
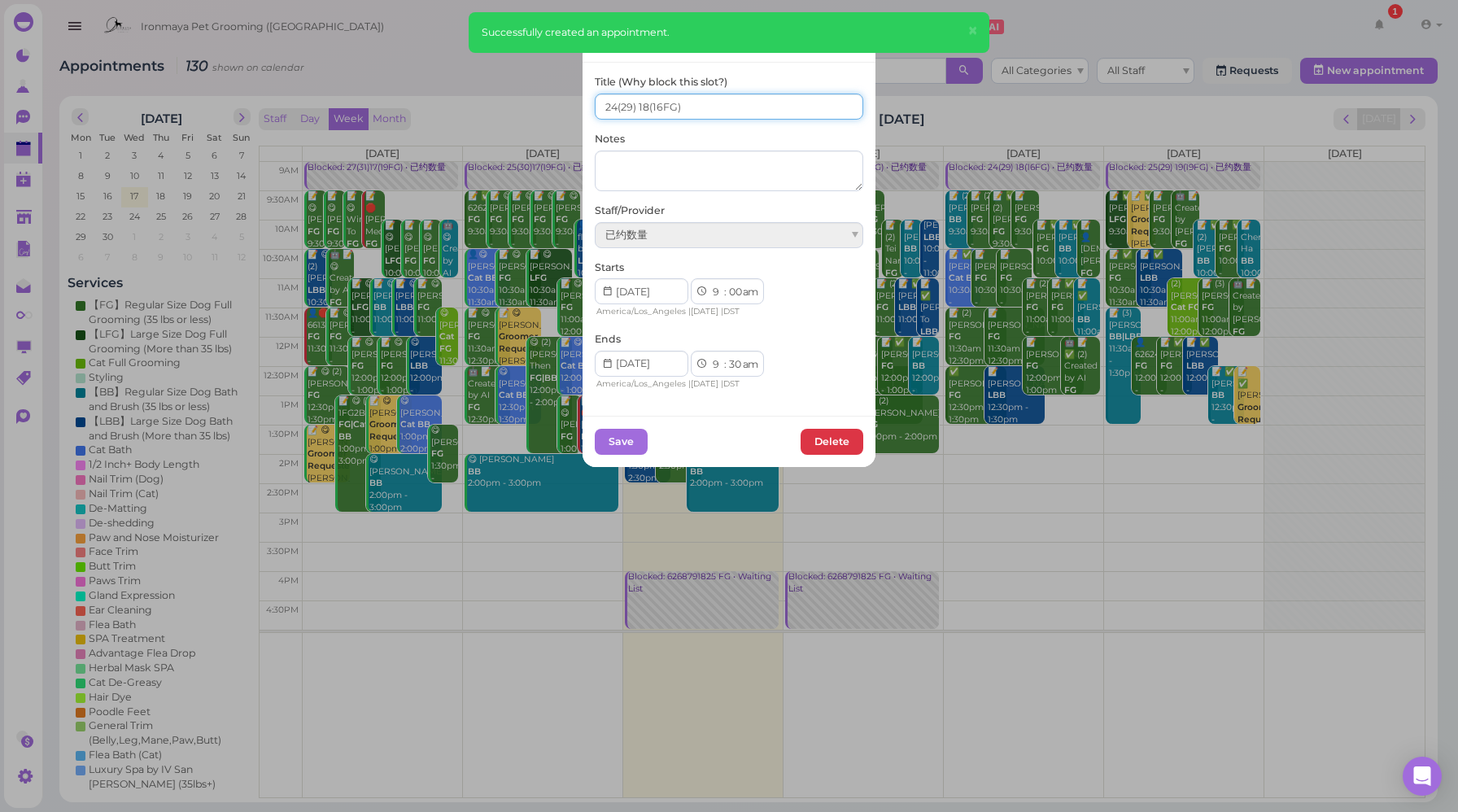
click at [609, 105] on input "24(29) 18(16FG)" at bounding box center [729, 106] width 268 height 26
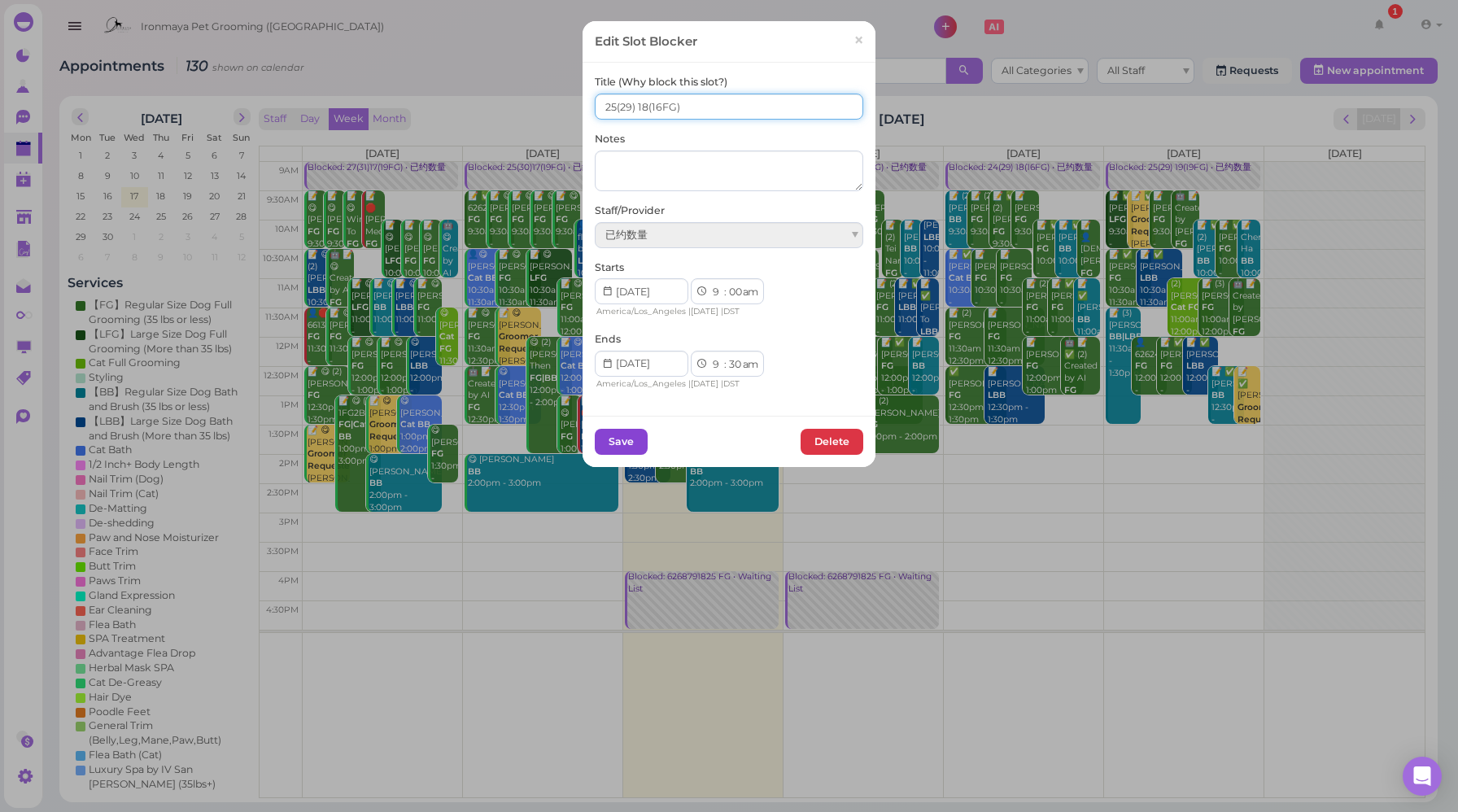
type input "25(29) 18(16FG)"
click at [611, 443] on button "Save" at bounding box center [621, 442] width 53 height 26
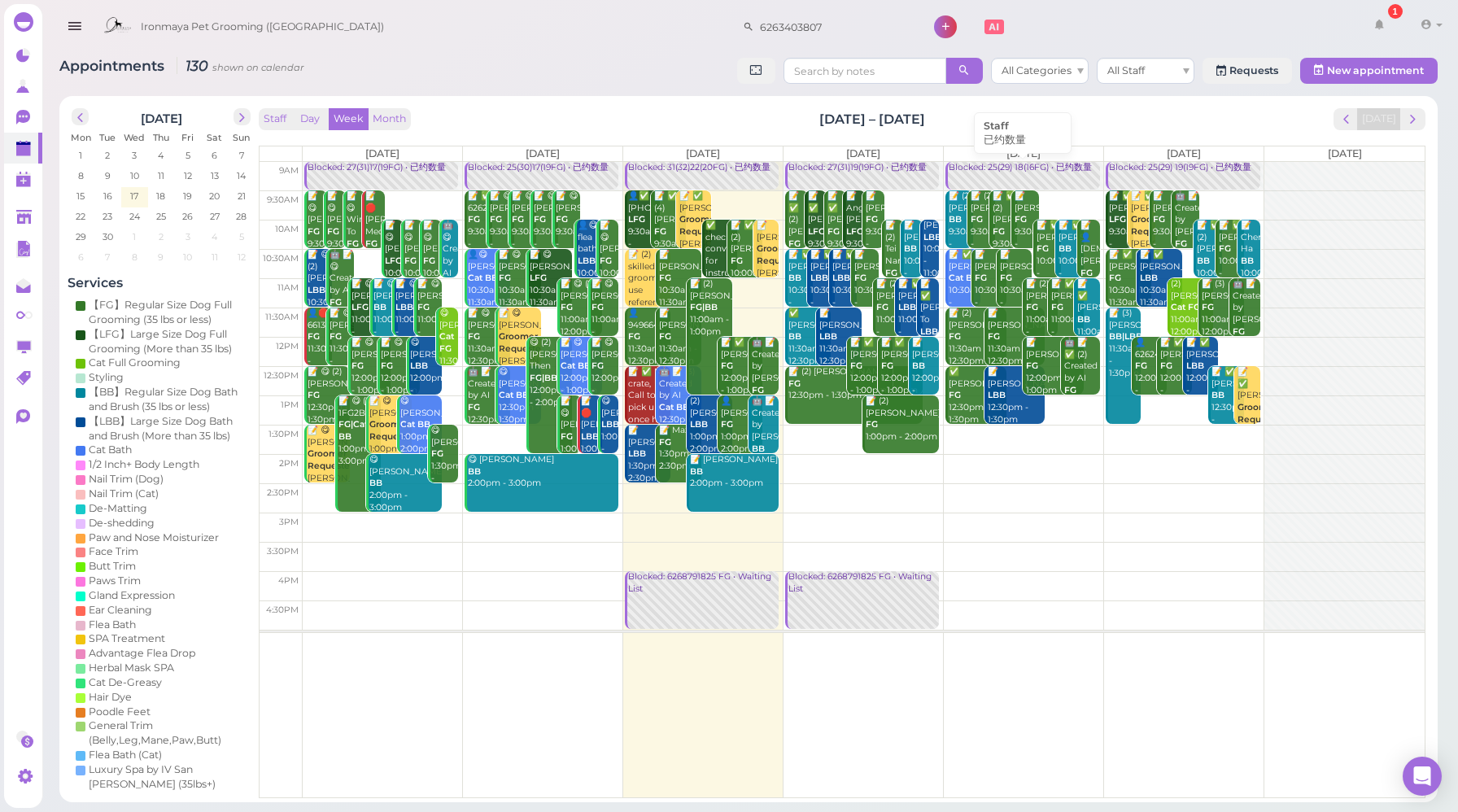
click at [1020, 173] on div "Blocked: 25(29) 18(16FG) • 已约数量" at bounding box center [1024, 168] width 151 height 12
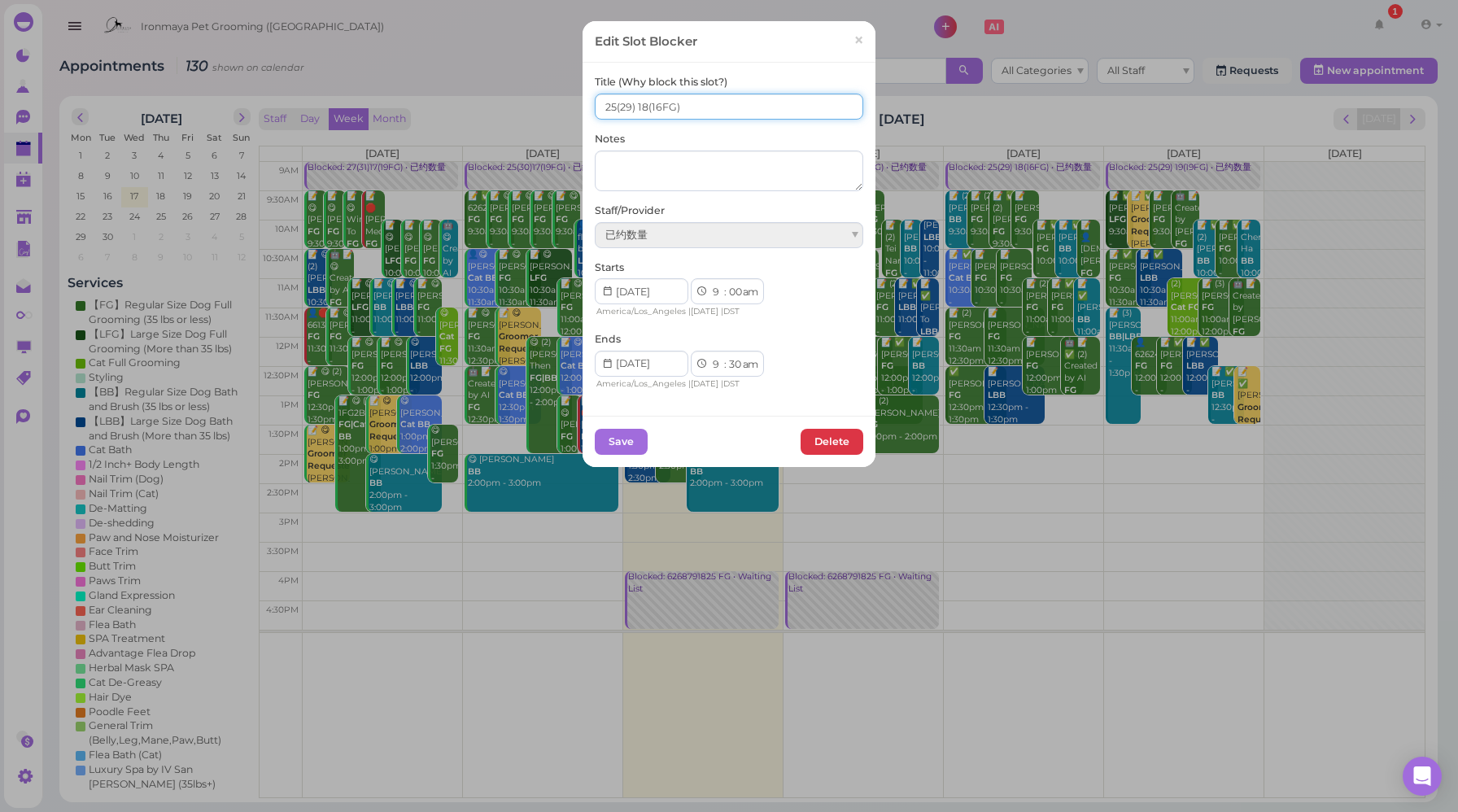
click at [642, 104] on input "25(29) 18(16FG)" at bounding box center [729, 106] width 268 height 26
type input "25(29) 19(16FG)"
click at [617, 437] on button "Save" at bounding box center [621, 442] width 53 height 26
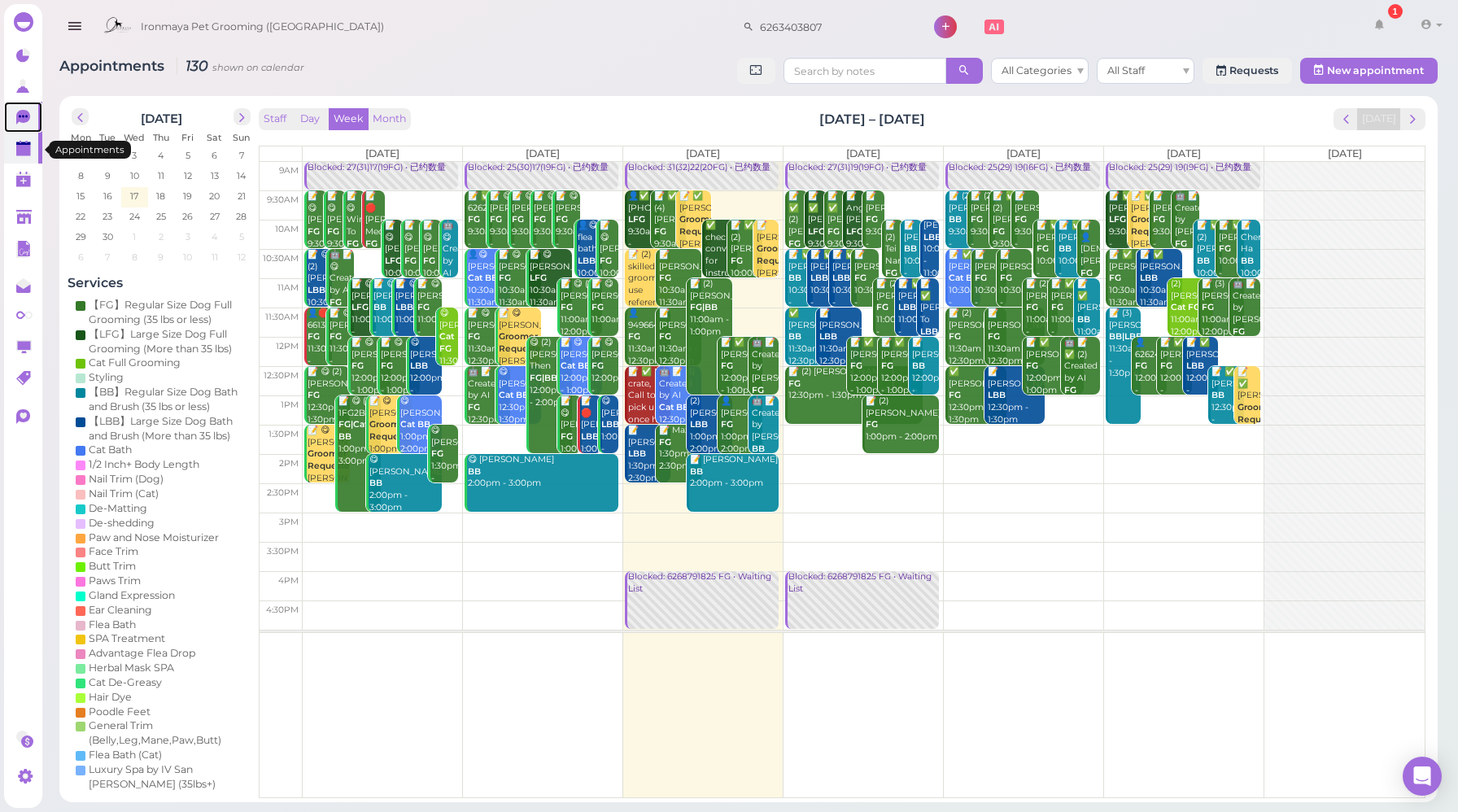
click at [29, 130] on link "0" at bounding box center [22, 117] width 38 height 31
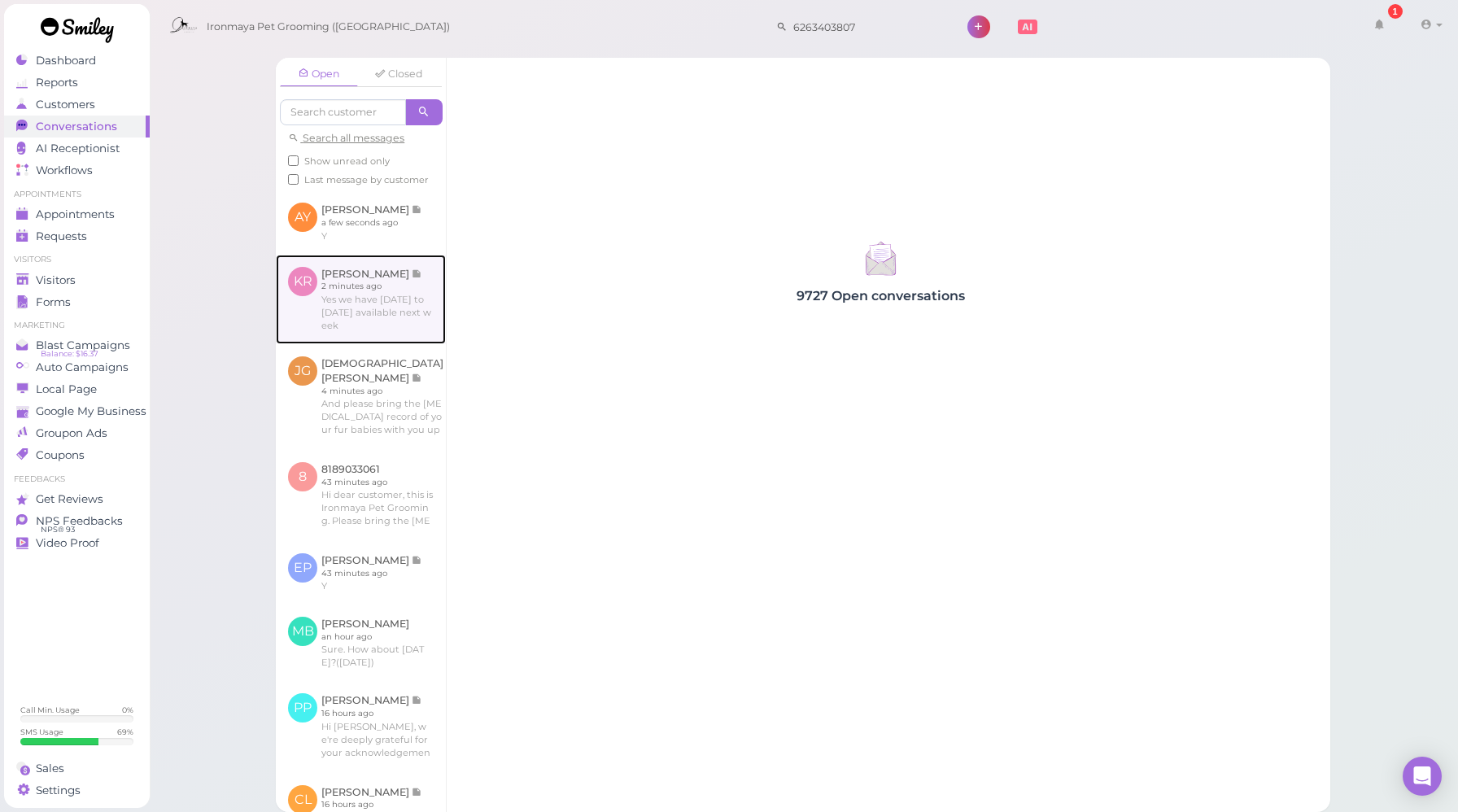
click at [351, 315] on link at bounding box center [361, 299] width 170 height 89
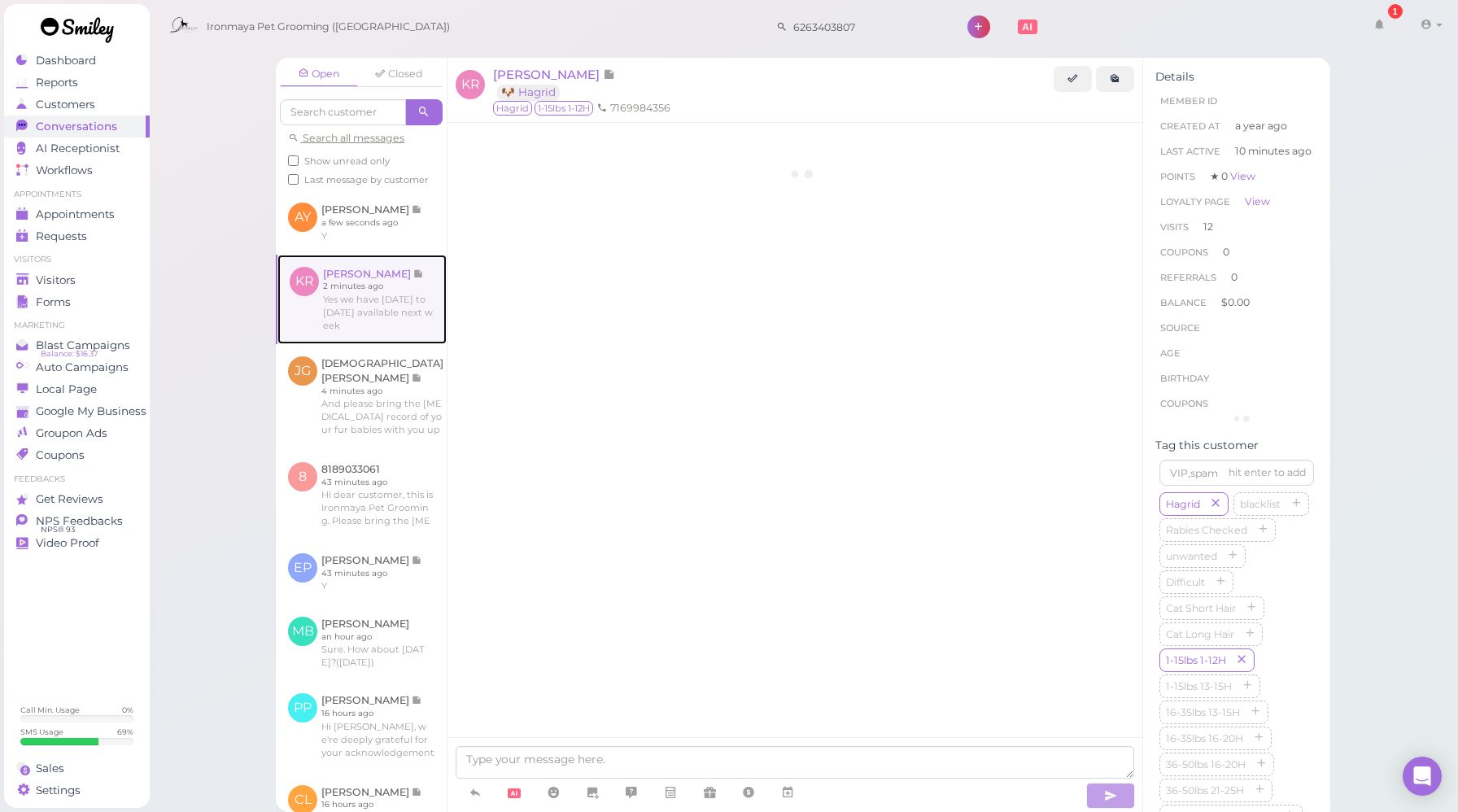
scroll to position [1968, 0]
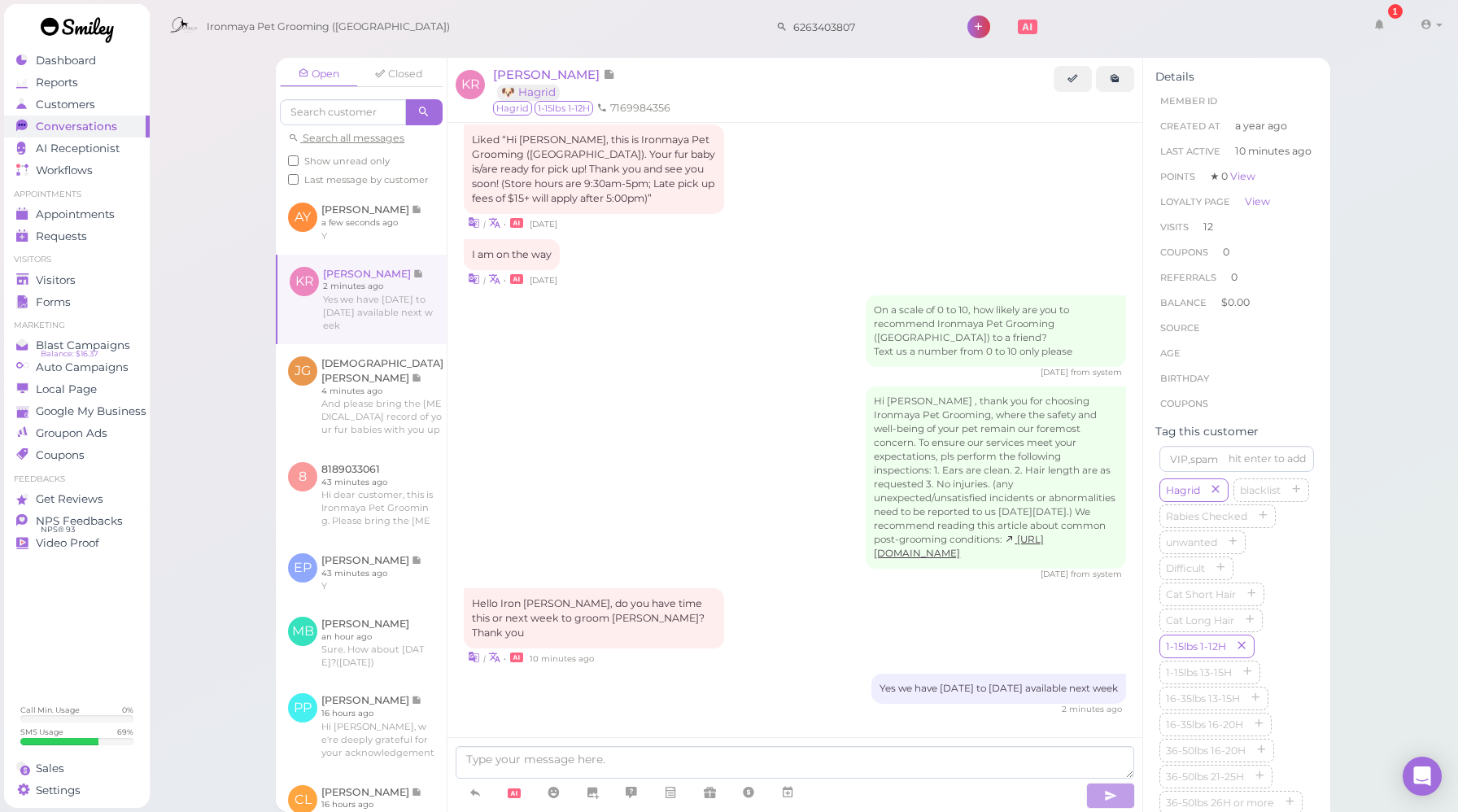
click at [720, 422] on div "Hi [PERSON_NAME] , thank you for choosing Ironmaya Pet Grooming, where the safe…" at bounding box center [794, 484] width 662 height 194
click at [750, 764] on textarea at bounding box center [795, 762] width 679 height 33
click at [793, 791] on icon at bounding box center [788, 791] width 13 height 16
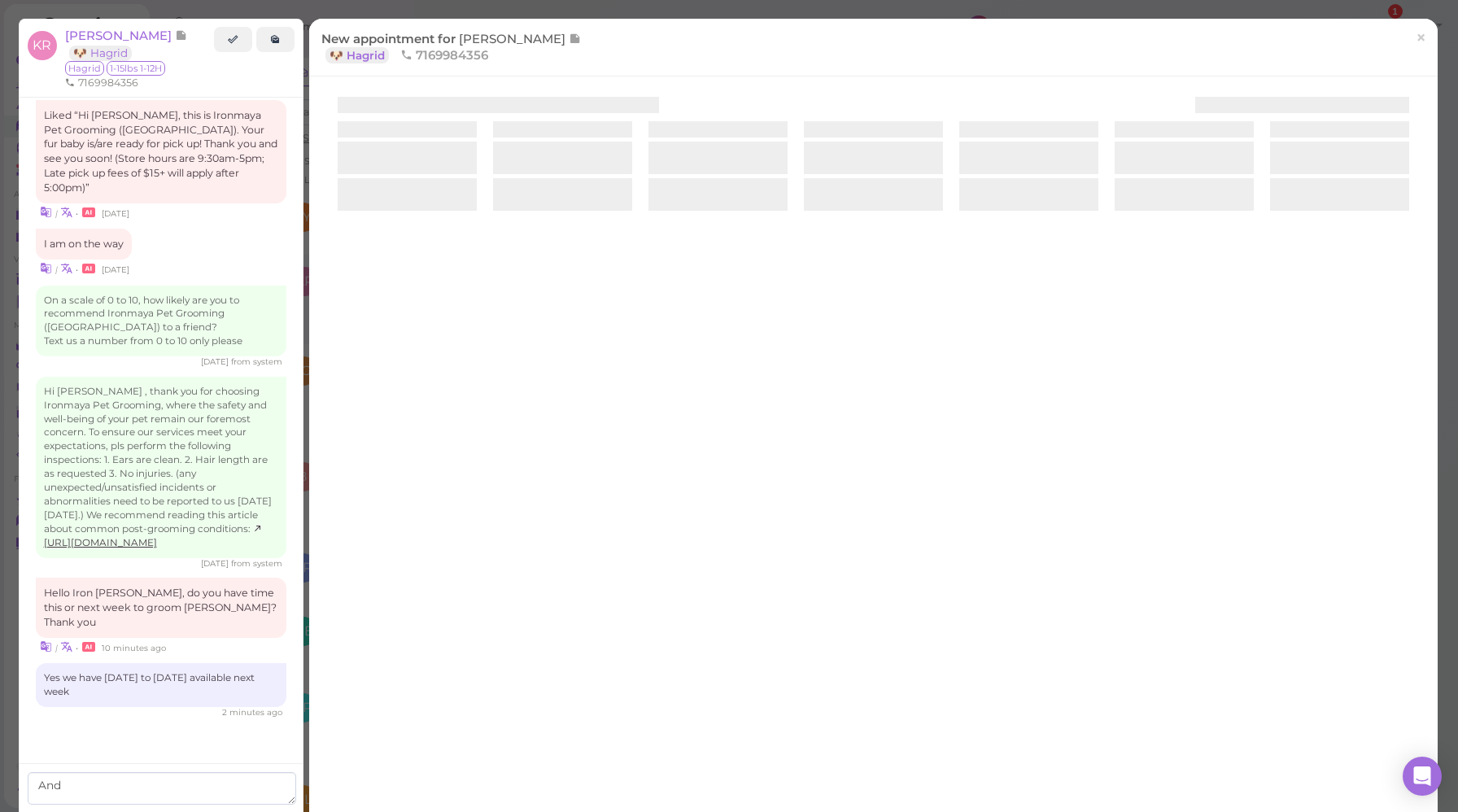
scroll to position [2010, 0]
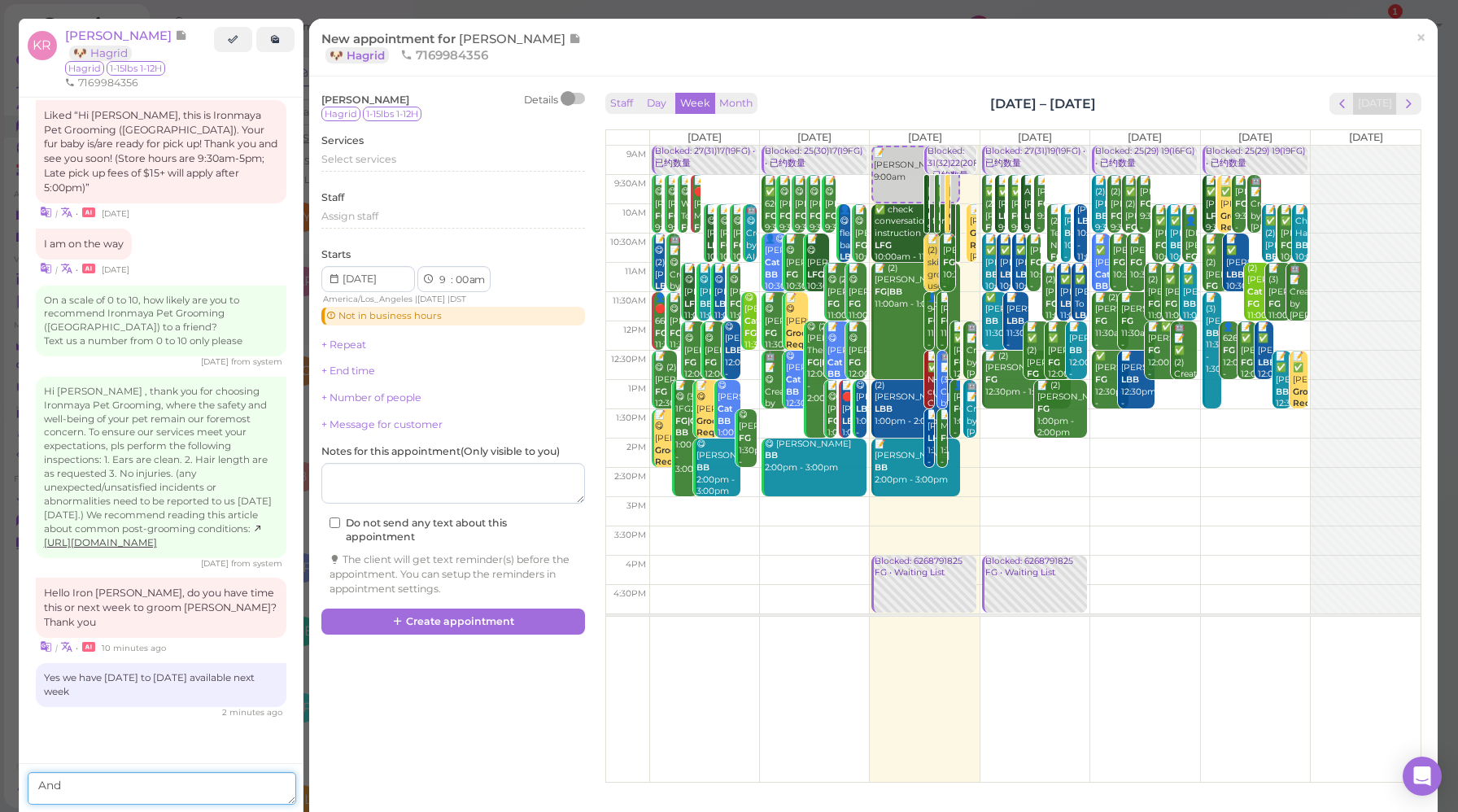
click at [146, 797] on textarea "And" at bounding box center [162, 788] width 268 height 33
type textarea "And [DATE] and [DATE]."
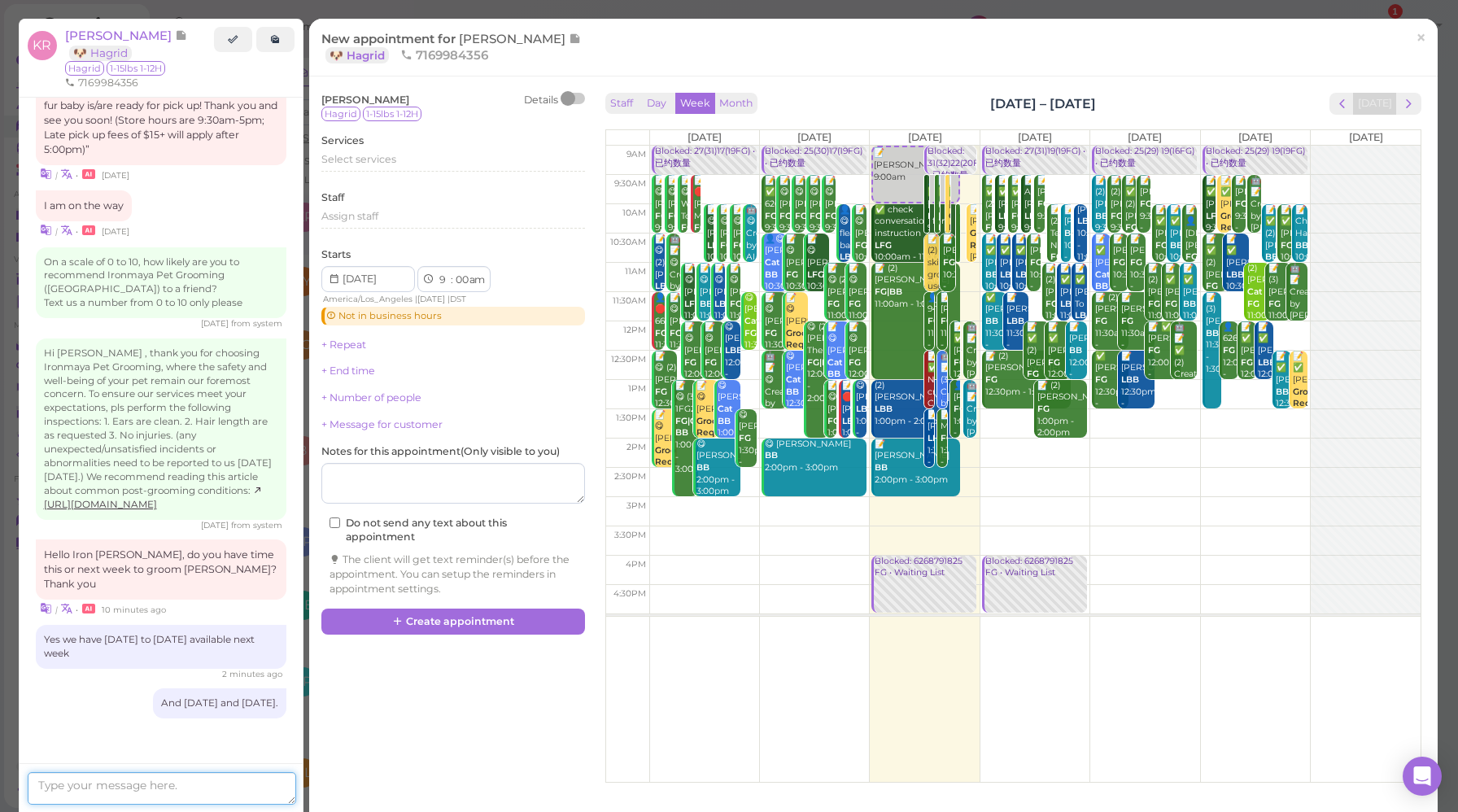
scroll to position [2055, 0]
click at [1406, 40] on link "×" at bounding box center [1421, 38] width 30 height 38
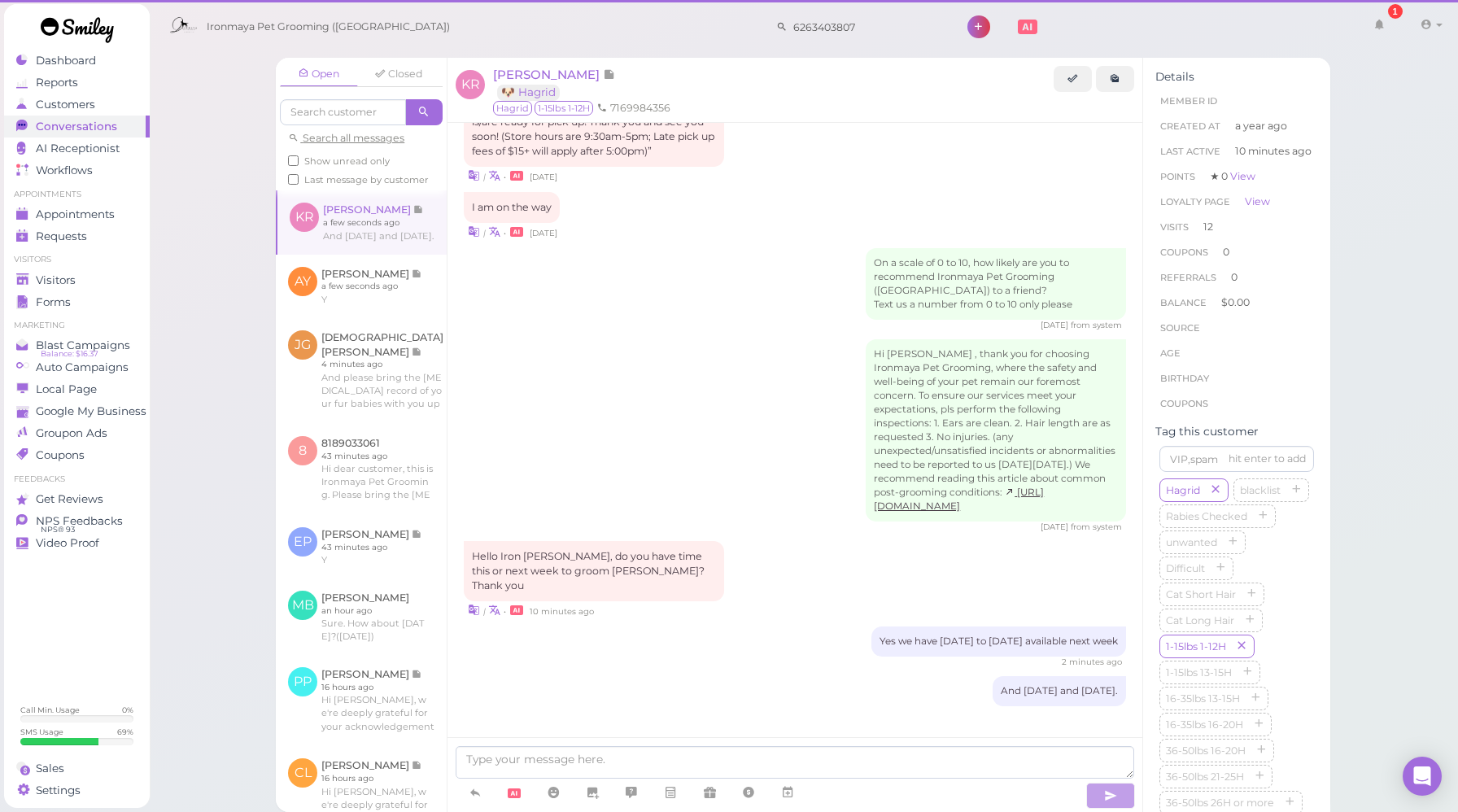
scroll to position [2006, 0]
